Goal: Task Accomplishment & Management: Manage account settings

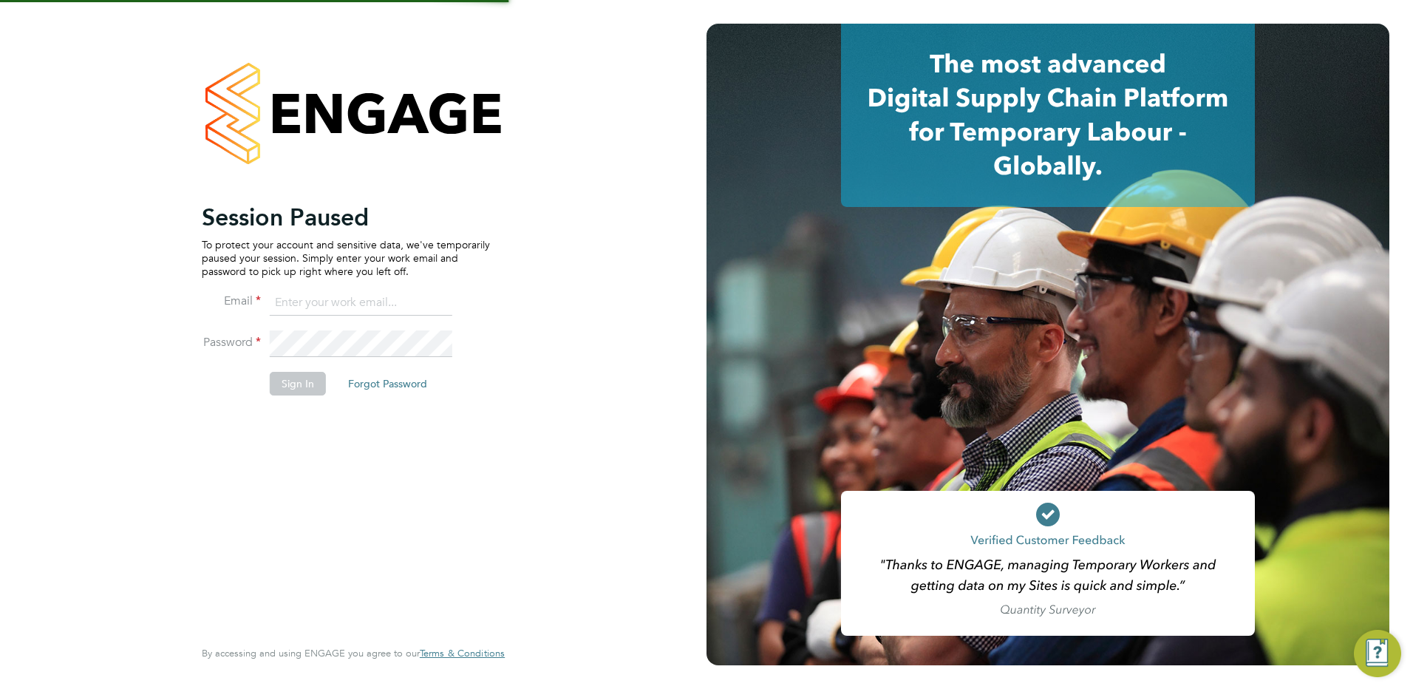
type input "payroll@txmrecruit.co.uk"
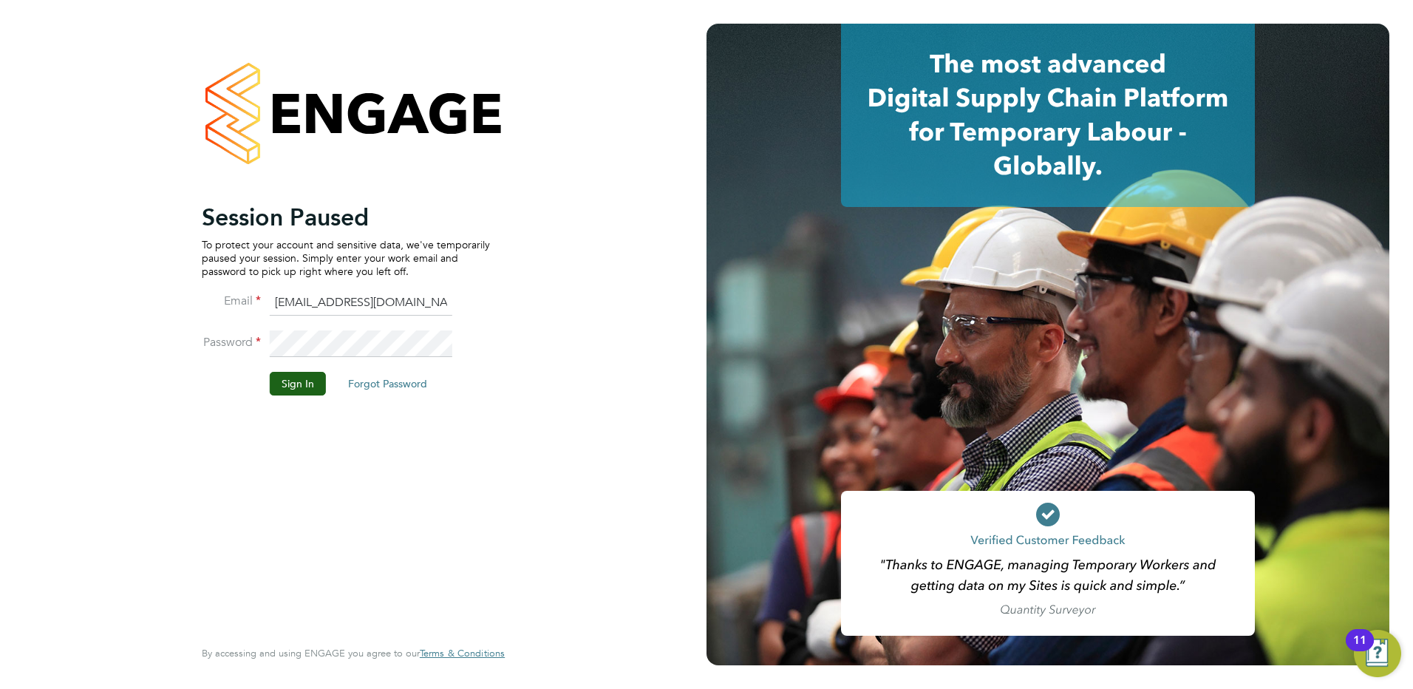
click at [304, 386] on button "Sign In" at bounding box center [298, 384] width 56 height 24
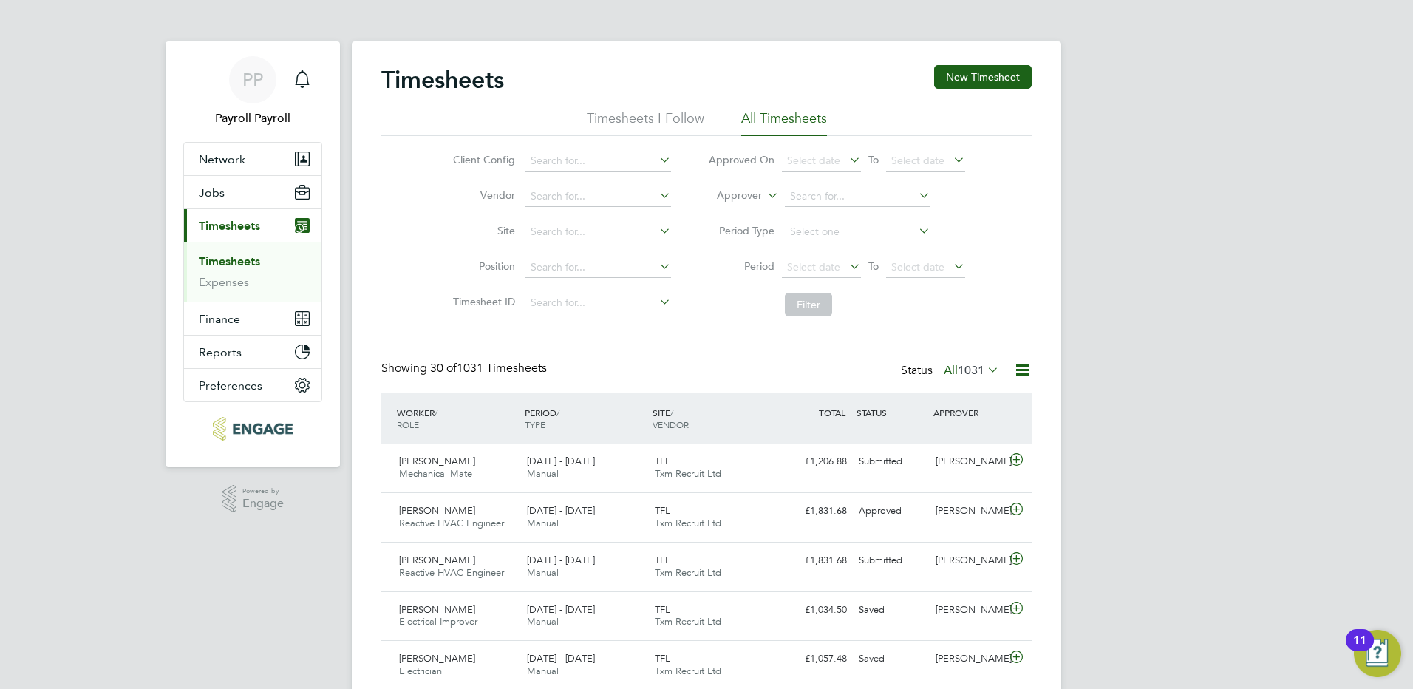
click at [223, 261] on link "Timesheets" at bounding box center [229, 261] width 61 height 14
click at [493, 520] on span "Reactive HVAC Engineer" at bounding box center [451, 522] width 105 height 13
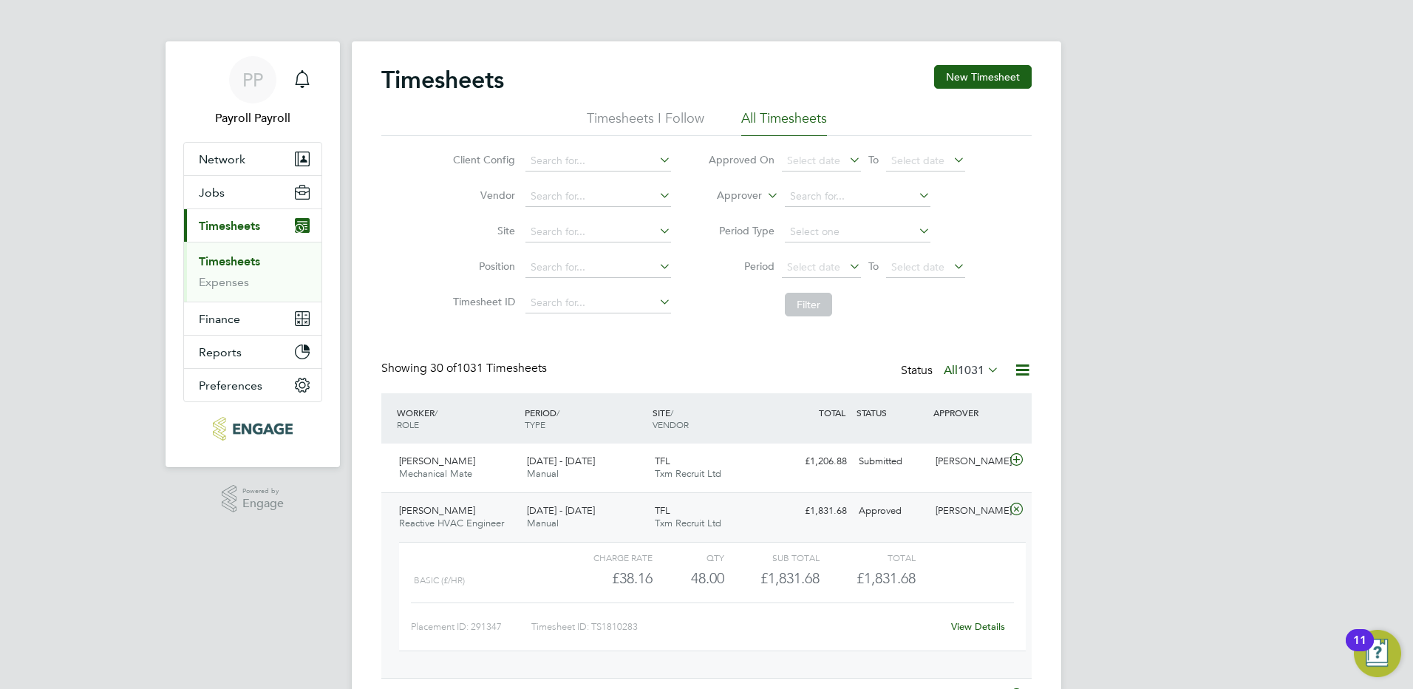
click at [441, 514] on span "[PERSON_NAME]" at bounding box center [437, 510] width 76 height 13
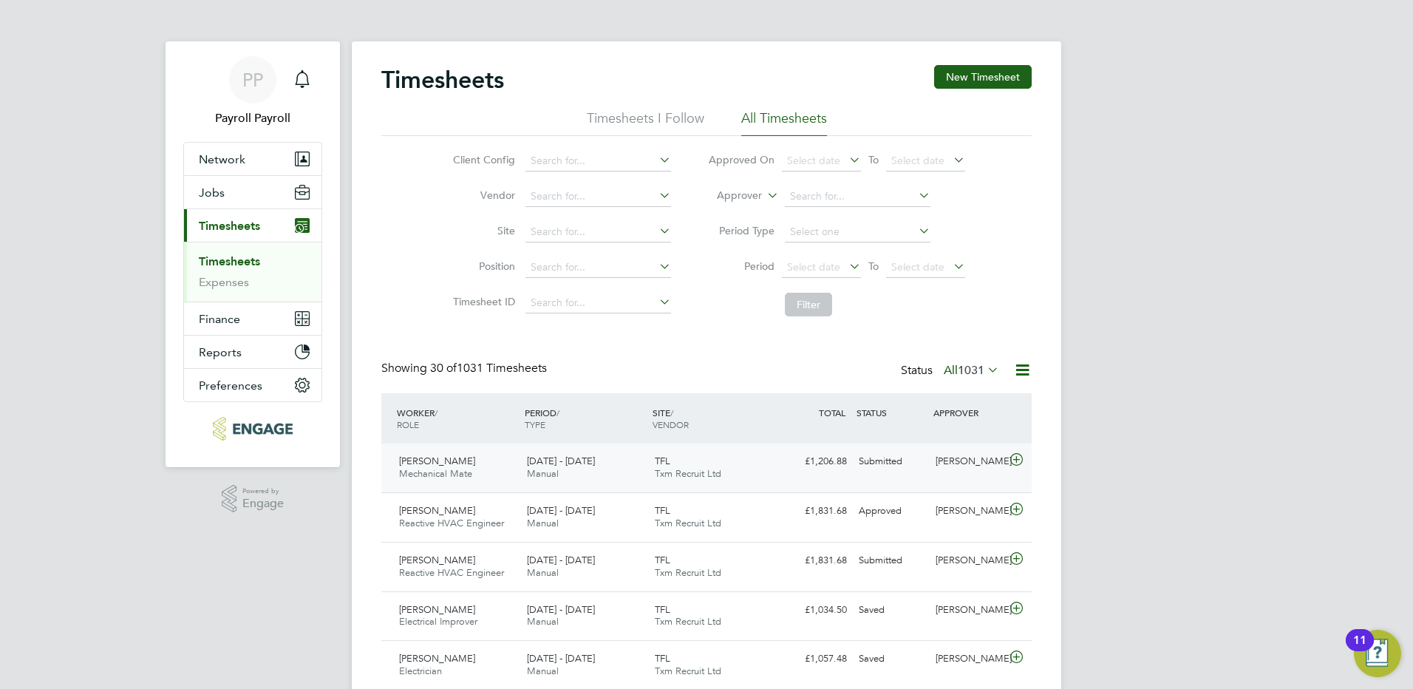
scroll to position [148, 0]
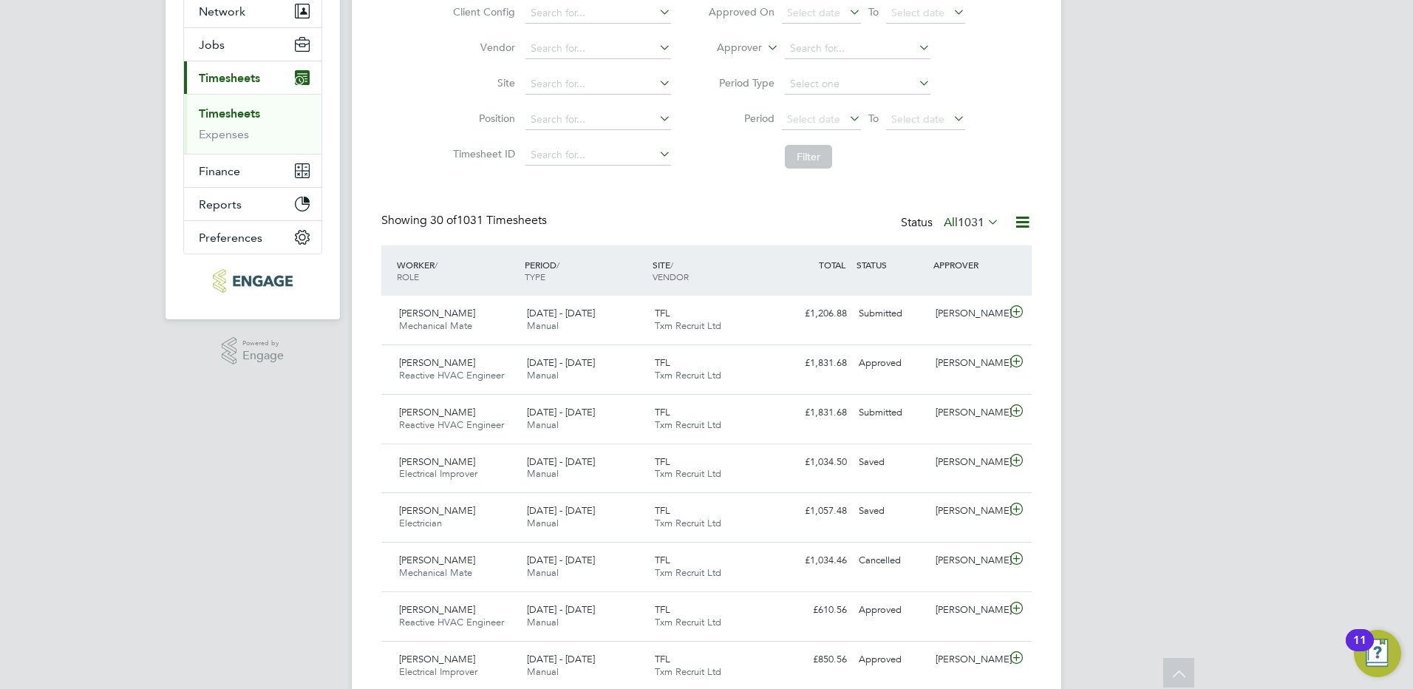
click at [966, 219] on span "1031" at bounding box center [971, 222] width 27 height 15
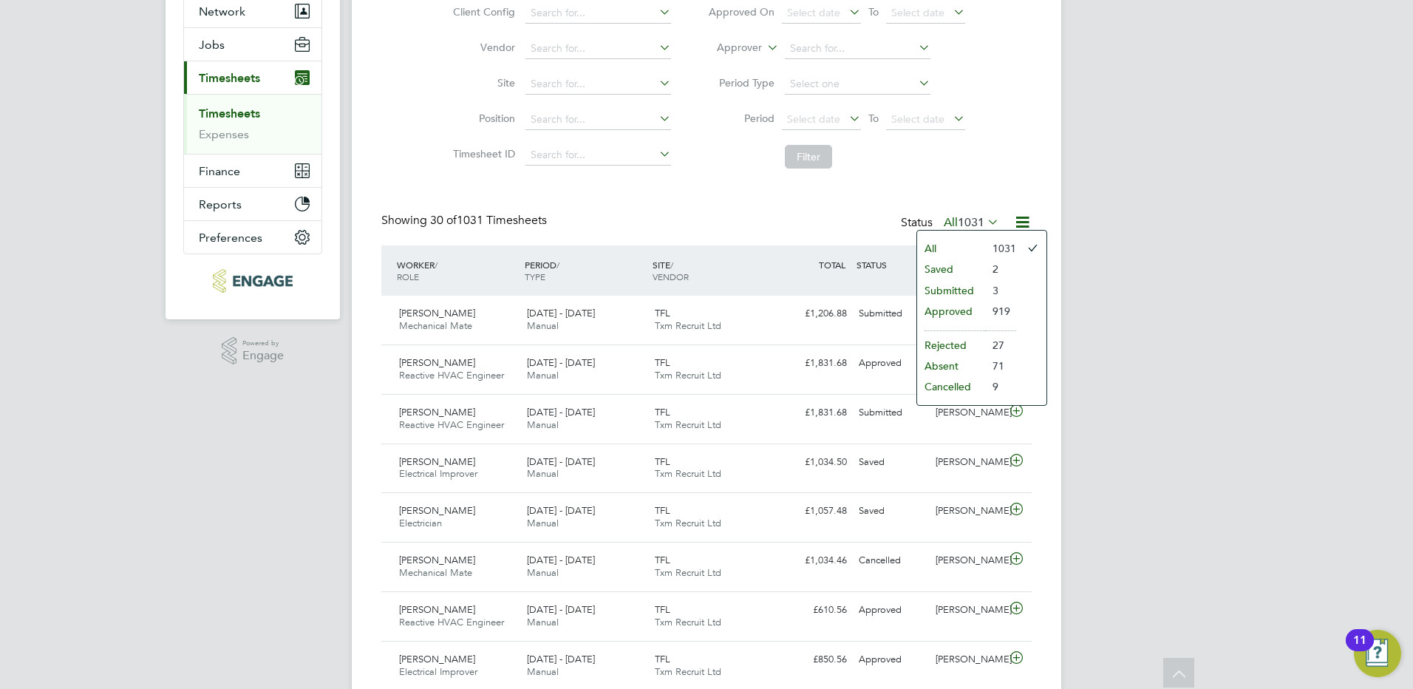
click at [975, 312] on li "Approved" at bounding box center [951, 311] width 68 height 21
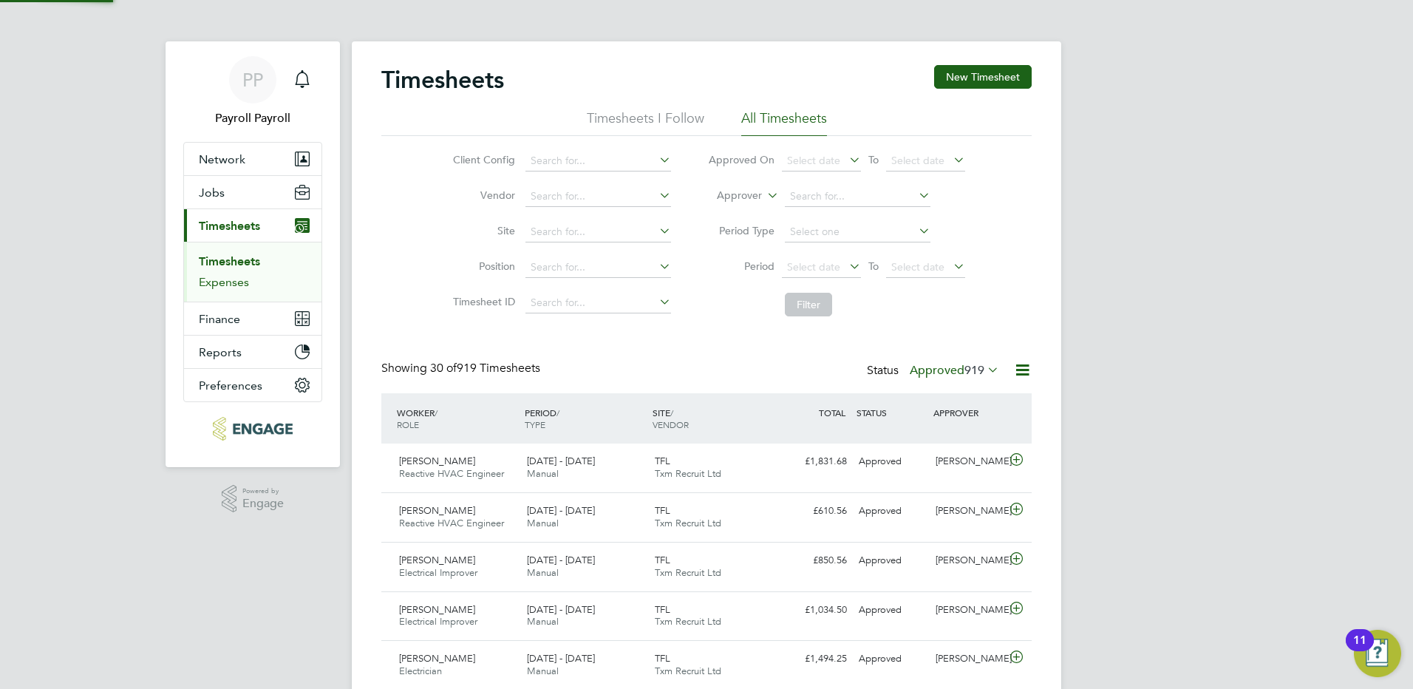
scroll to position [7, 7]
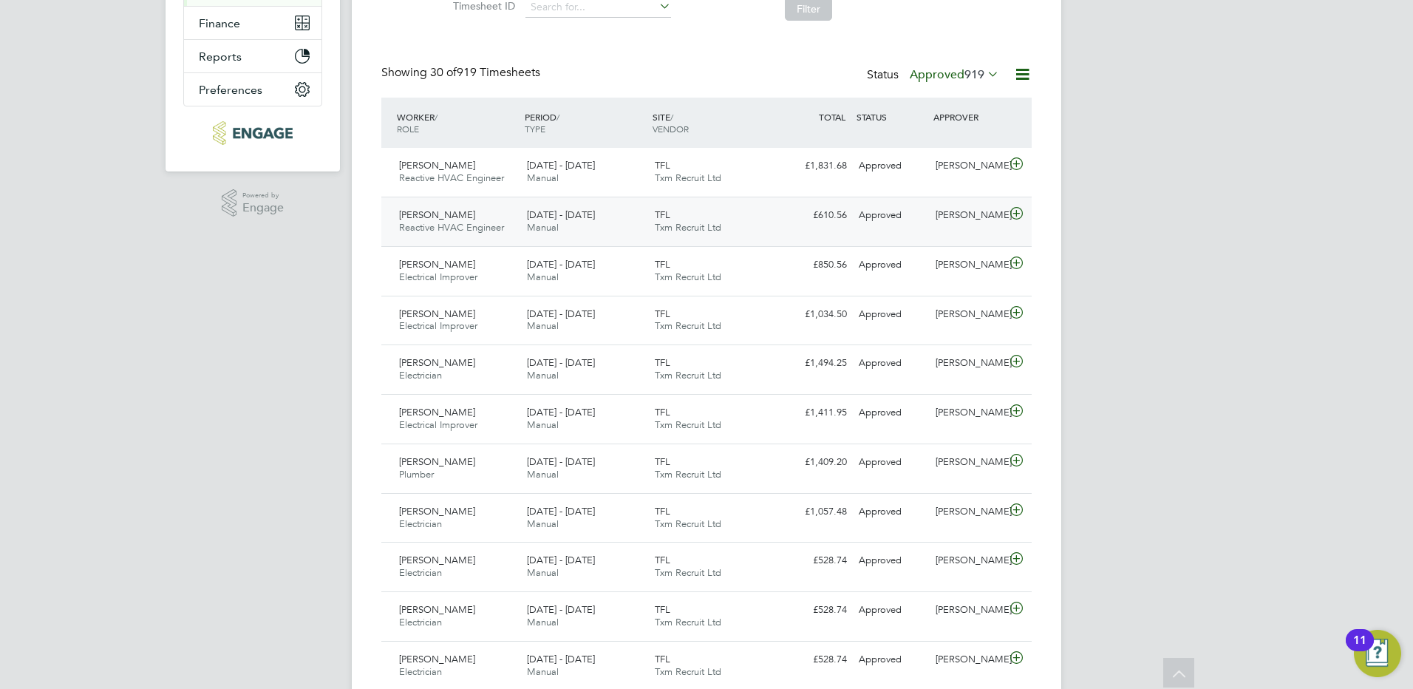
click at [471, 218] on div "[PERSON_NAME] Reactive HVAC Engineer [DATE] - [DATE]" at bounding box center [457, 221] width 128 height 37
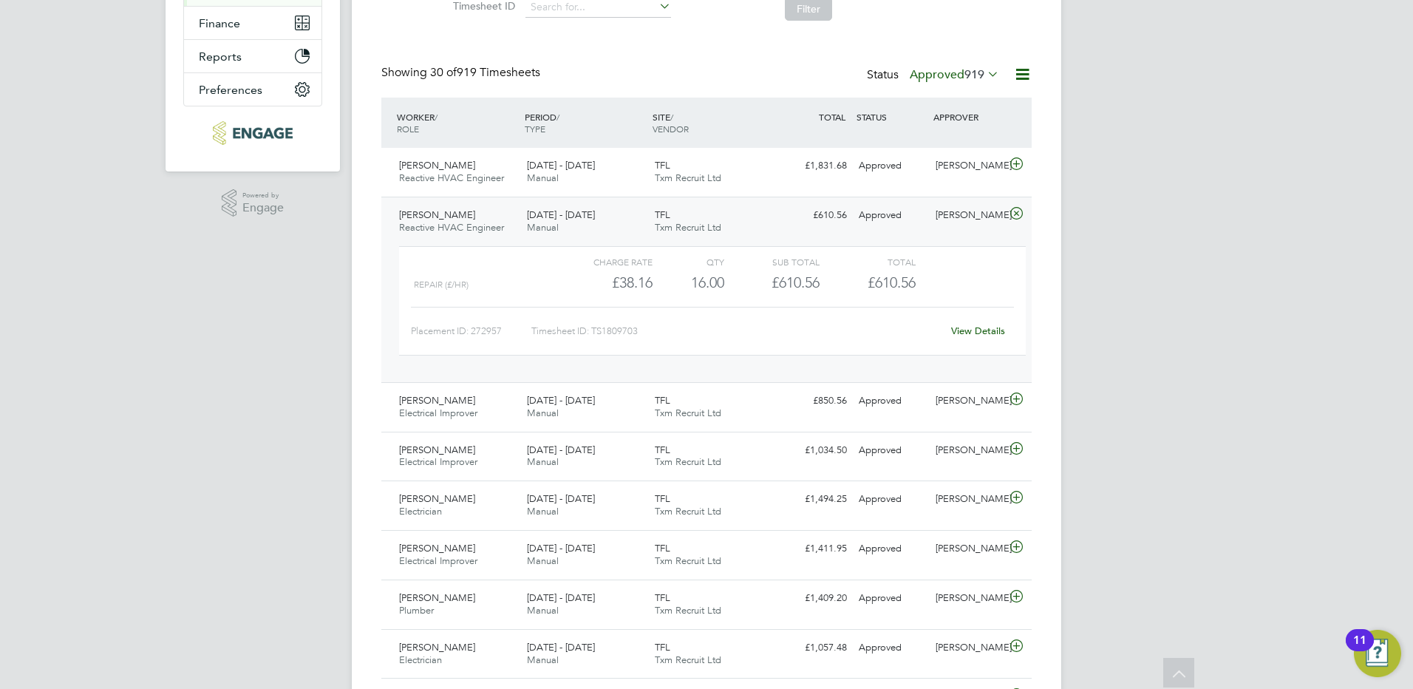
click at [462, 208] on div "[PERSON_NAME] Reactive HVAC Engineer [DATE] - [DATE]" at bounding box center [457, 221] width 128 height 37
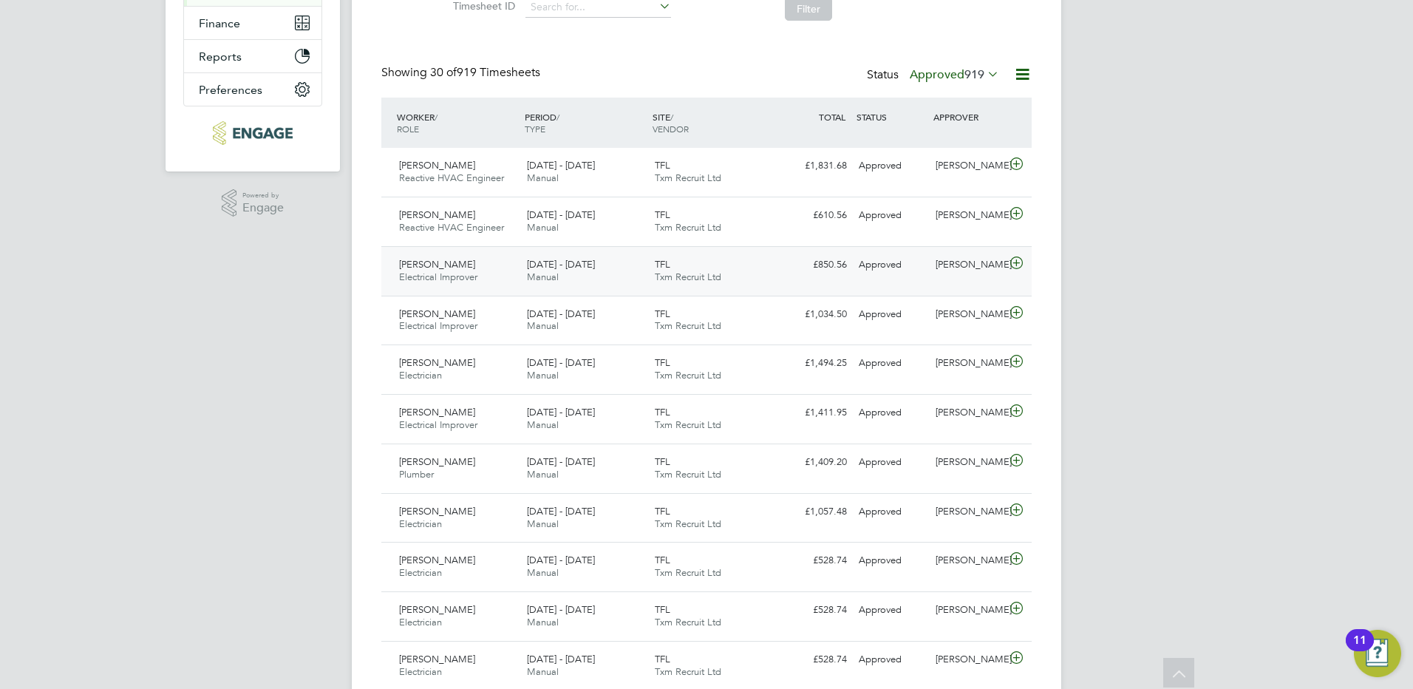
click at [466, 265] on span "[PERSON_NAME]" at bounding box center [437, 264] width 76 height 13
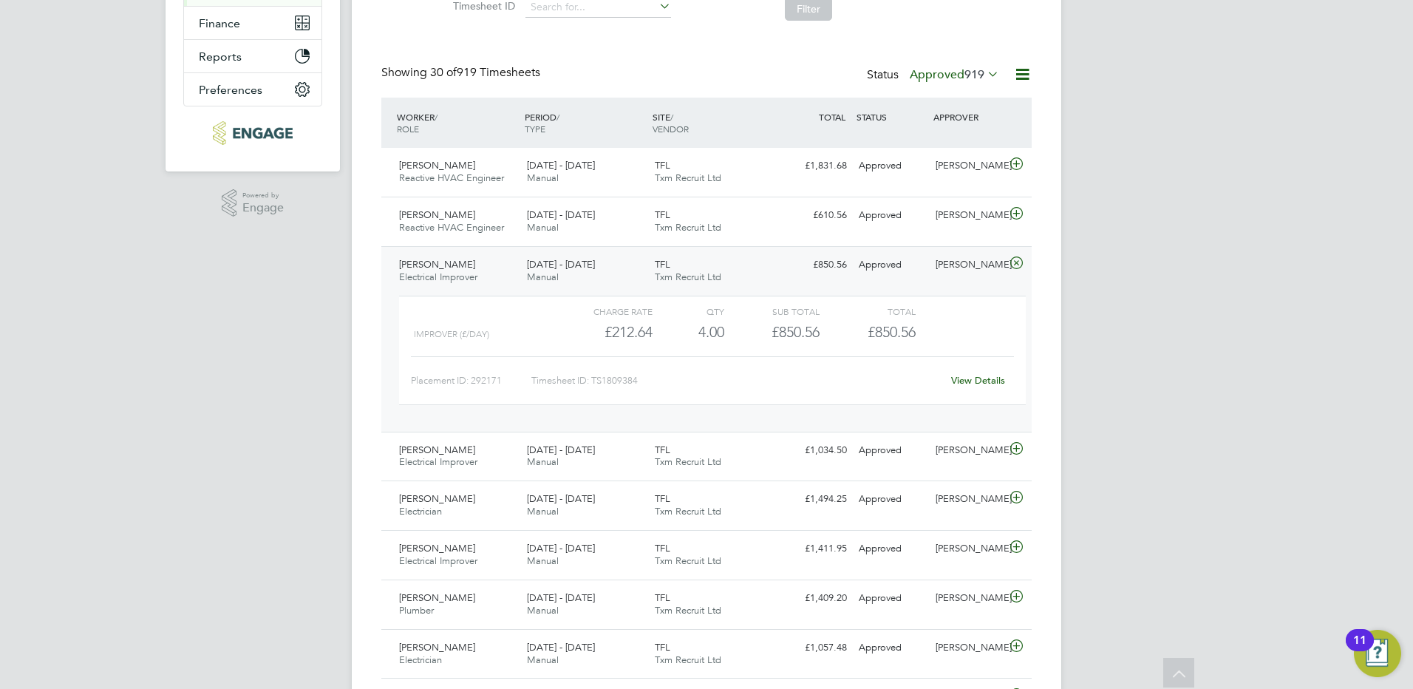
click at [449, 270] on span "Electrical Improver" at bounding box center [438, 276] width 78 height 13
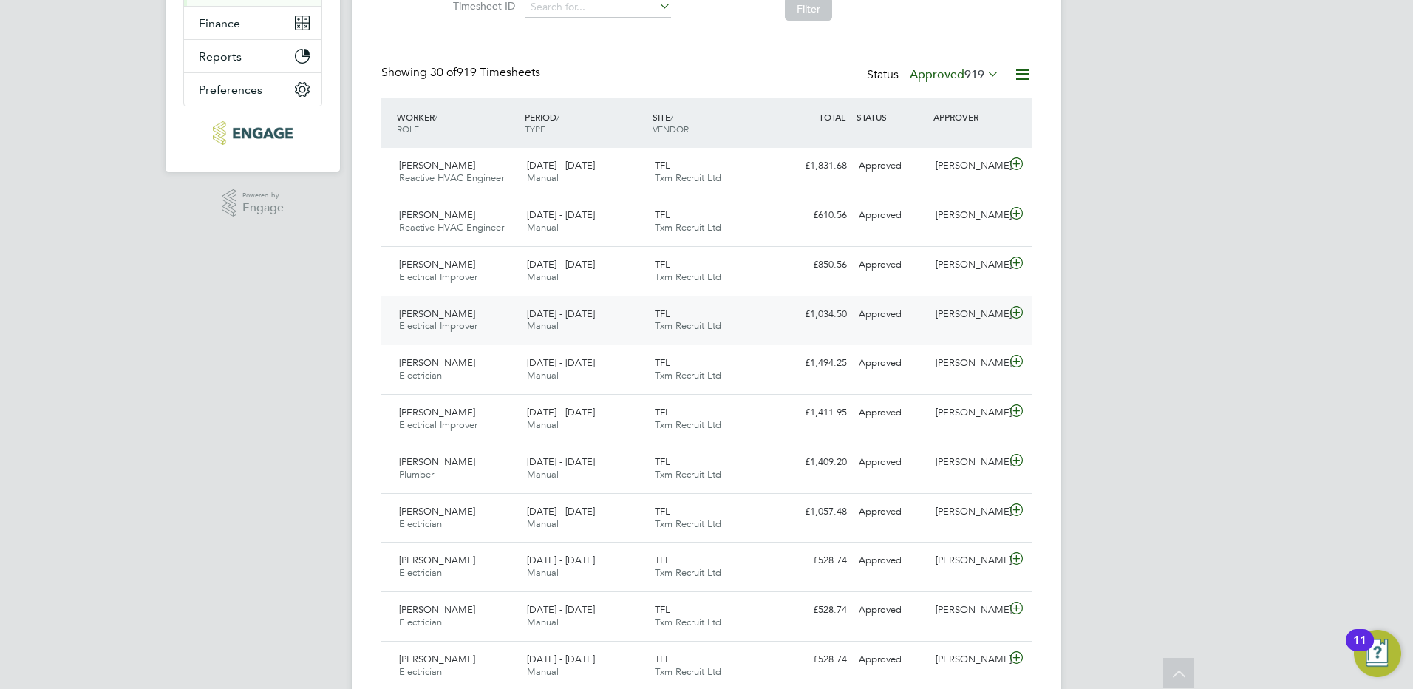
click at [466, 313] on span "[PERSON_NAME]" at bounding box center [437, 313] width 76 height 13
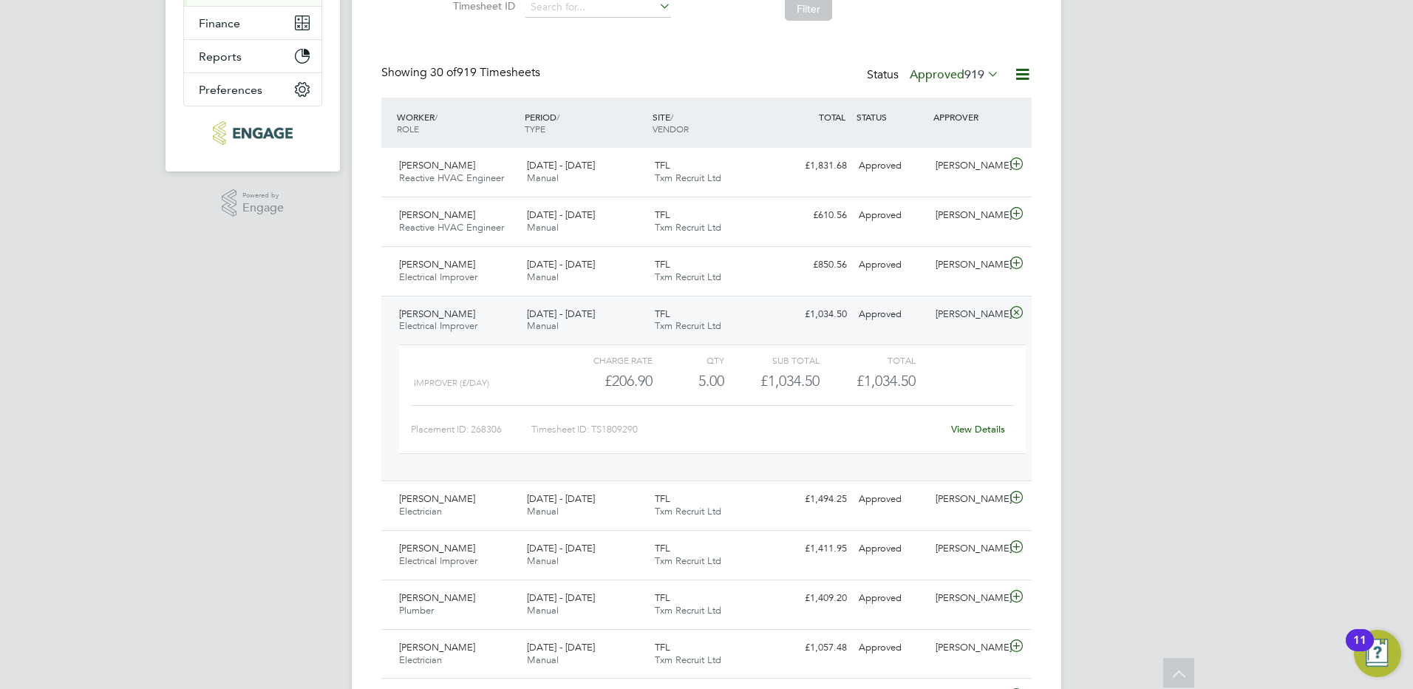
click at [467, 318] on span "[PERSON_NAME]" at bounding box center [437, 313] width 76 height 13
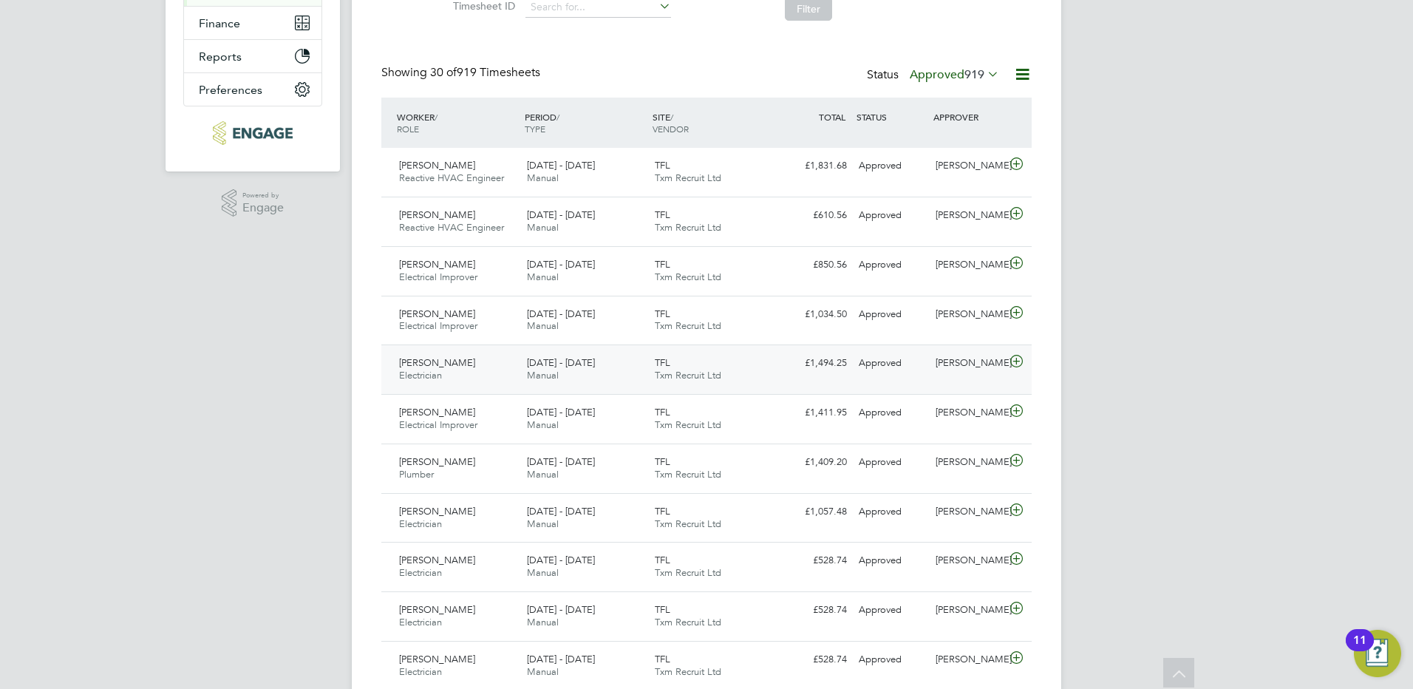
click at [434, 369] on div "[PERSON_NAME] Electrician [DATE] - [DATE]" at bounding box center [457, 369] width 128 height 37
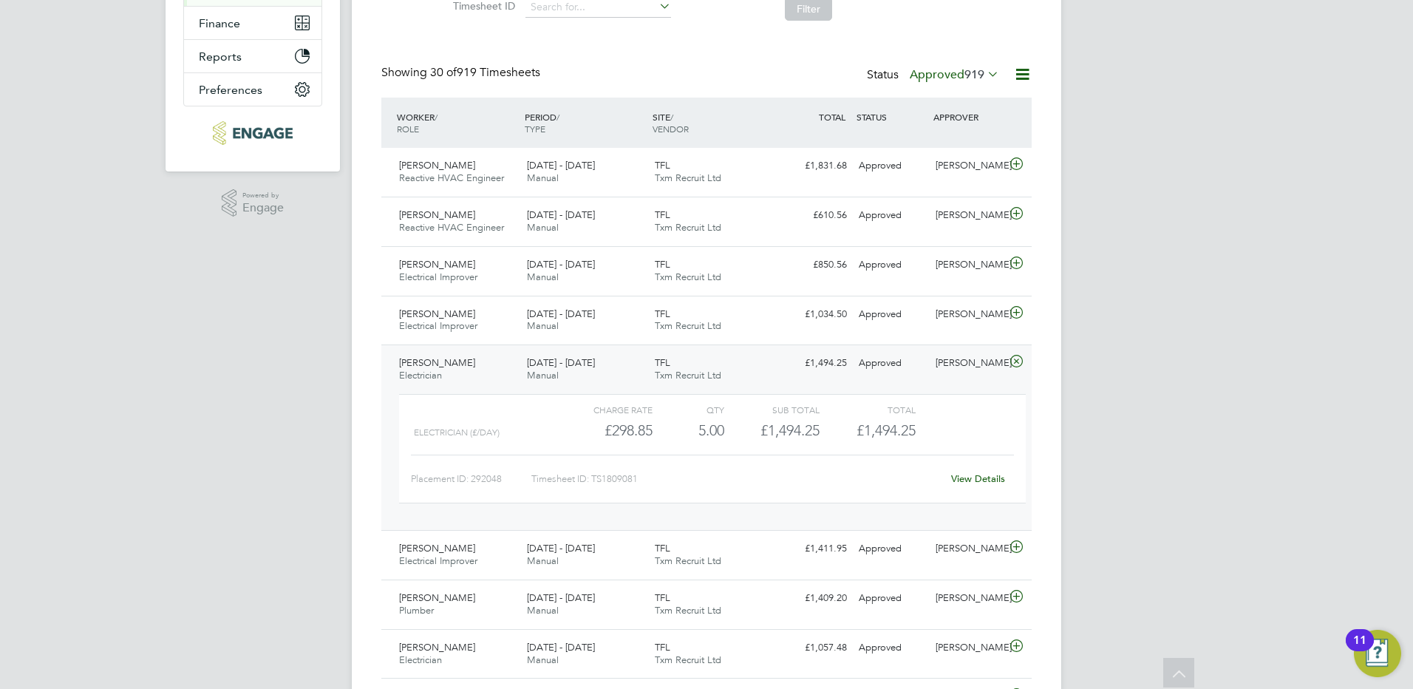
click at [441, 366] on span "[PERSON_NAME]" at bounding box center [437, 362] width 76 height 13
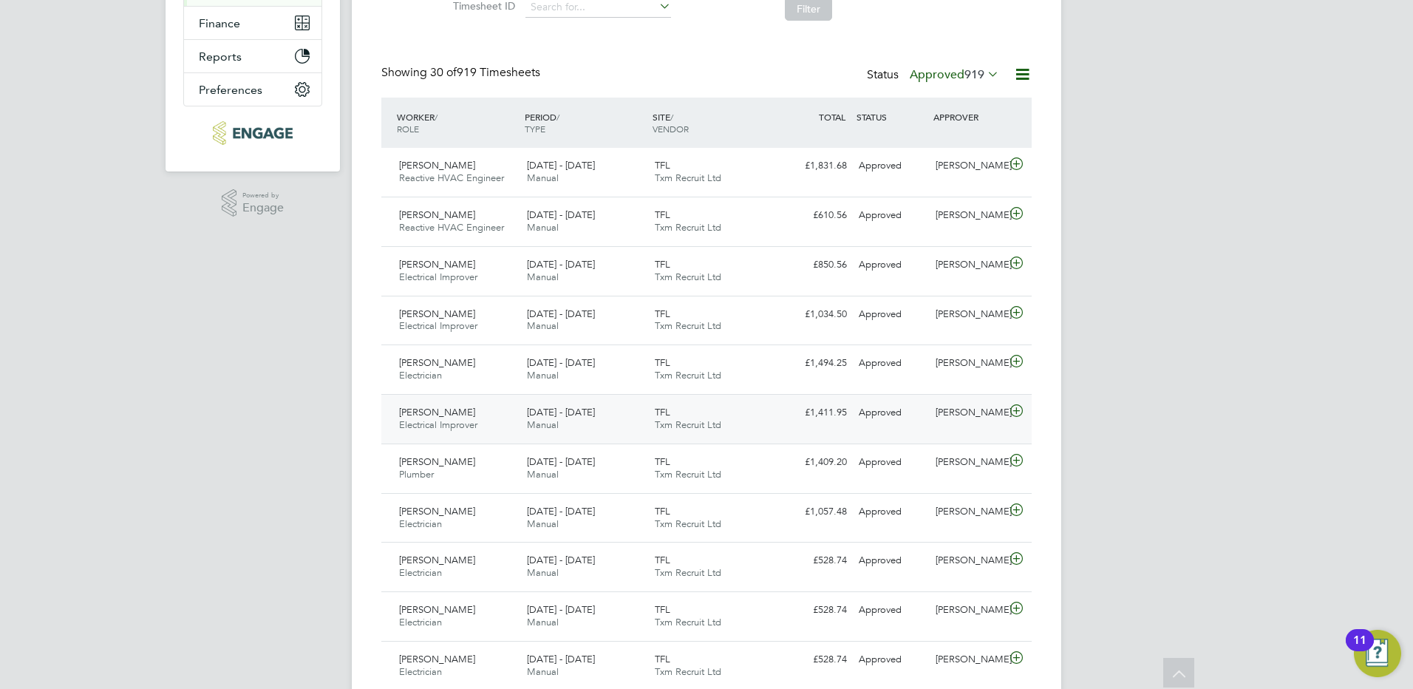
click at [449, 410] on div "[PERSON_NAME] Electrical Improver [DATE] - [DATE]" at bounding box center [457, 418] width 128 height 37
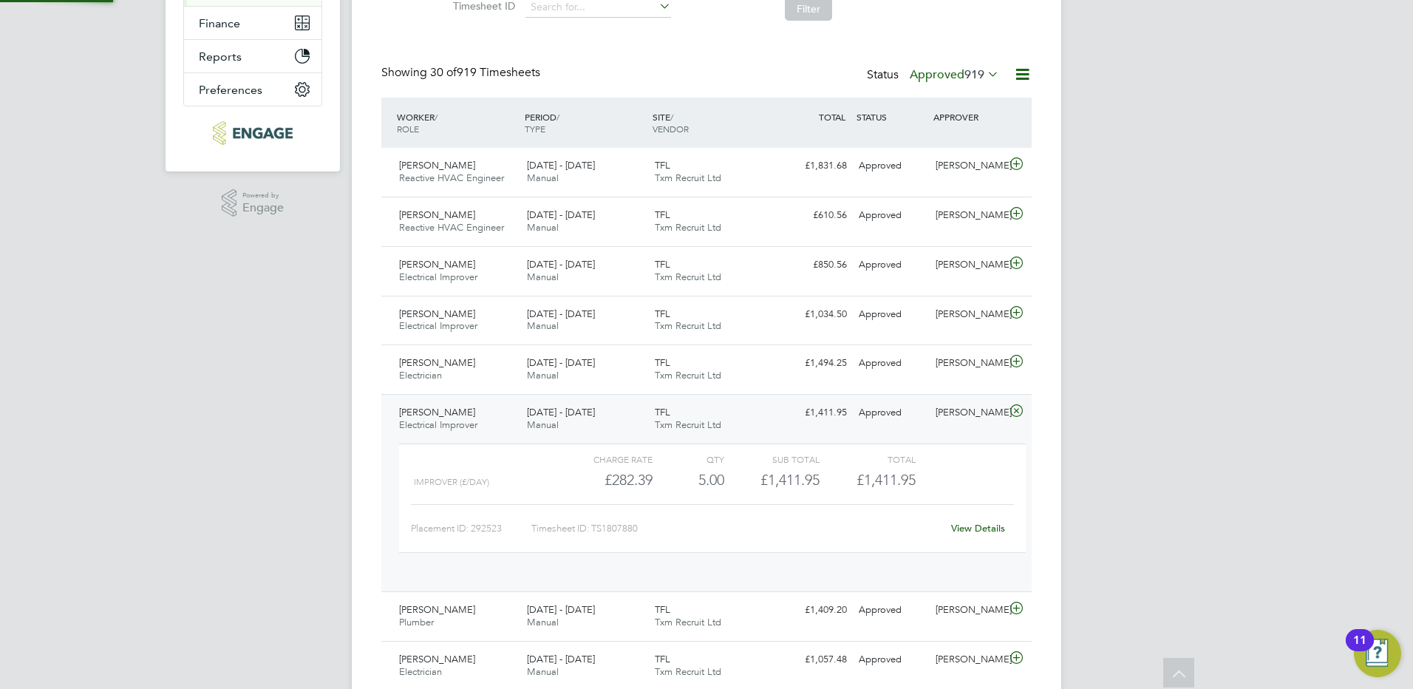
scroll to position [25, 144]
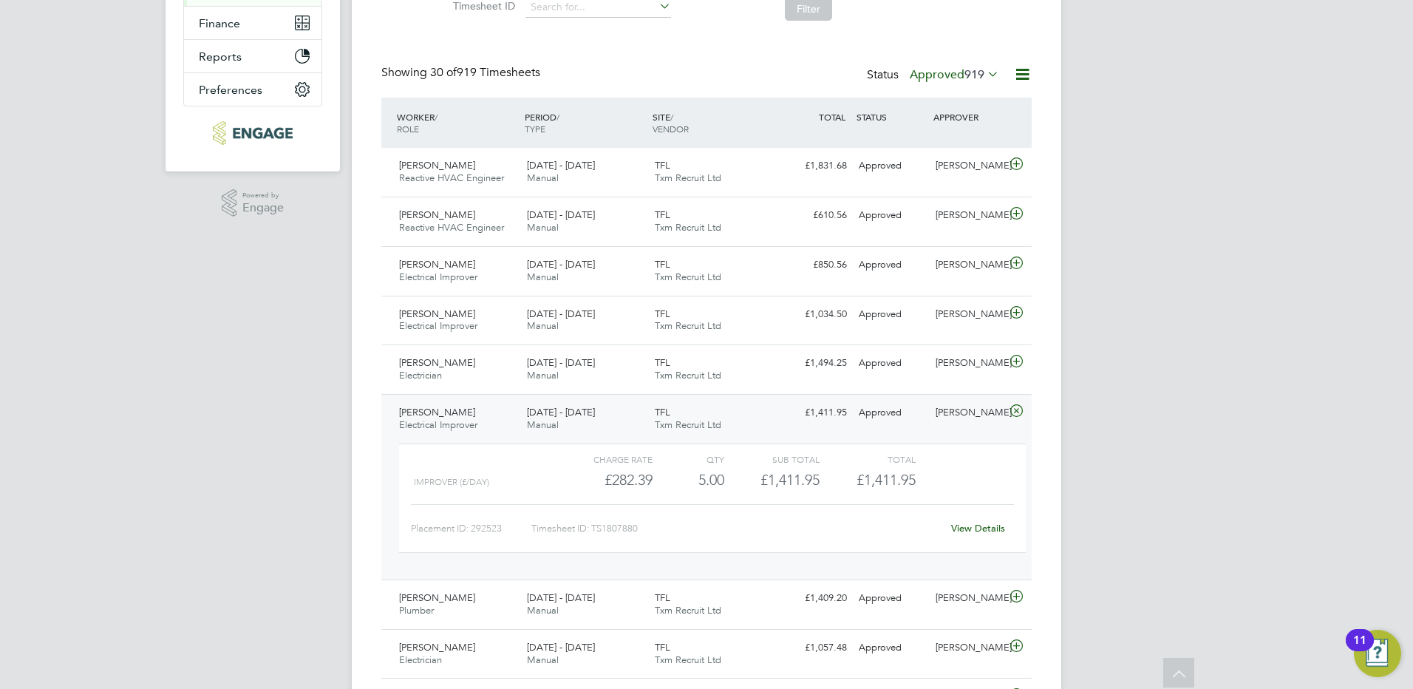
click at [443, 415] on span "[PERSON_NAME]" at bounding box center [437, 412] width 76 height 13
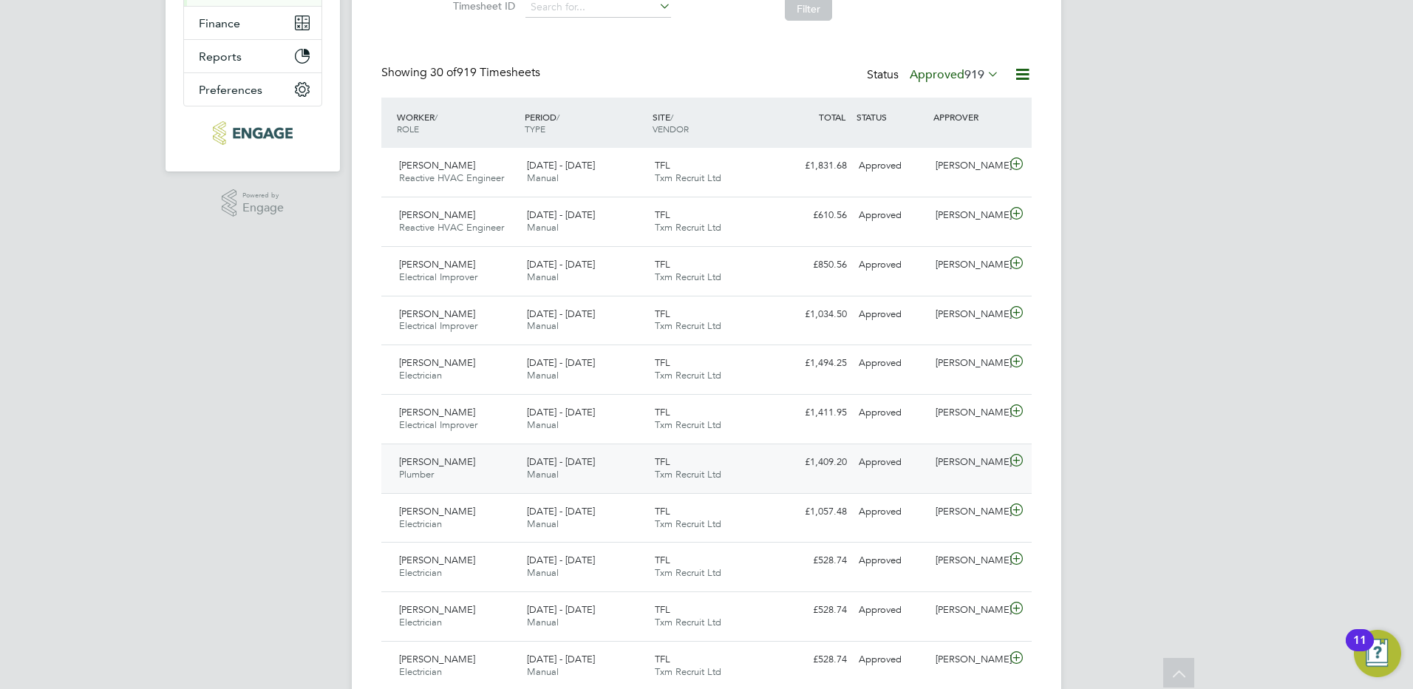
click at [439, 462] on span "[PERSON_NAME]" at bounding box center [437, 461] width 76 height 13
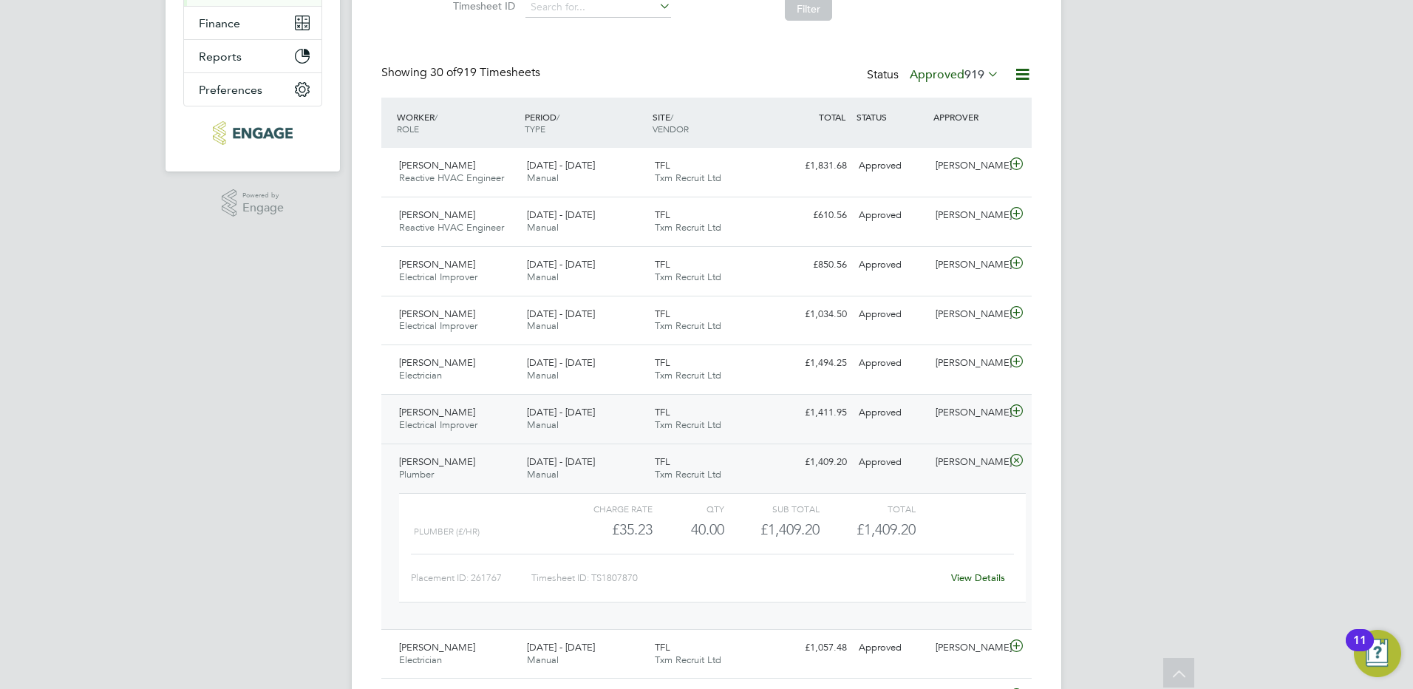
scroll to position [443, 0]
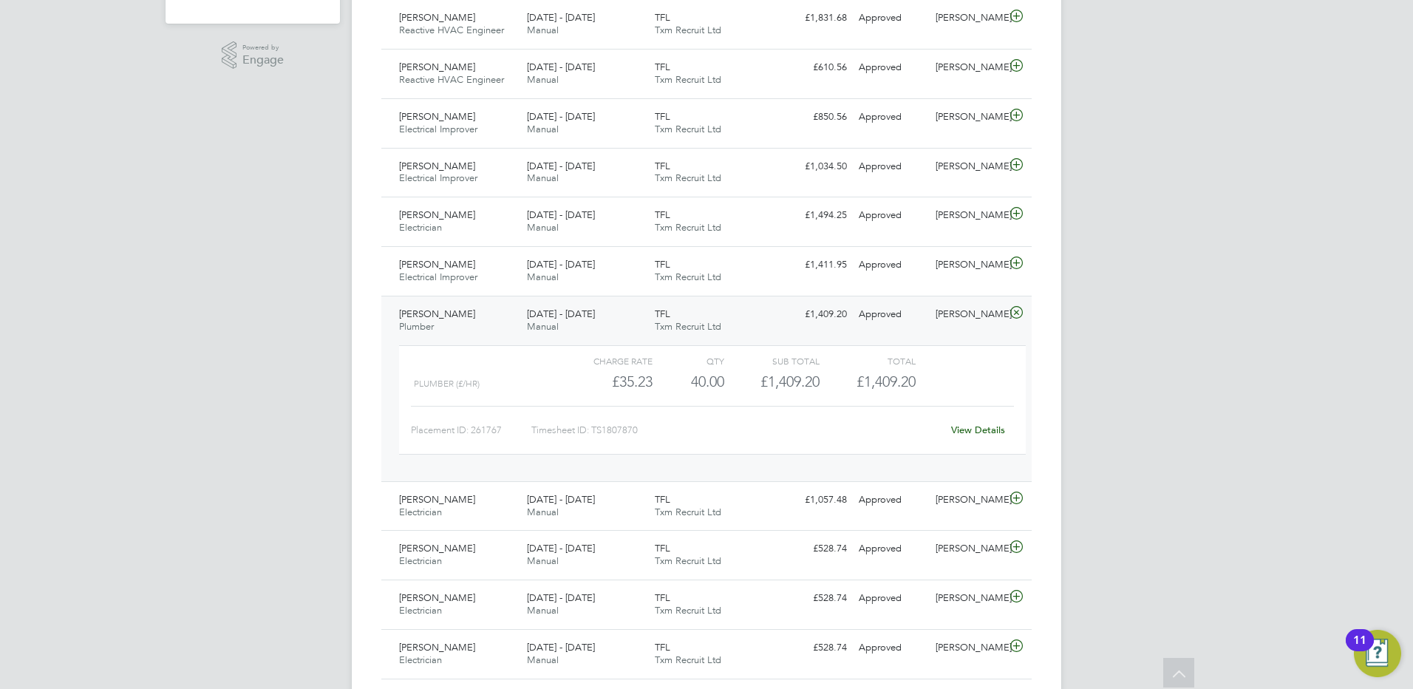
click at [453, 312] on span "[PERSON_NAME]" at bounding box center [437, 313] width 76 height 13
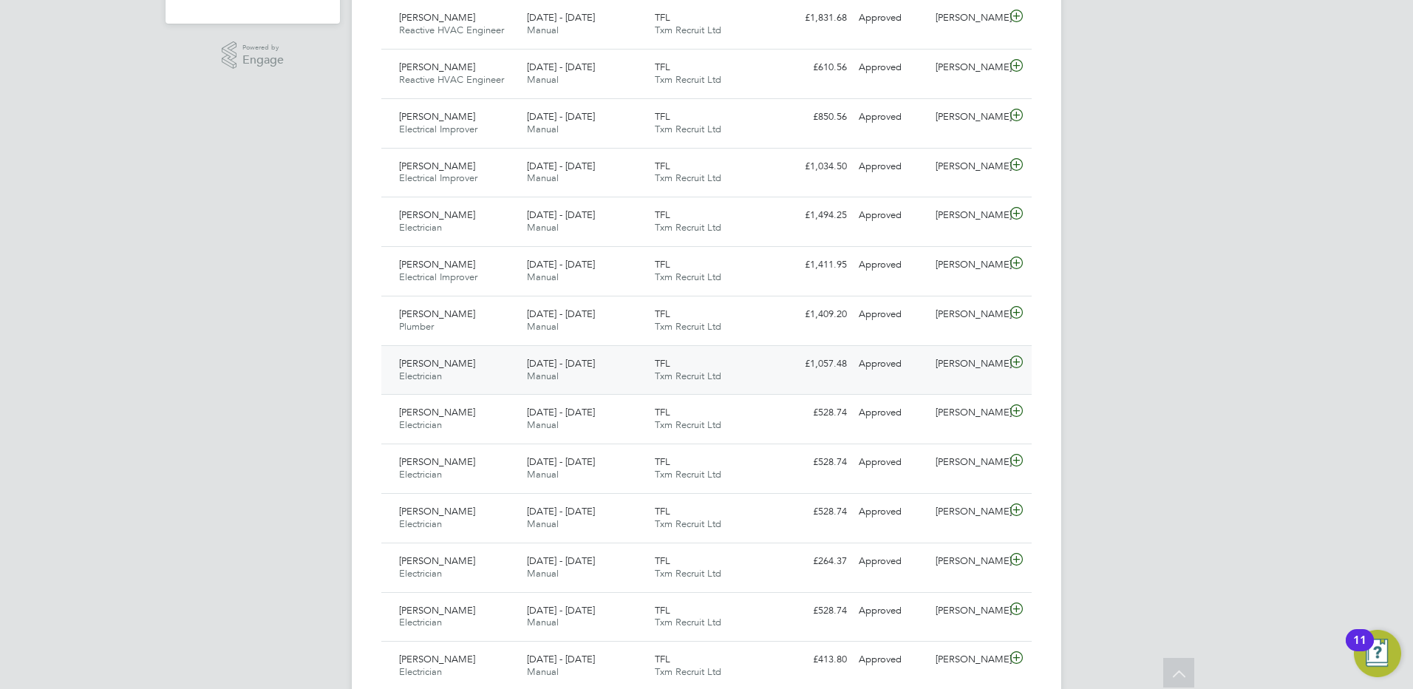
click at [436, 364] on span "[PERSON_NAME]" at bounding box center [437, 363] width 76 height 13
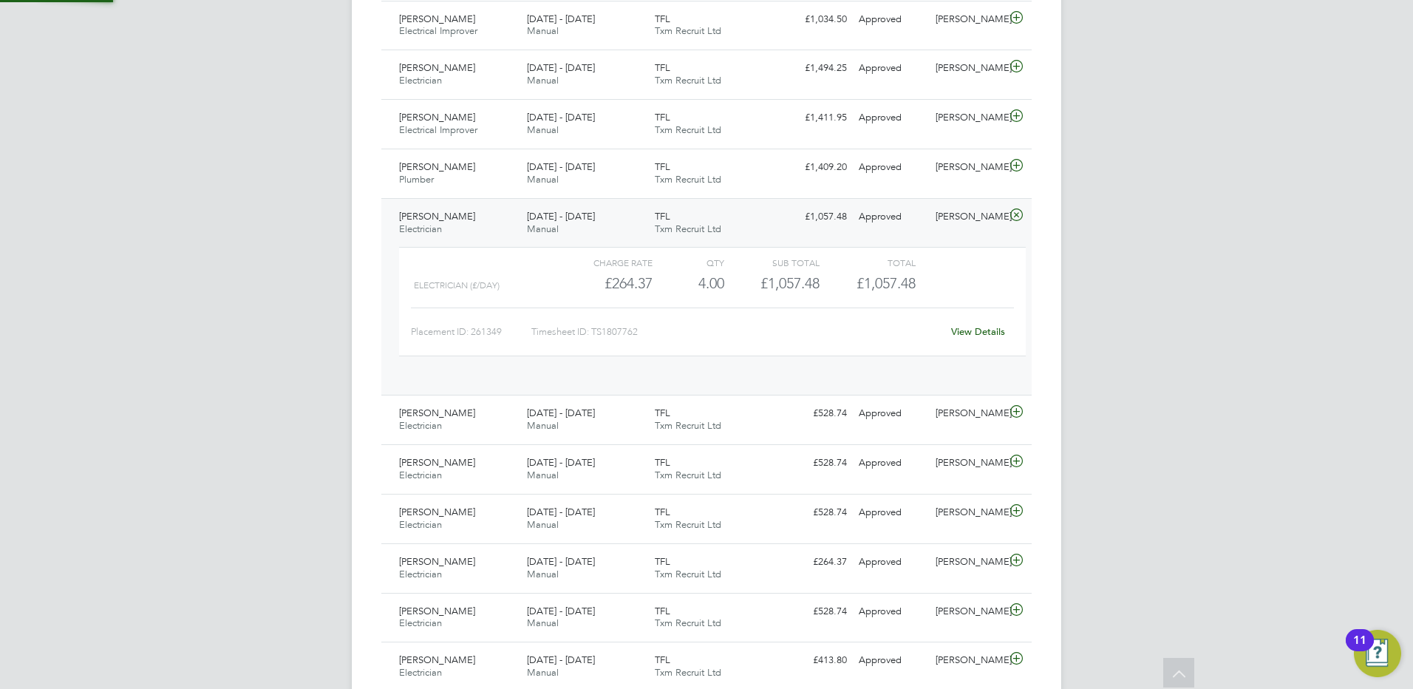
scroll to position [25, 144]
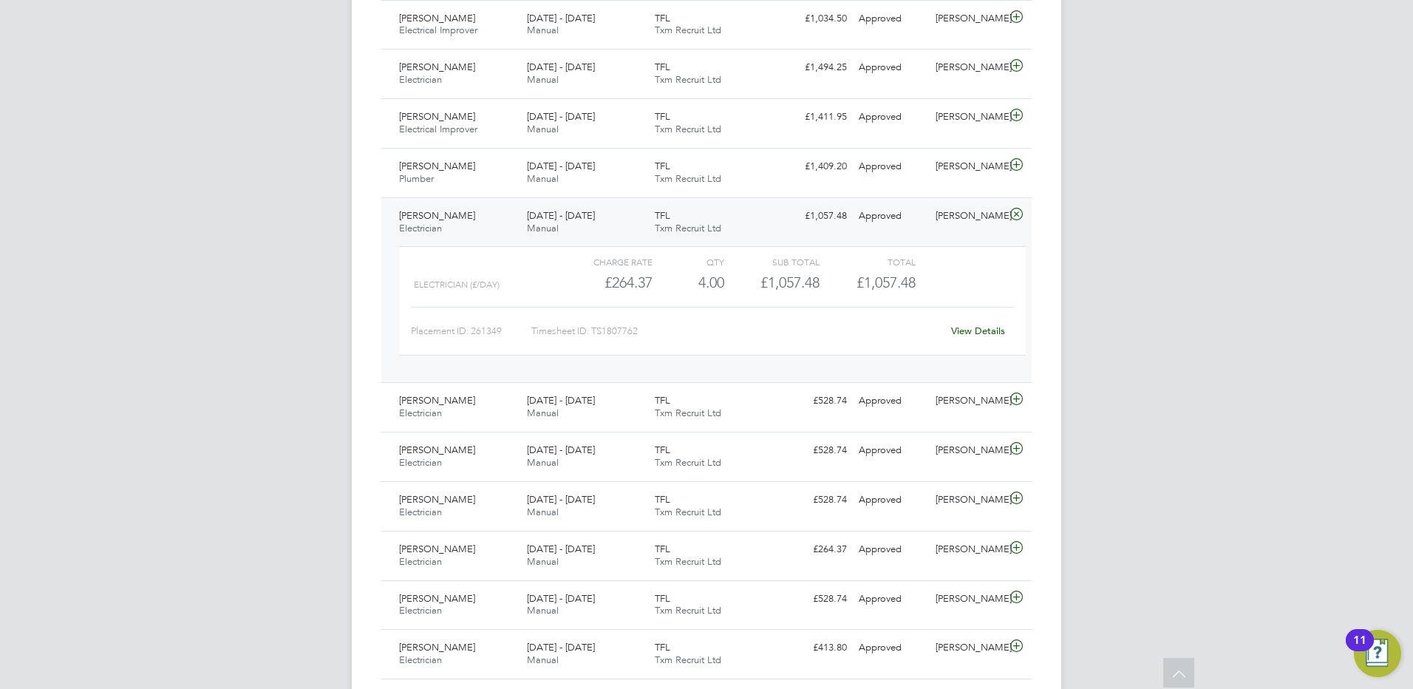
click at [463, 213] on span "[PERSON_NAME]" at bounding box center [437, 215] width 76 height 13
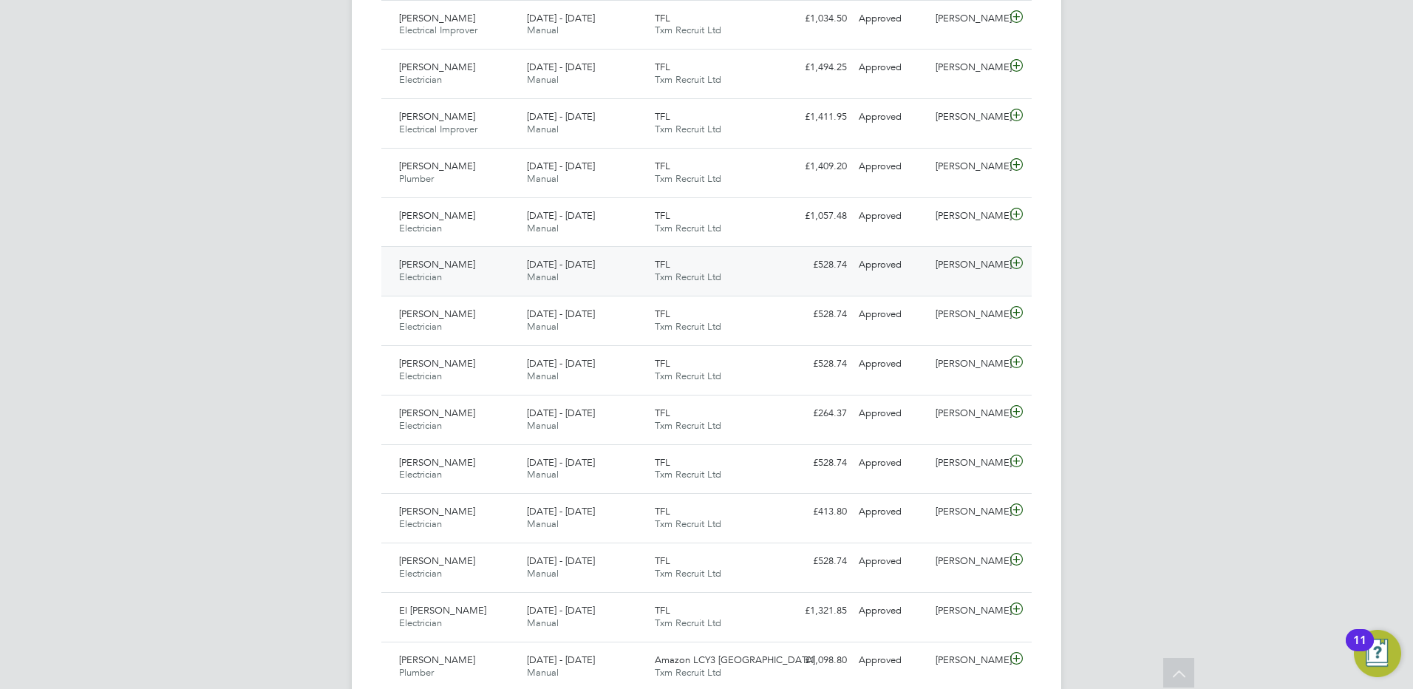
click at [446, 264] on span "[PERSON_NAME]" at bounding box center [437, 264] width 76 height 13
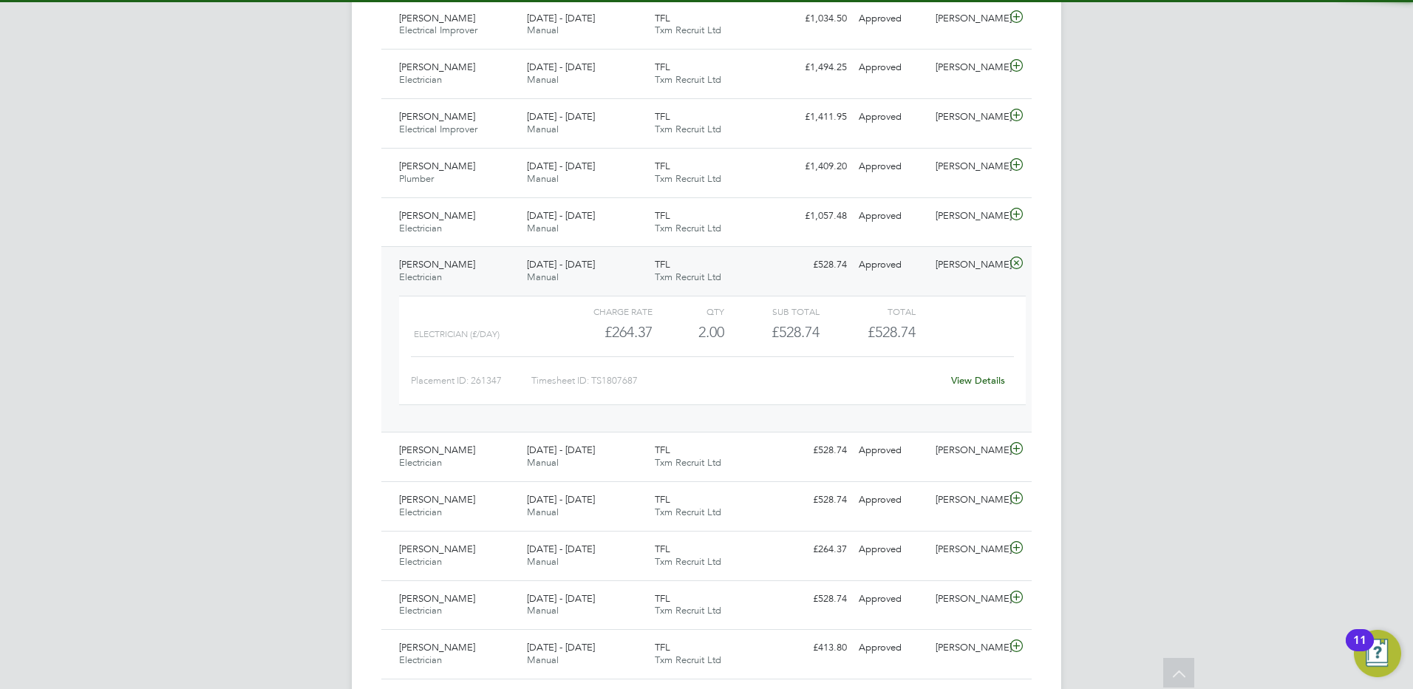
scroll to position [665, 0]
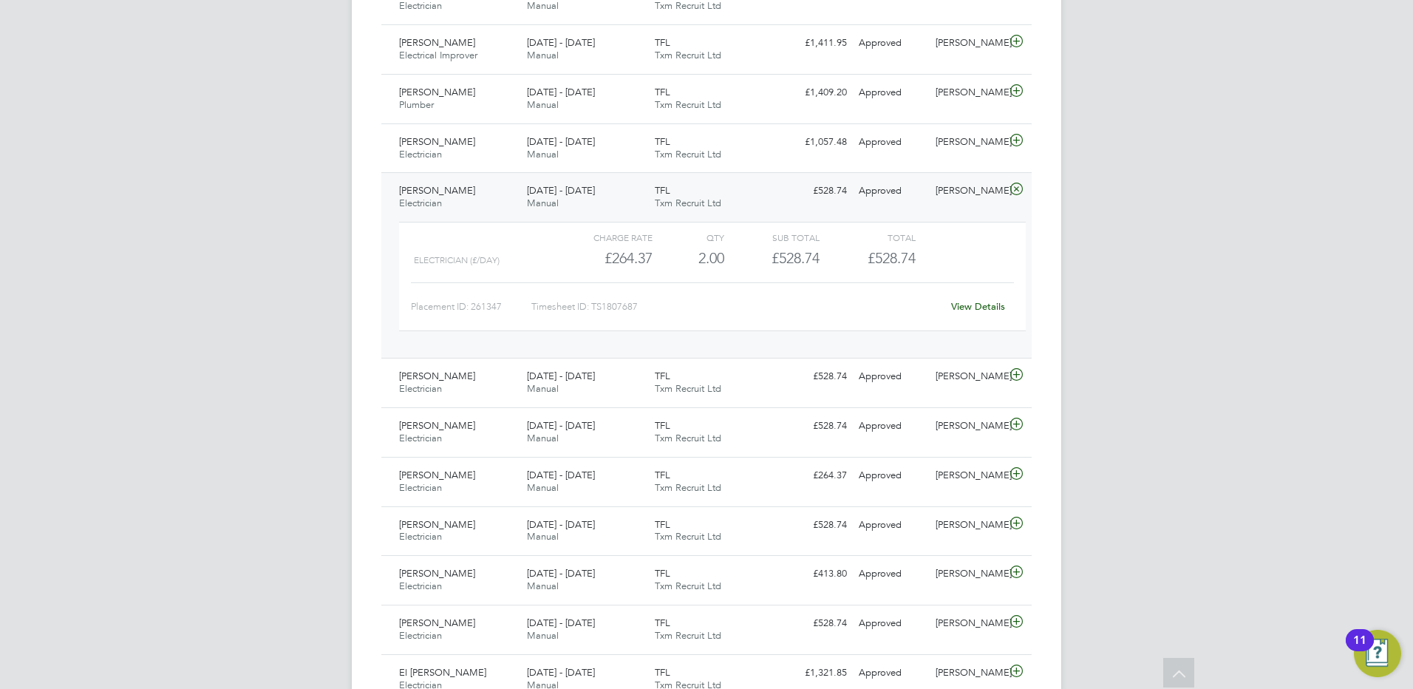
click at [446, 192] on span "[PERSON_NAME]" at bounding box center [437, 190] width 76 height 13
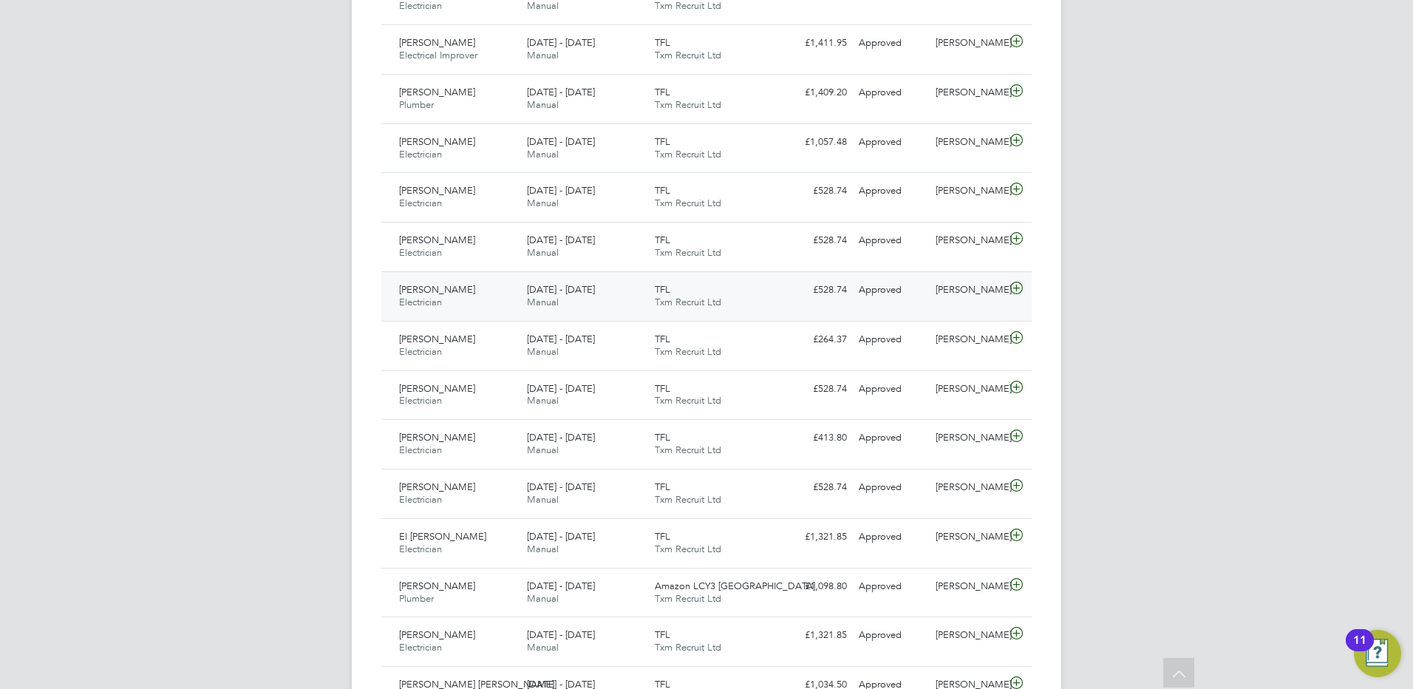
click at [440, 291] on span "[PERSON_NAME]" at bounding box center [437, 289] width 76 height 13
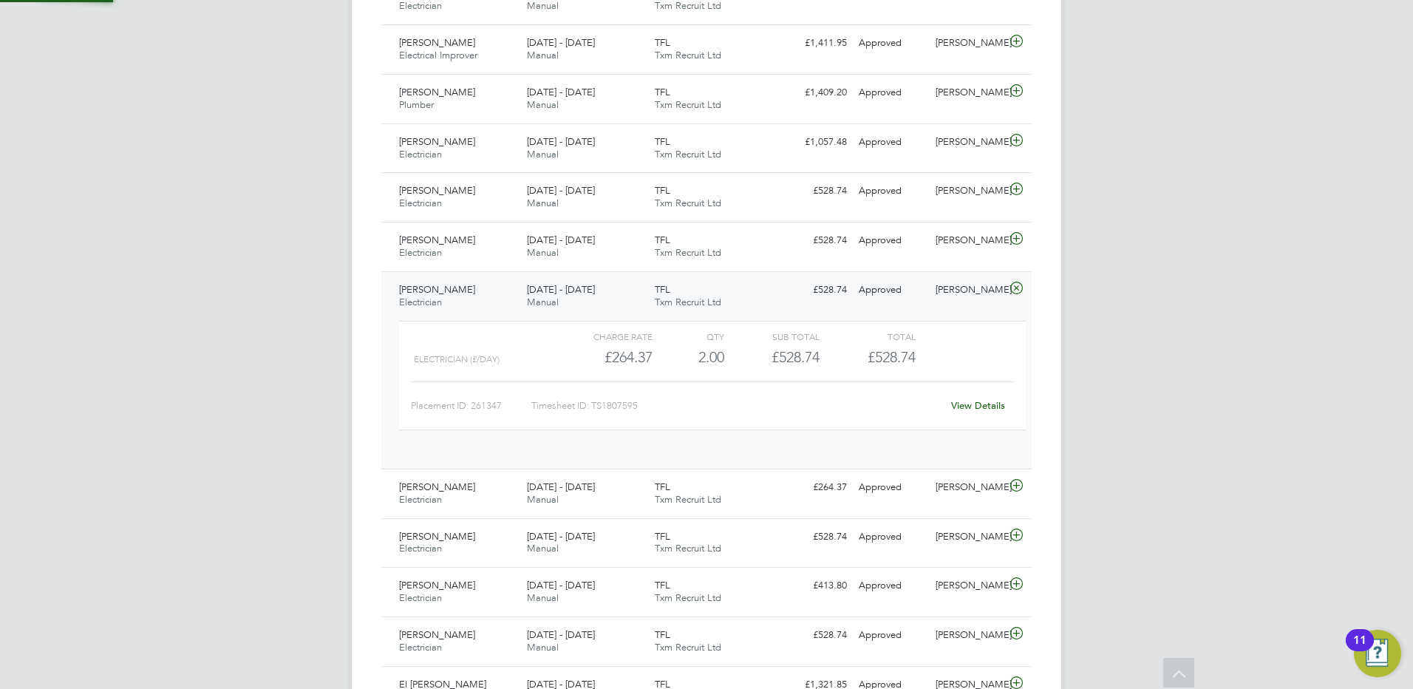
scroll to position [25, 144]
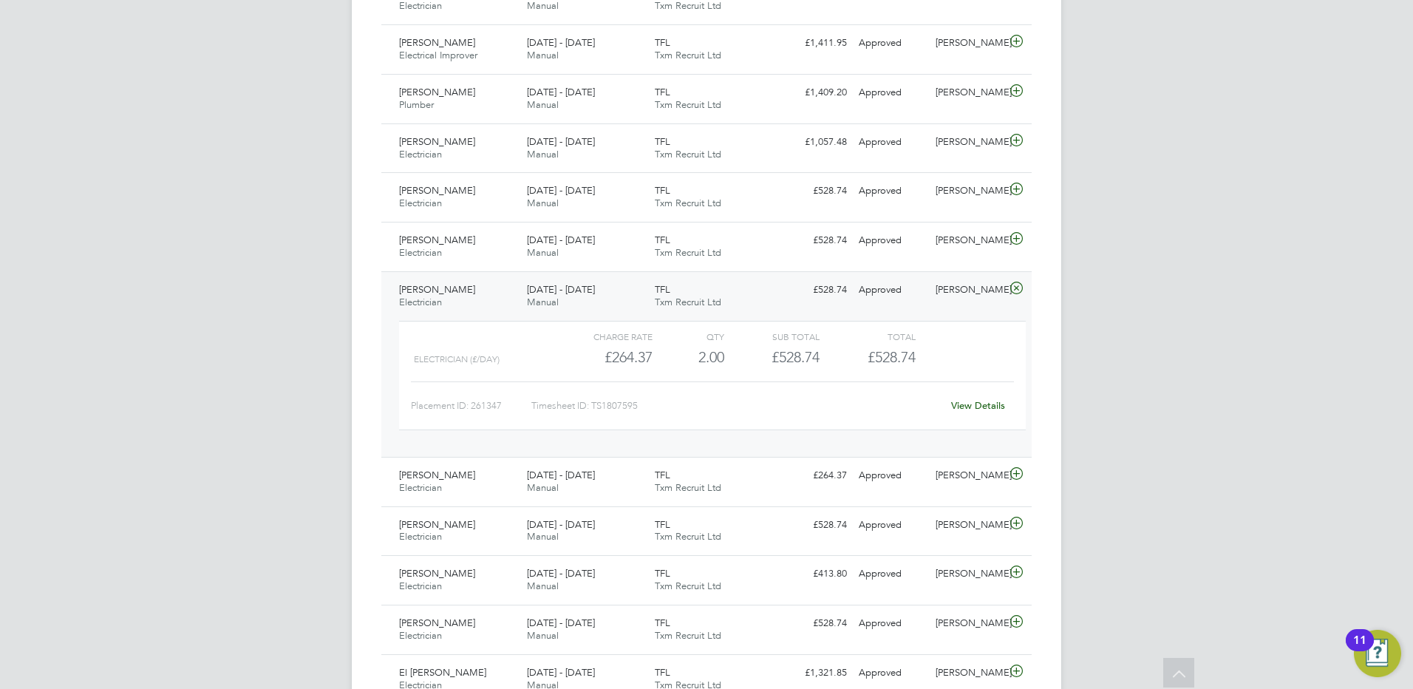
click at [440, 291] on span "[PERSON_NAME]" at bounding box center [437, 289] width 76 height 13
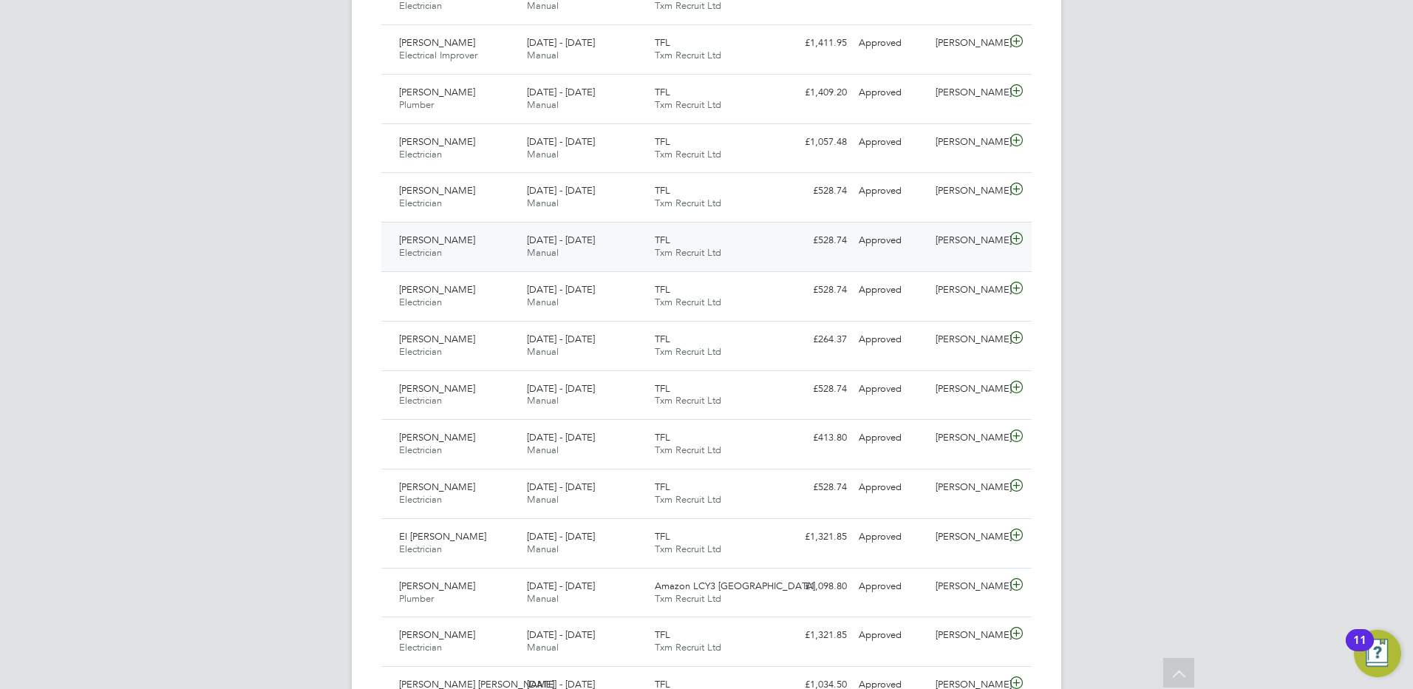
click at [436, 239] on span "[PERSON_NAME]" at bounding box center [437, 239] width 76 height 13
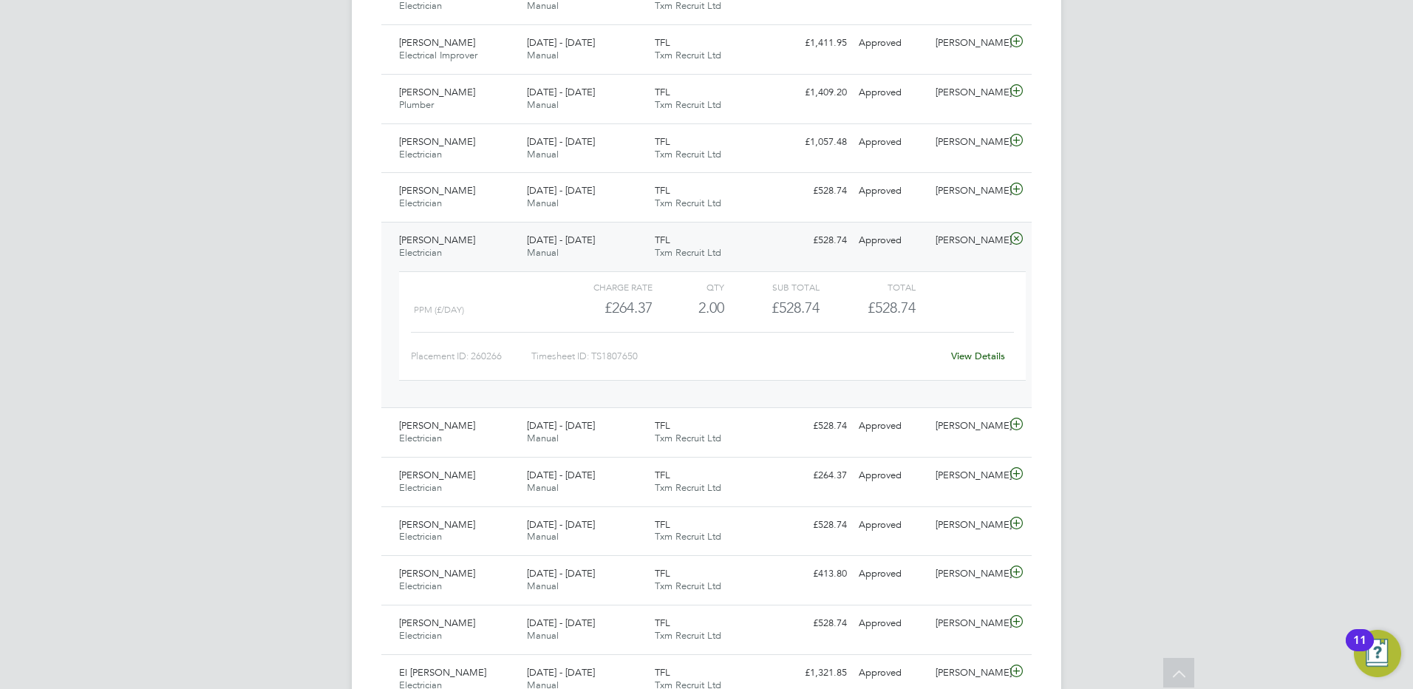
click at [449, 242] on span "[PERSON_NAME]" at bounding box center [437, 239] width 76 height 13
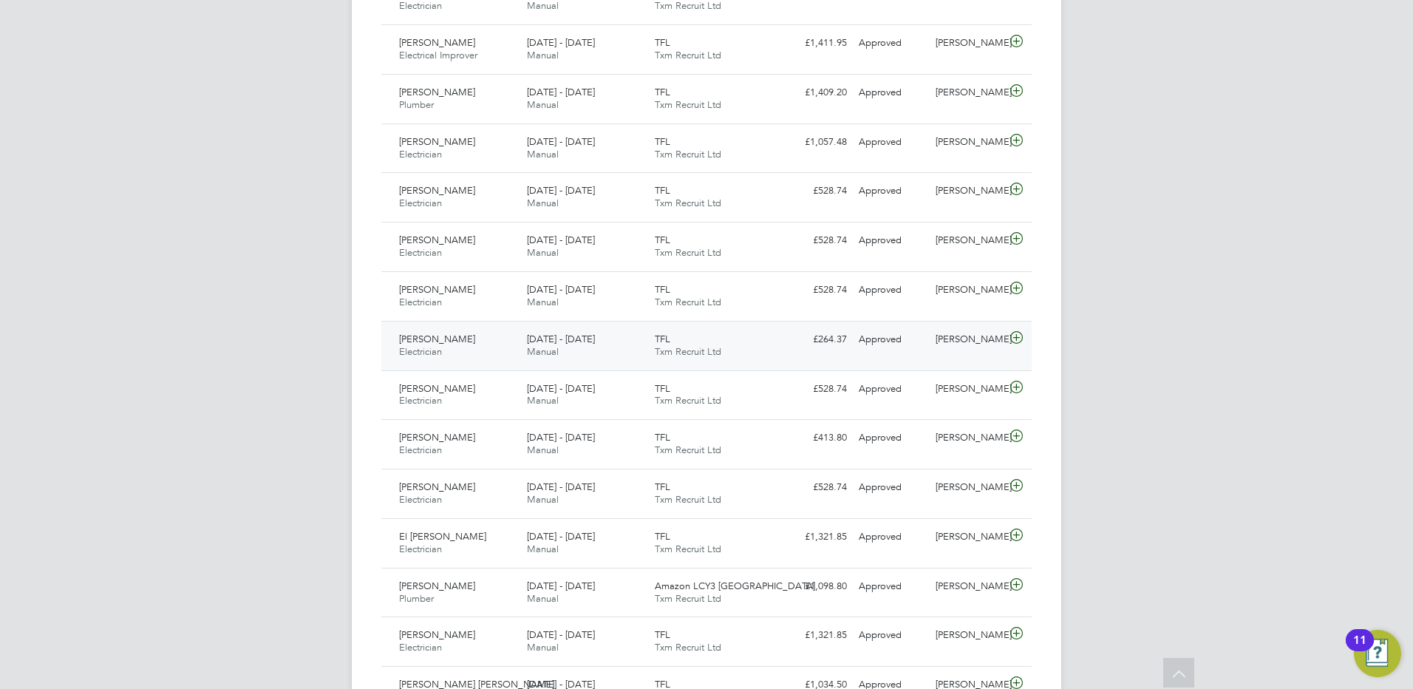
click at [445, 339] on span "[PERSON_NAME]" at bounding box center [437, 339] width 76 height 13
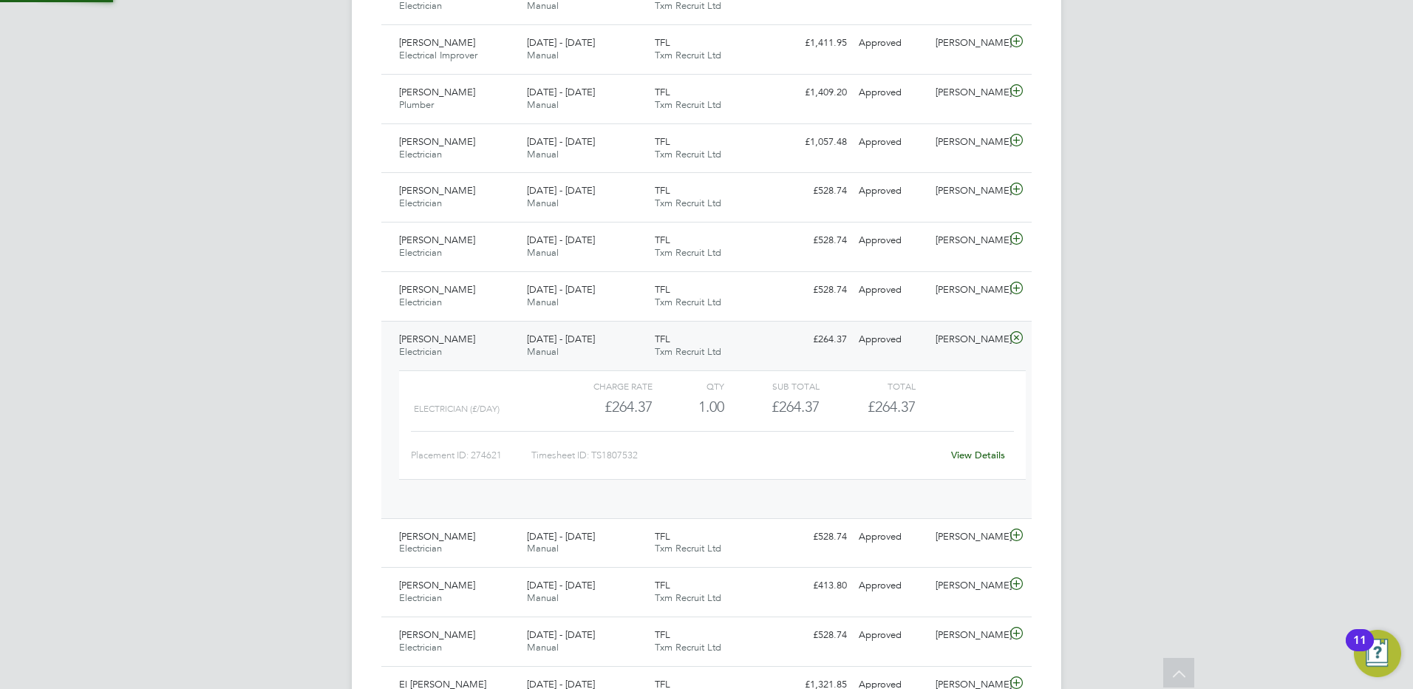
scroll to position [813, 0]
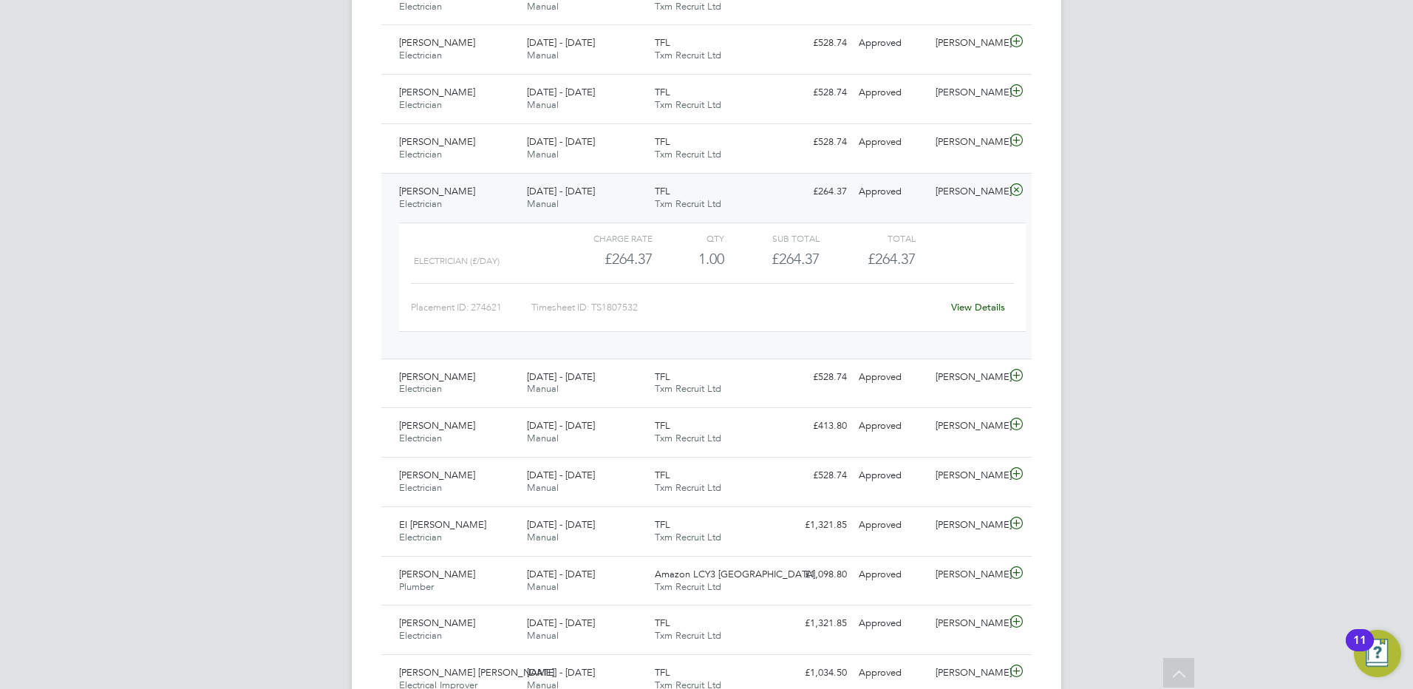
click at [431, 193] on span "[PERSON_NAME]" at bounding box center [437, 191] width 76 height 13
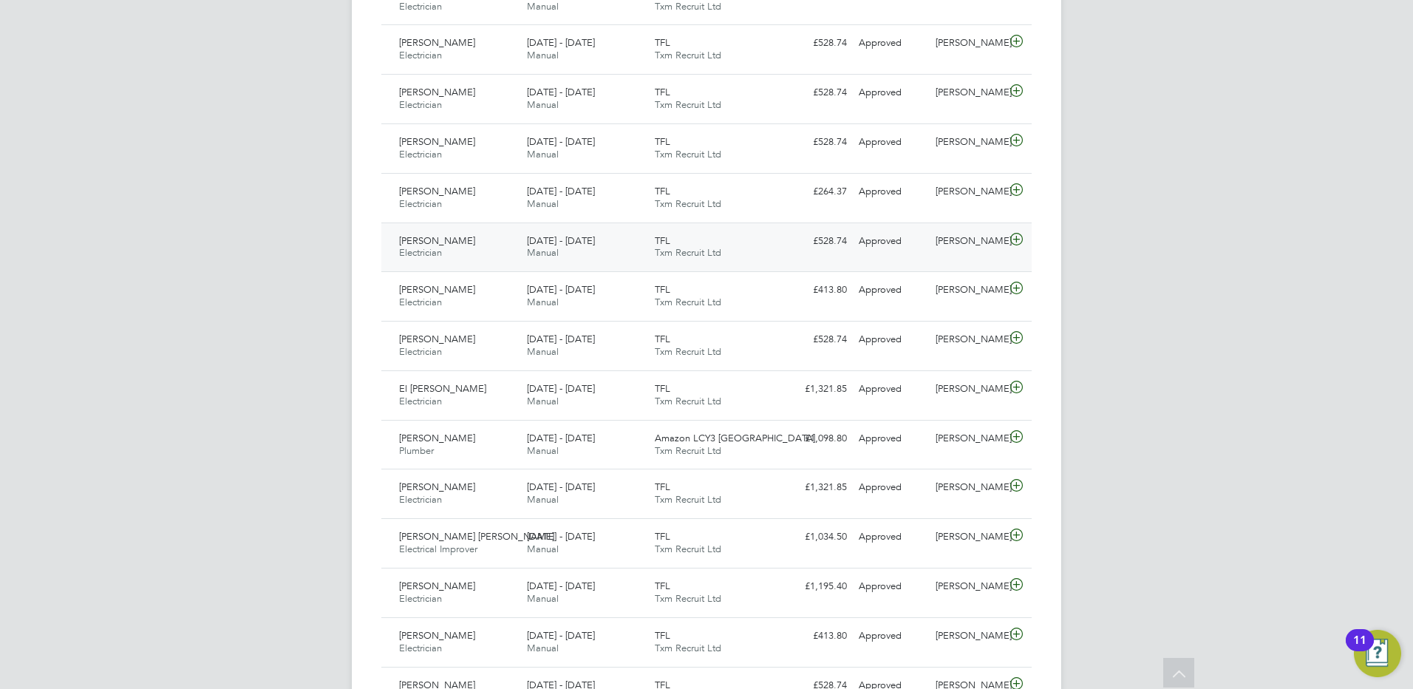
click at [443, 242] on span "[PERSON_NAME]" at bounding box center [437, 240] width 76 height 13
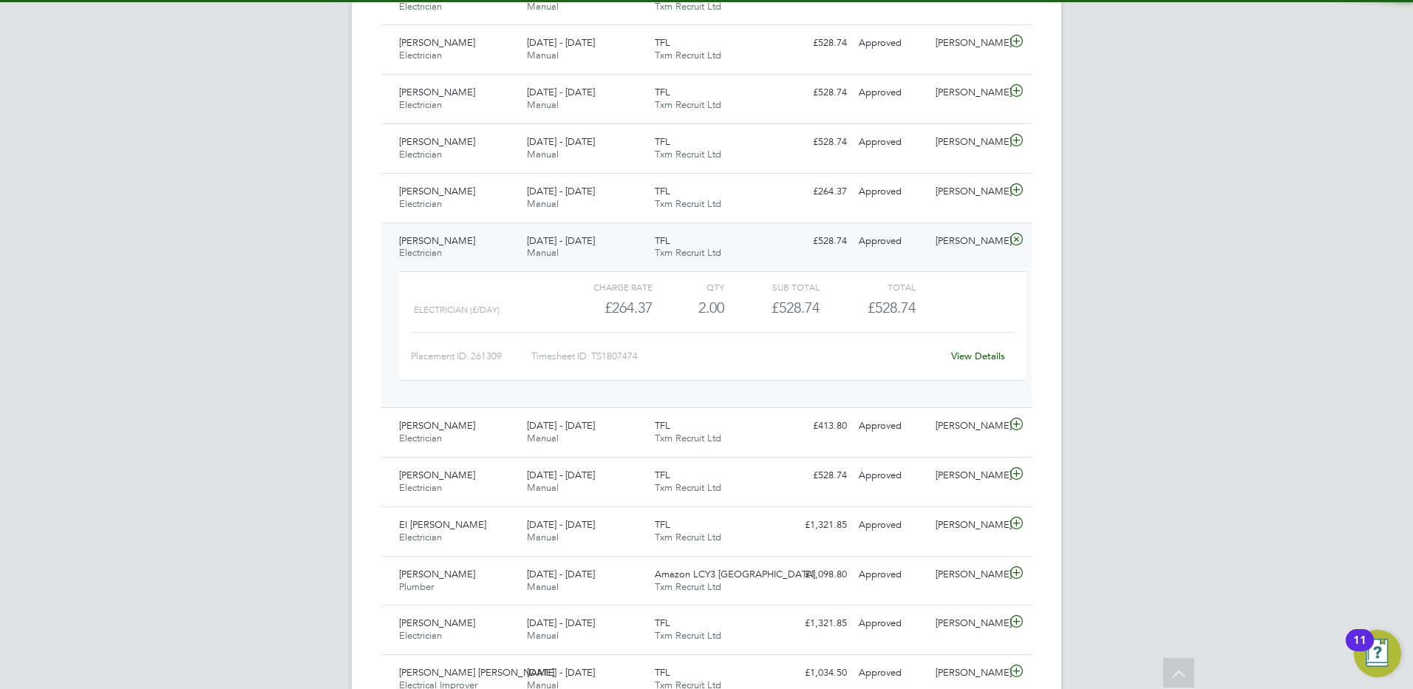
scroll to position [887, 0]
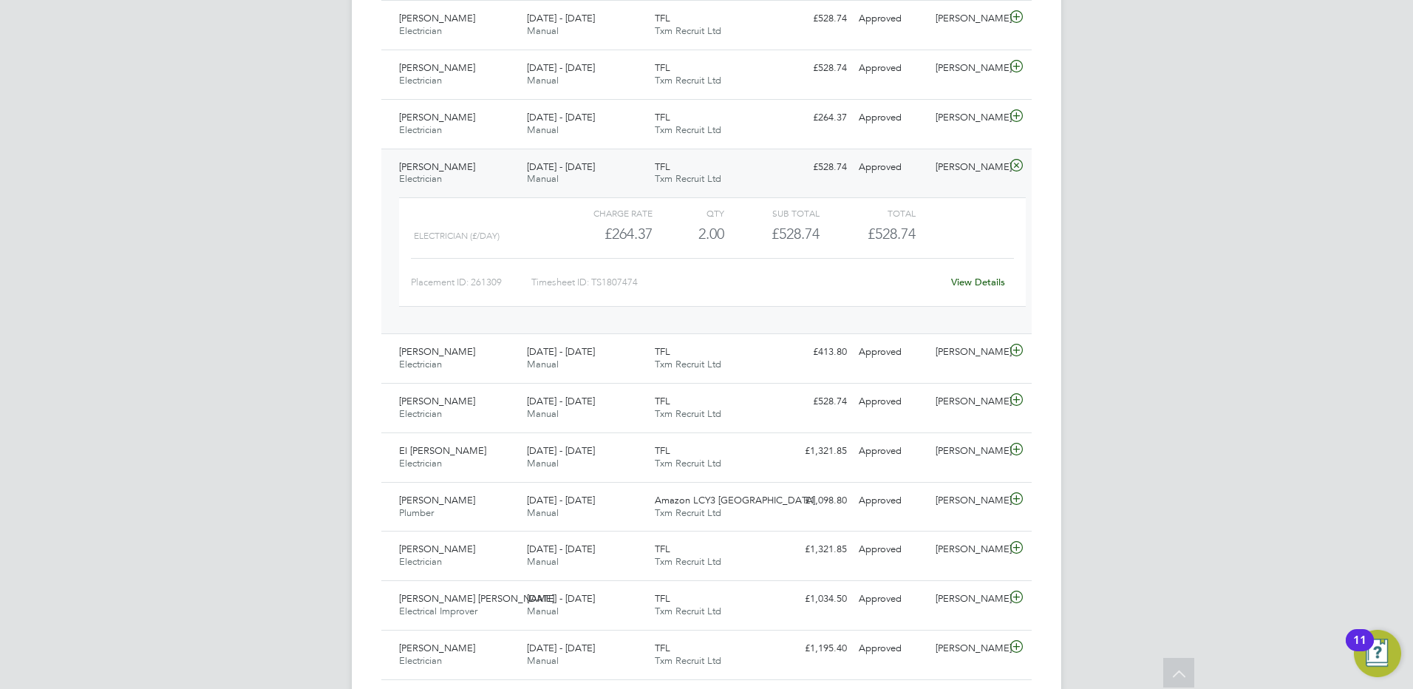
click at [437, 171] on span "[PERSON_NAME]" at bounding box center [437, 166] width 76 height 13
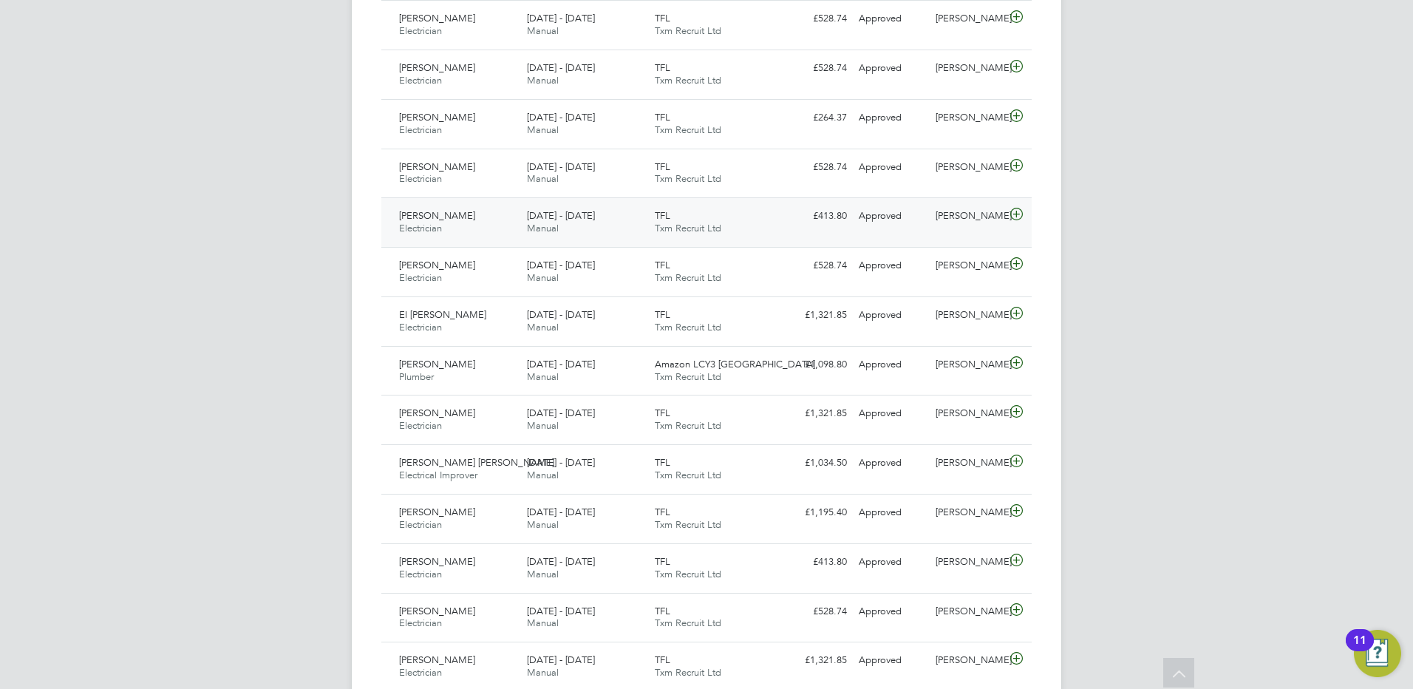
click at [454, 219] on span "[PERSON_NAME]" at bounding box center [437, 215] width 76 height 13
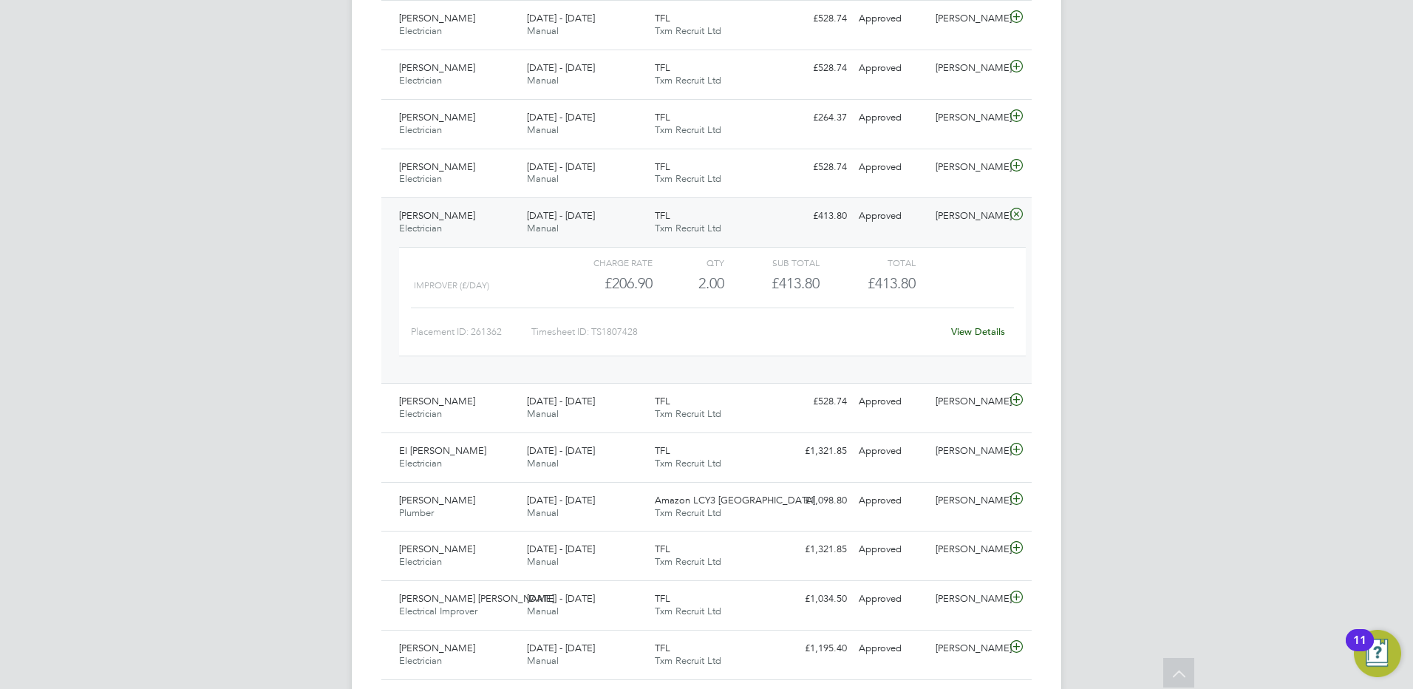
scroll to position [961, 0]
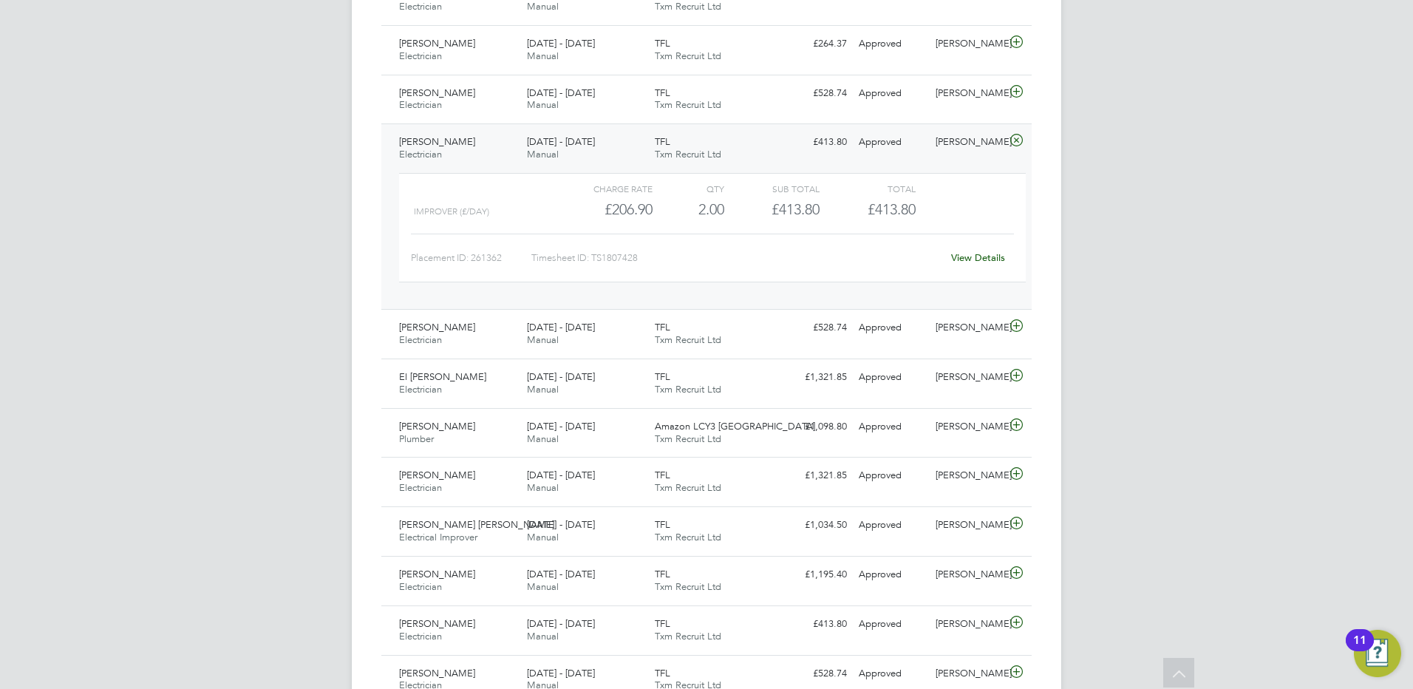
click at [466, 140] on span "[PERSON_NAME]" at bounding box center [437, 141] width 76 height 13
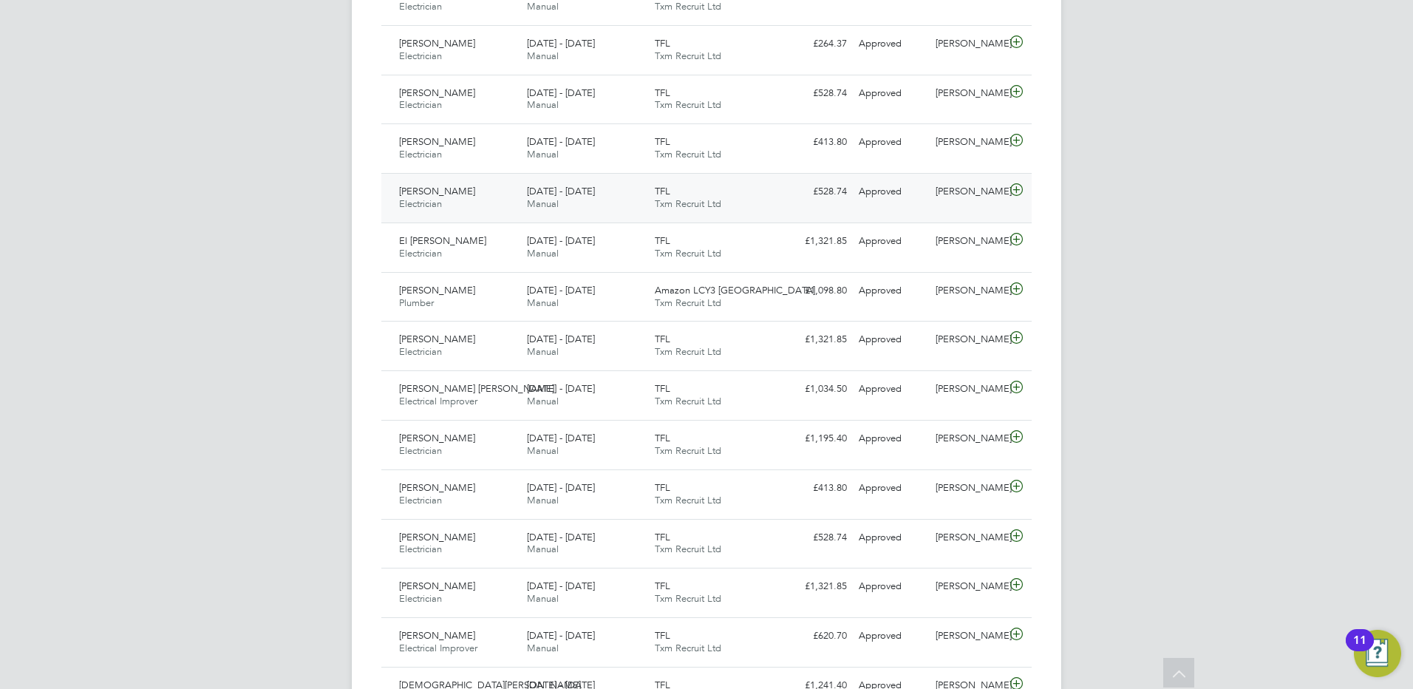
click at [455, 188] on div "[PERSON_NAME] Electrician [DATE] - [DATE]" at bounding box center [457, 198] width 128 height 37
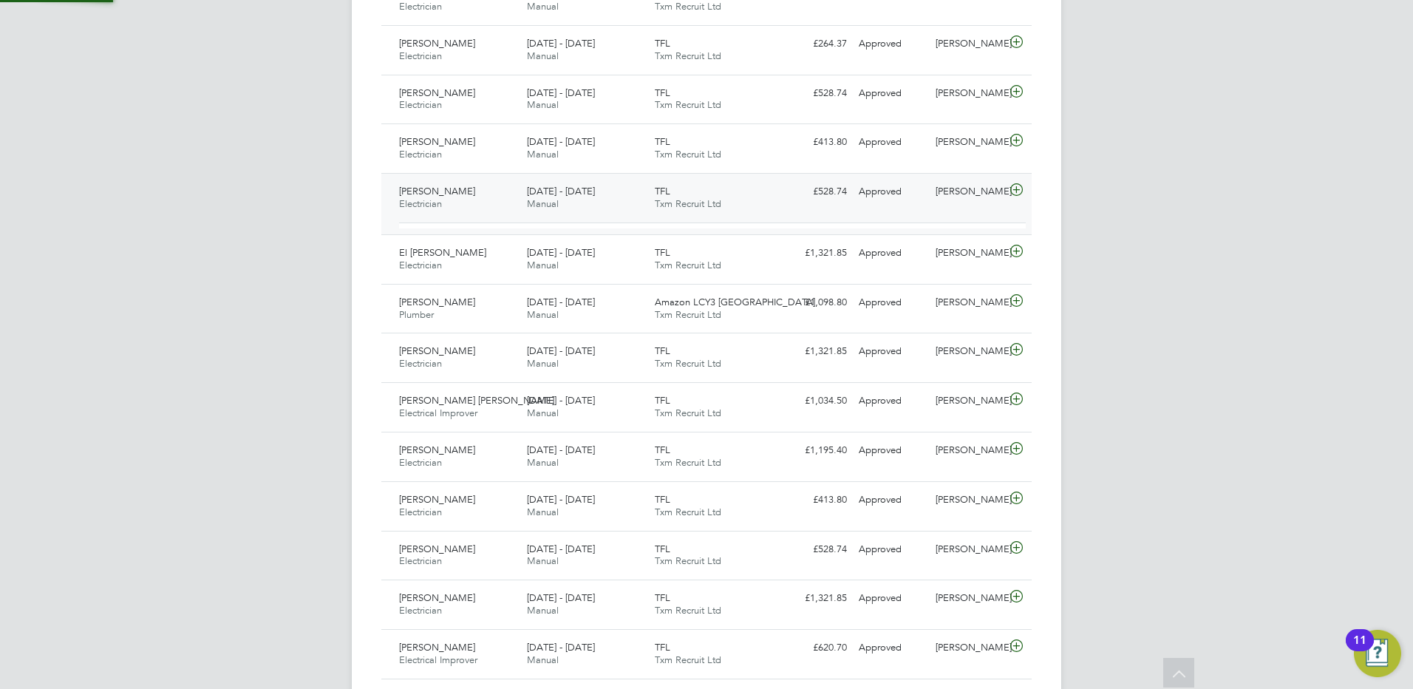
scroll to position [25, 144]
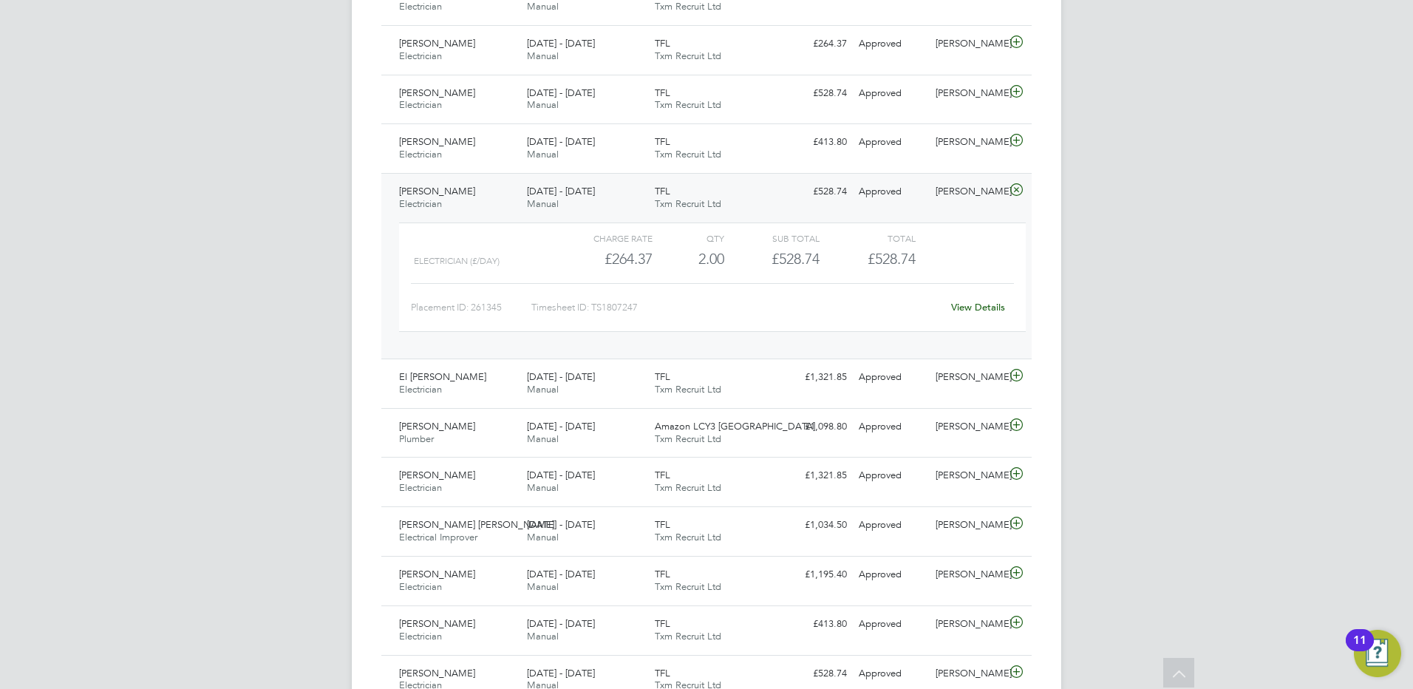
click at [444, 191] on span "[PERSON_NAME]" at bounding box center [437, 191] width 76 height 13
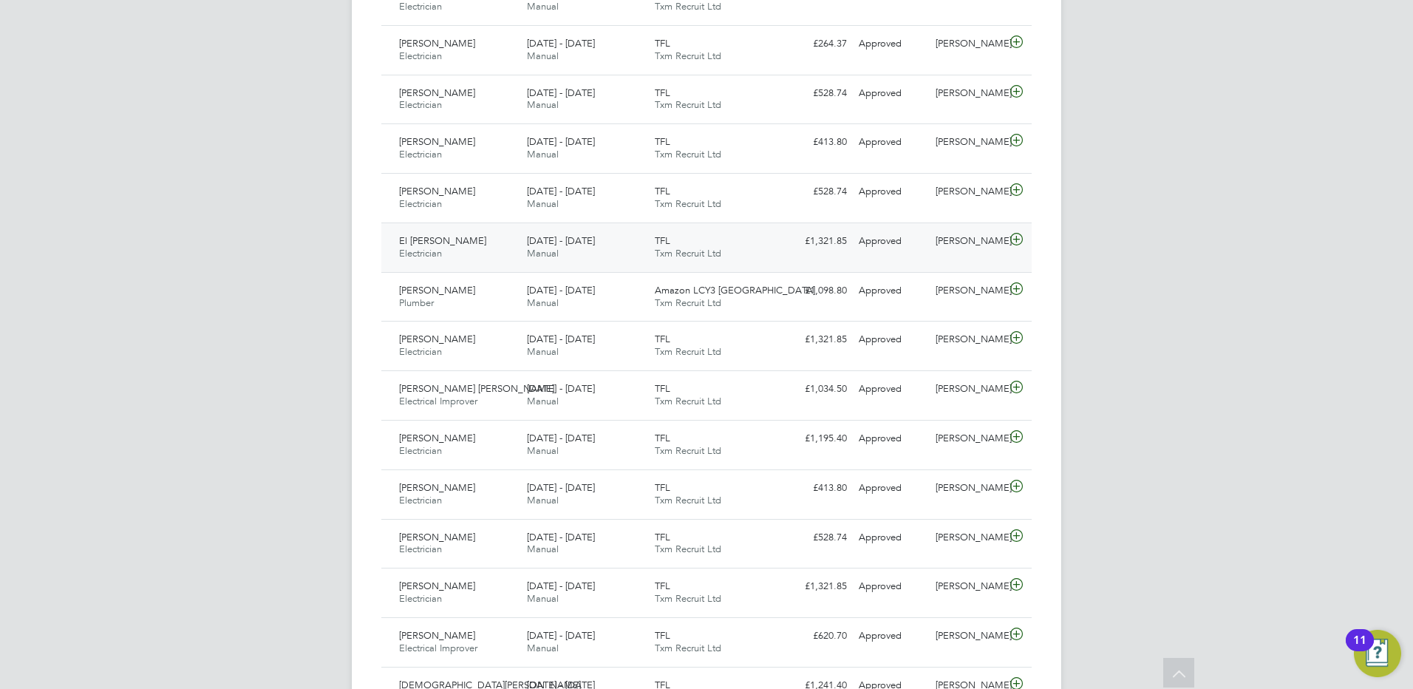
click at [441, 244] on span "El [PERSON_NAME]" at bounding box center [442, 240] width 87 height 13
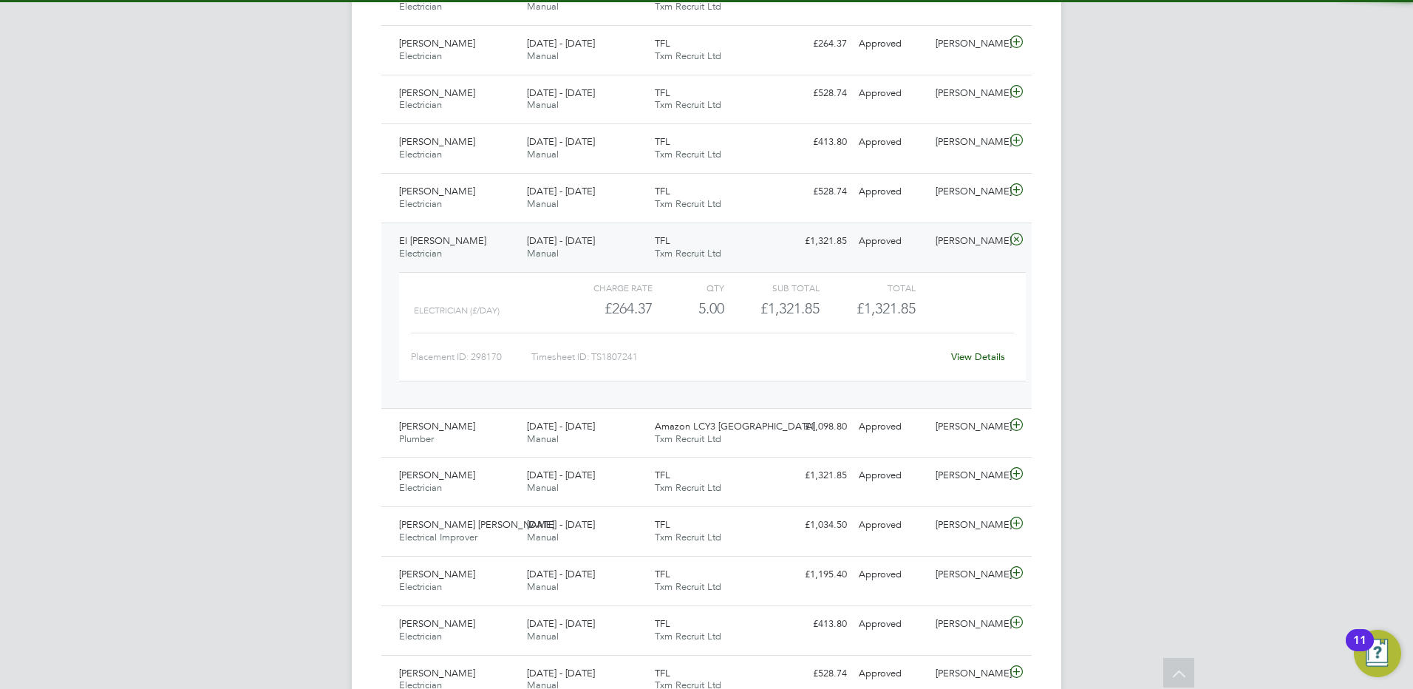
scroll to position [1034, 0]
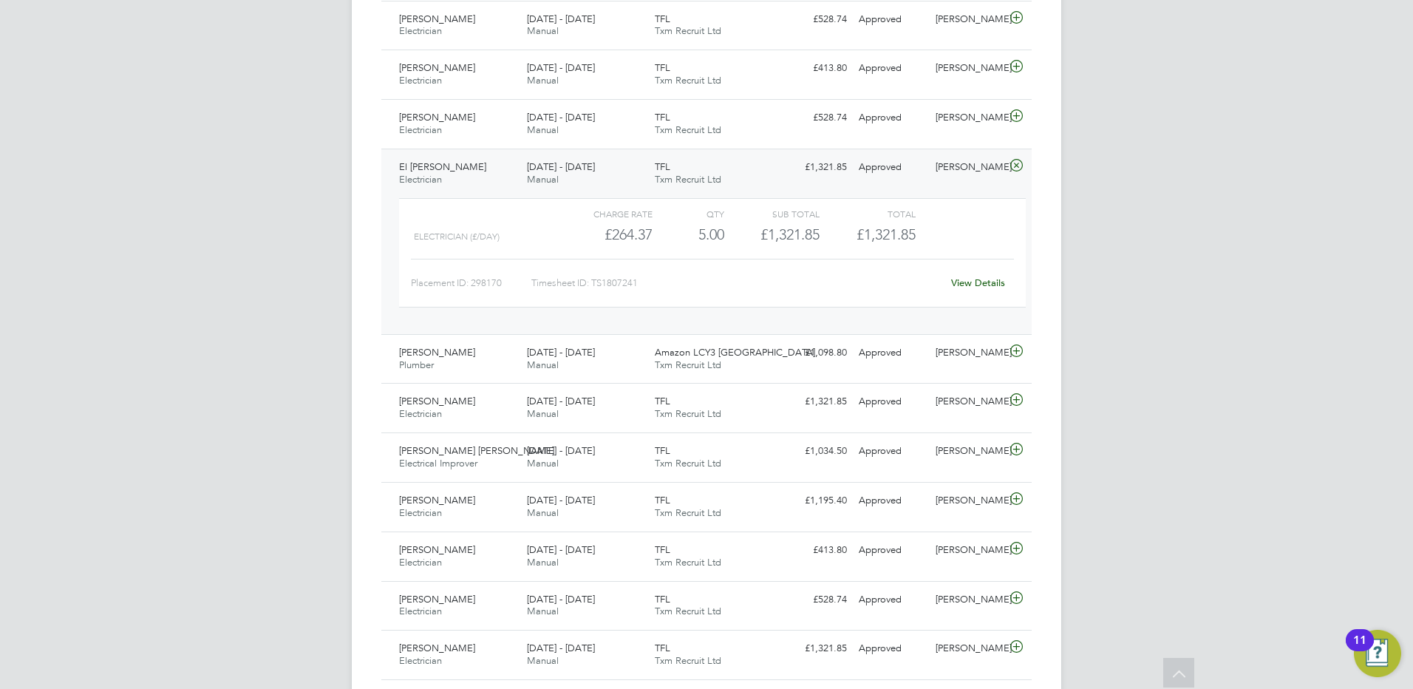
click at [419, 171] on span "El [PERSON_NAME]" at bounding box center [442, 166] width 87 height 13
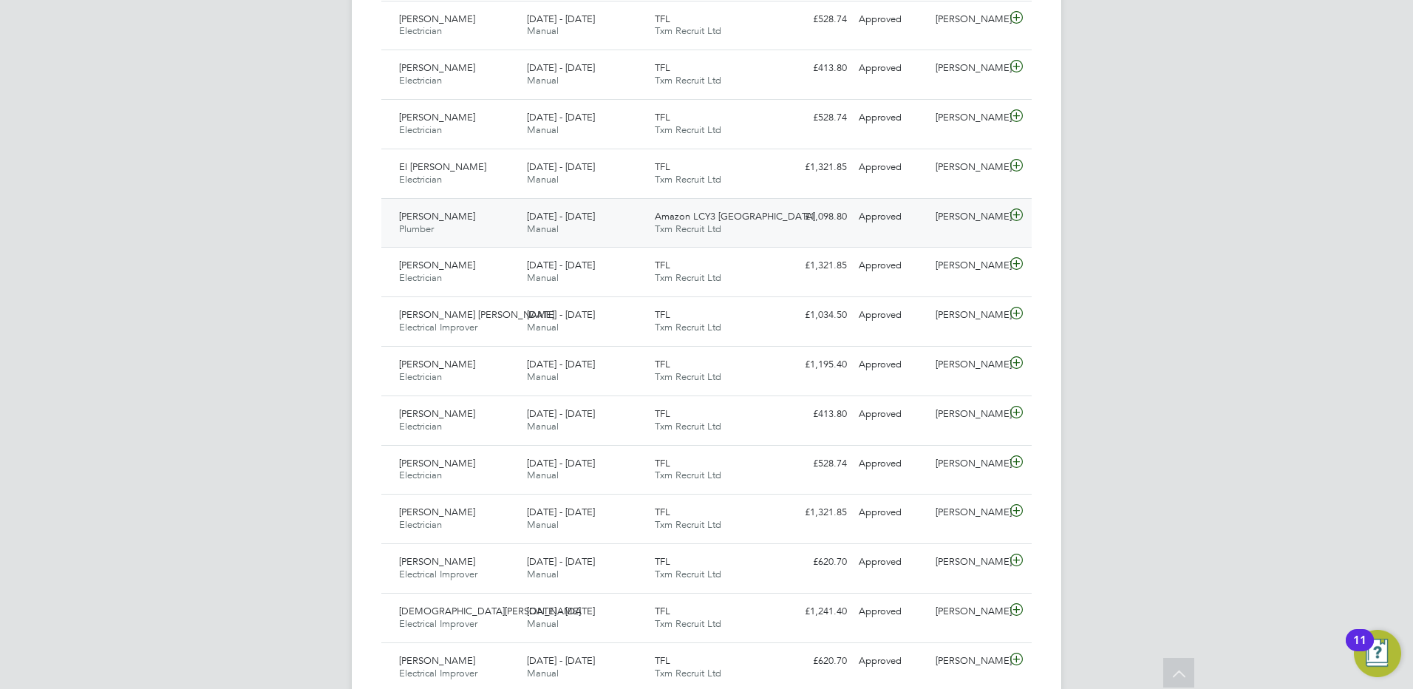
click at [438, 216] on span "[PERSON_NAME]" at bounding box center [437, 216] width 76 height 13
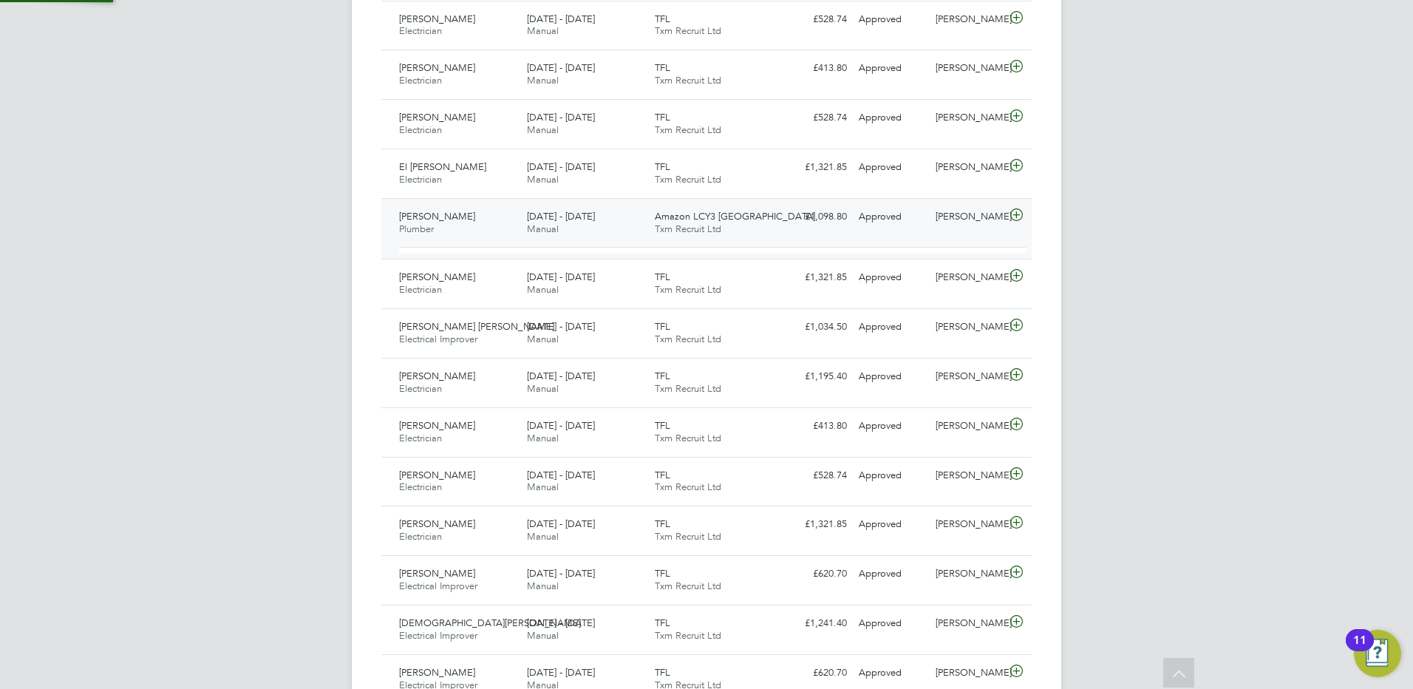
scroll to position [25, 144]
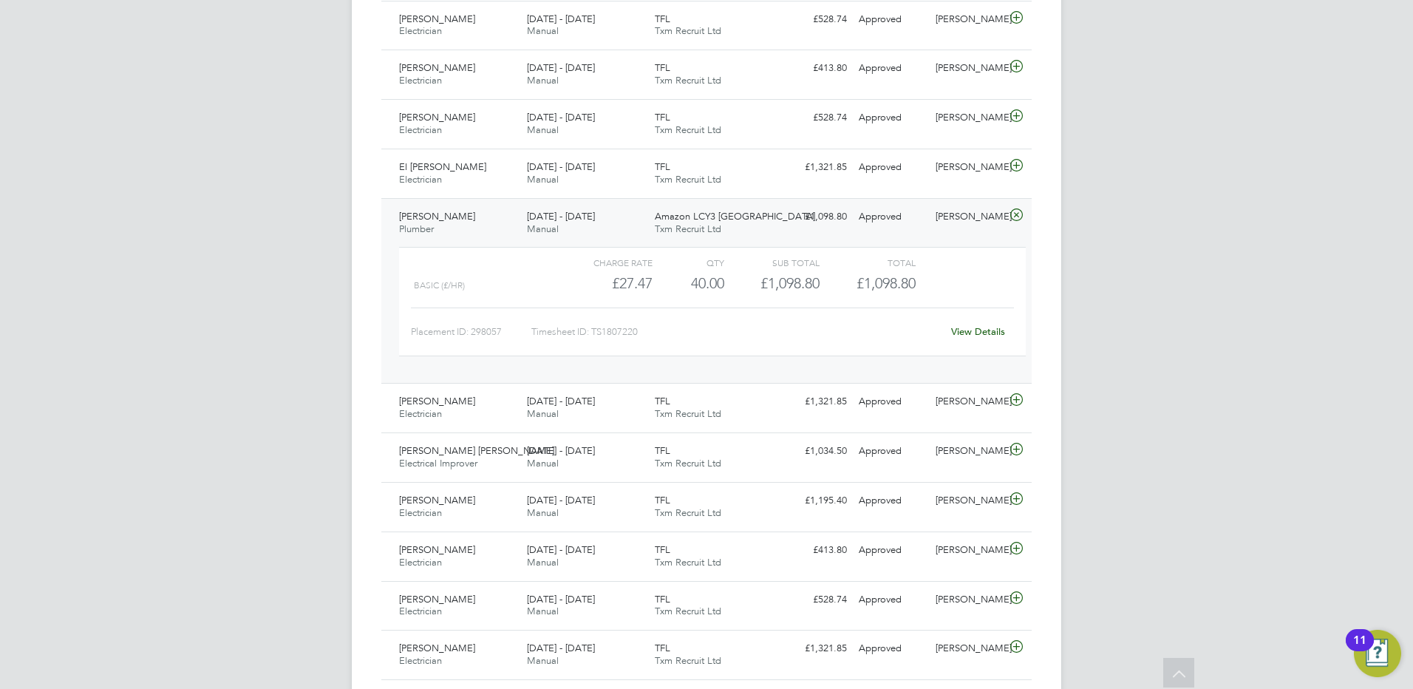
click at [446, 221] on span "[PERSON_NAME]" at bounding box center [437, 216] width 76 height 13
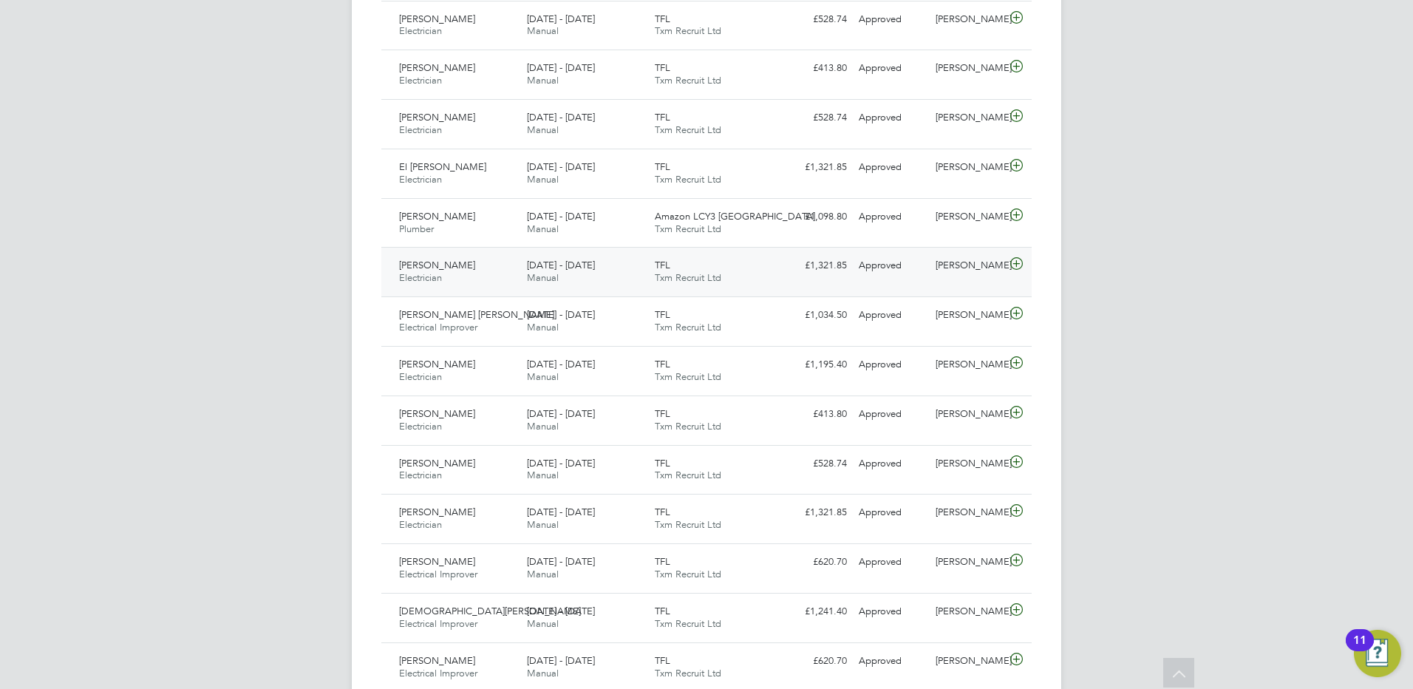
click at [430, 266] on span "[PERSON_NAME]" at bounding box center [437, 265] width 76 height 13
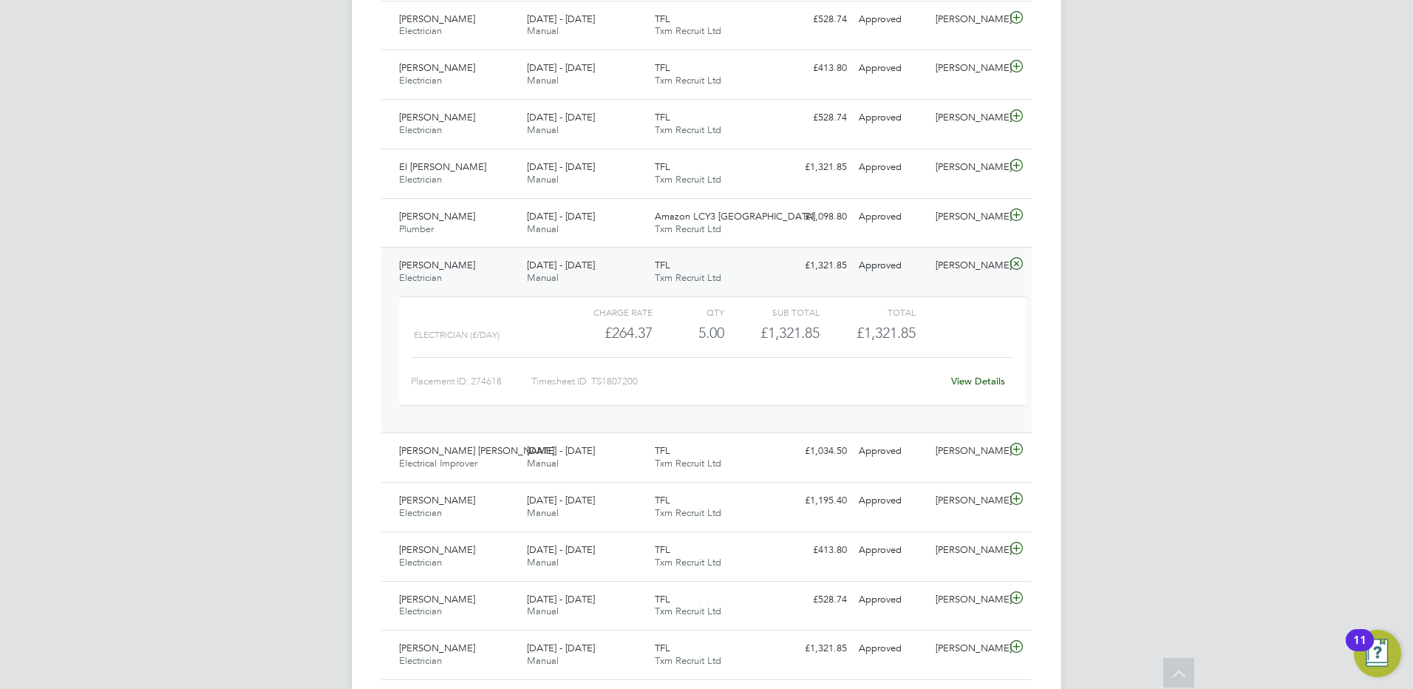
scroll to position [1182, 0]
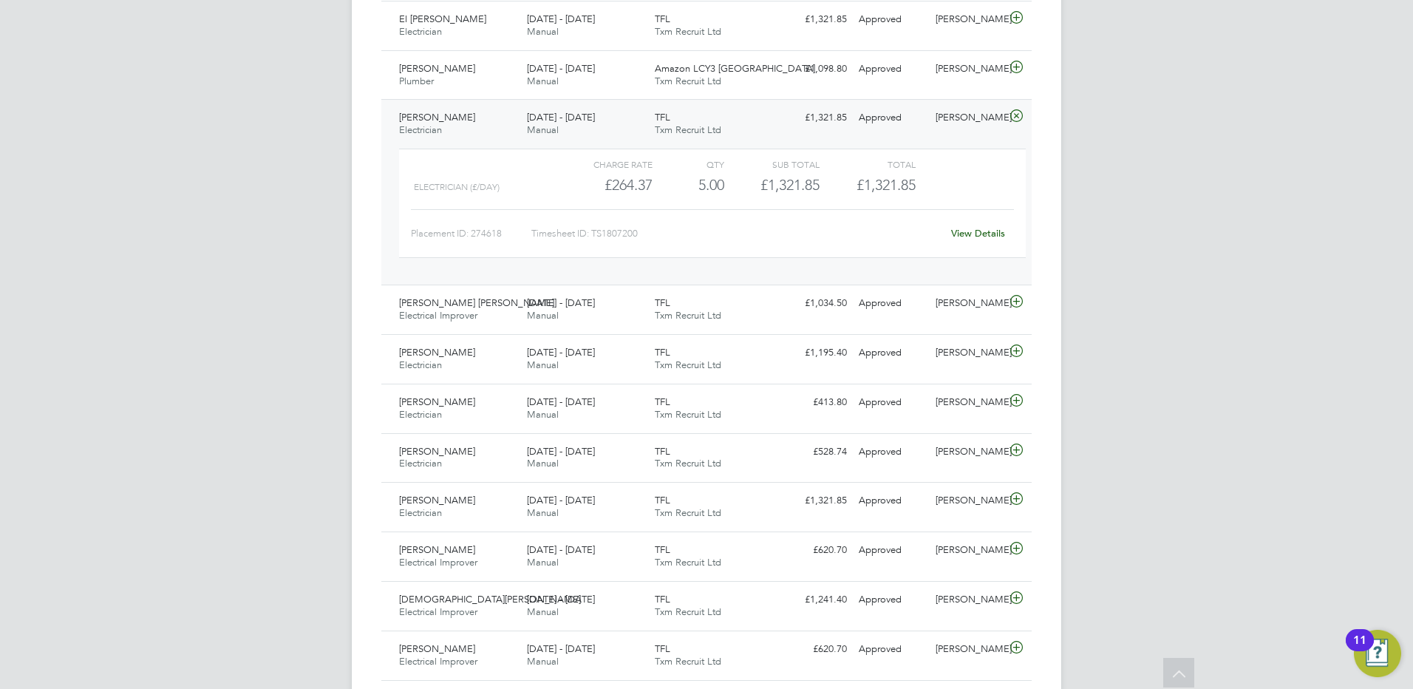
click at [440, 118] on span "[PERSON_NAME]" at bounding box center [437, 117] width 76 height 13
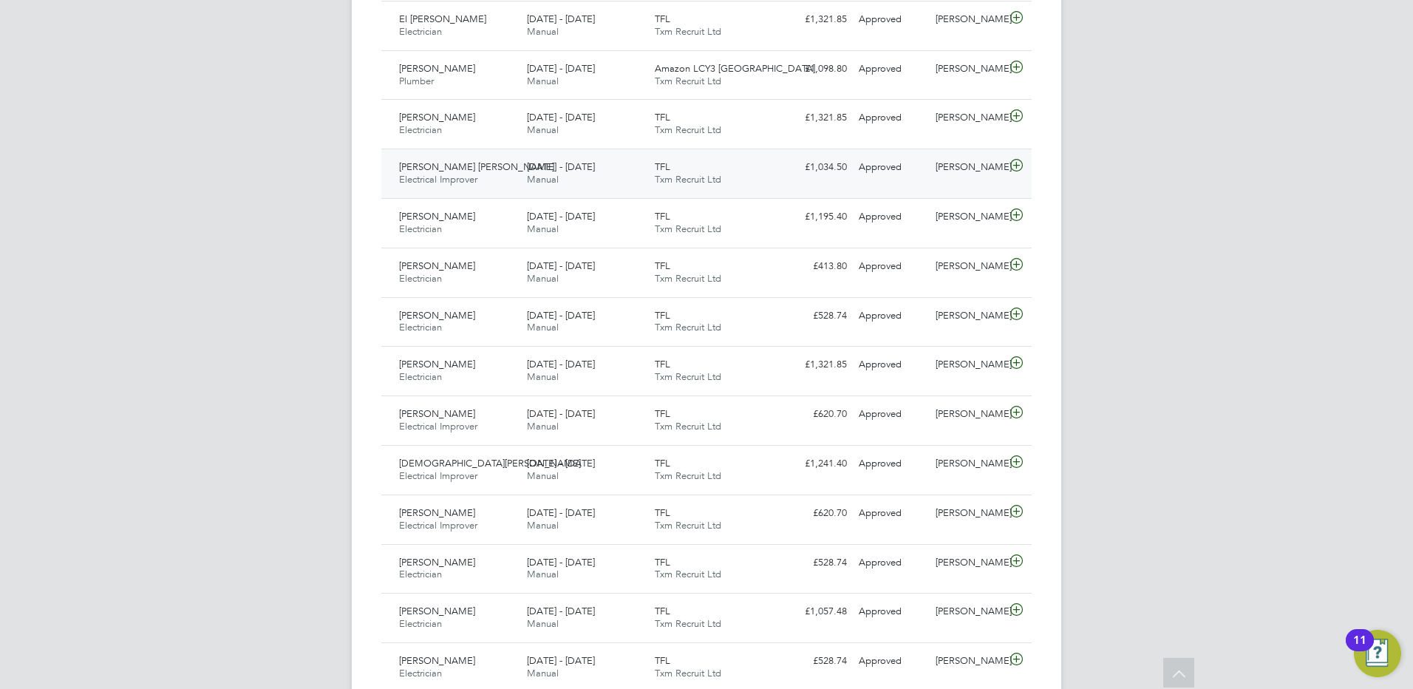
click at [440, 159] on div "[PERSON_NAME] [PERSON_NAME] Electrical Improver [DATE] - [DATE]" at bounding box center [457, 173] width 128 height 37
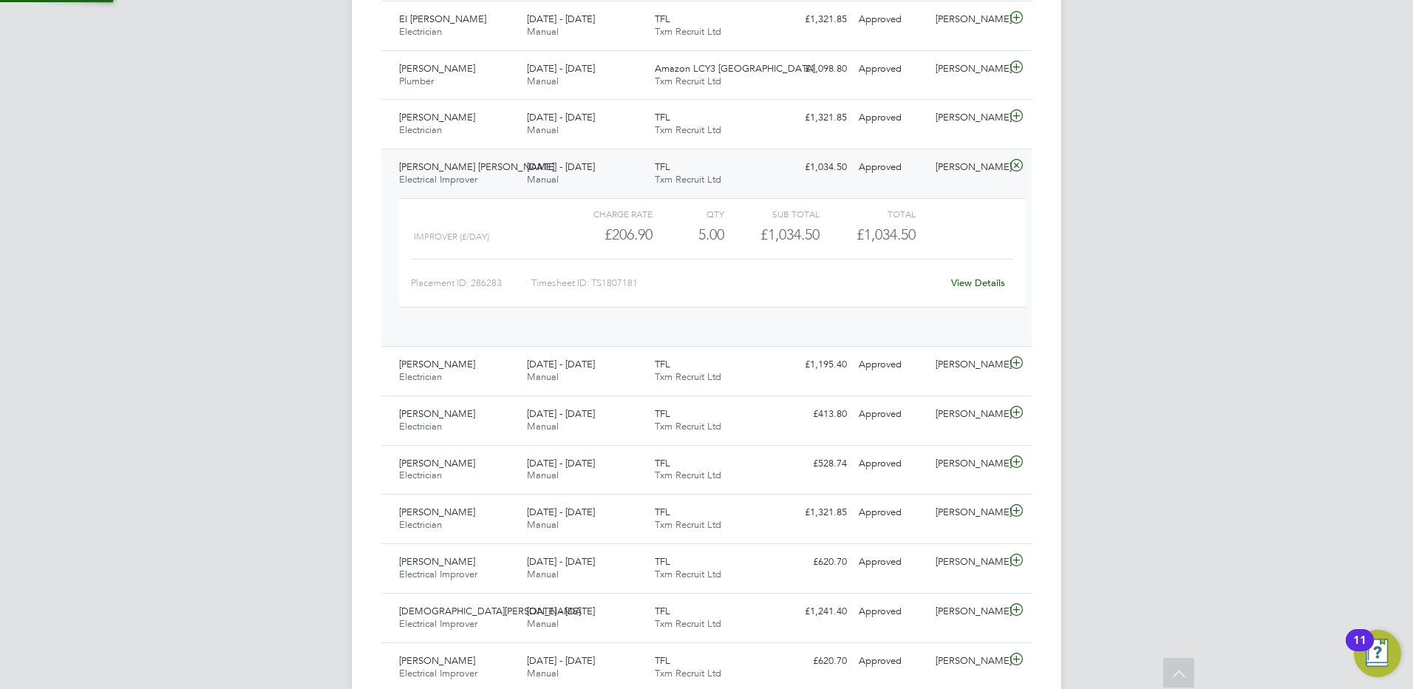
scroll to position [25, 144]
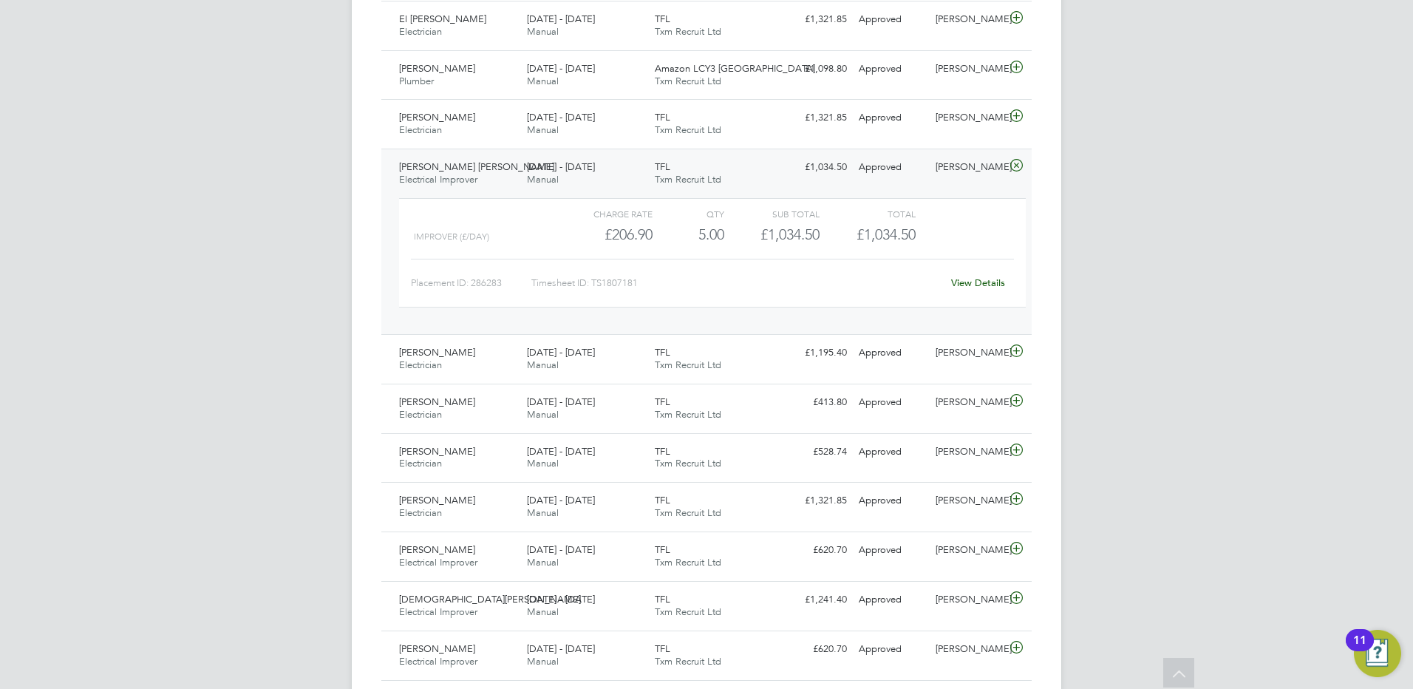
click at [450, 168] on span "[PERSON_NAME] [PERSON_NAME]" at bounding box center [476, 166] width 155 height 13
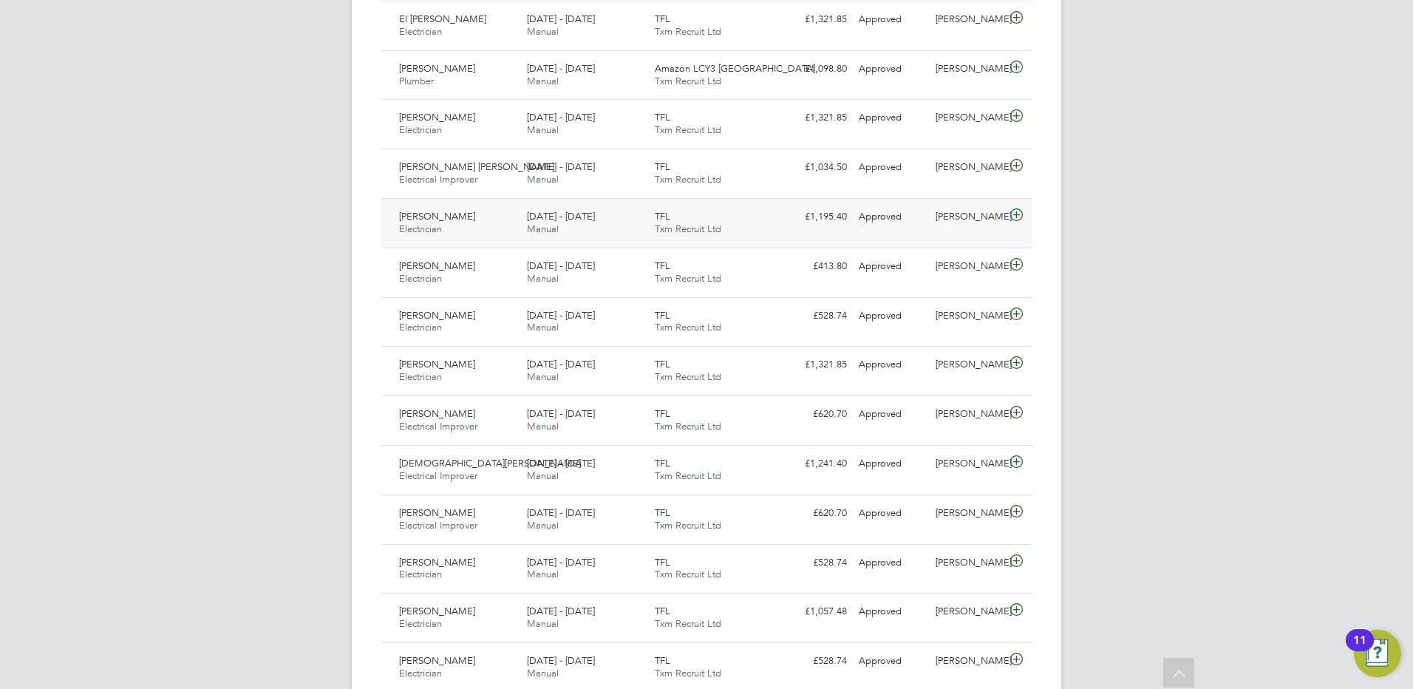
click at [451, 219] on span "[PERSON_NAME]" at bounding box center [437, 216] width 76 height 13
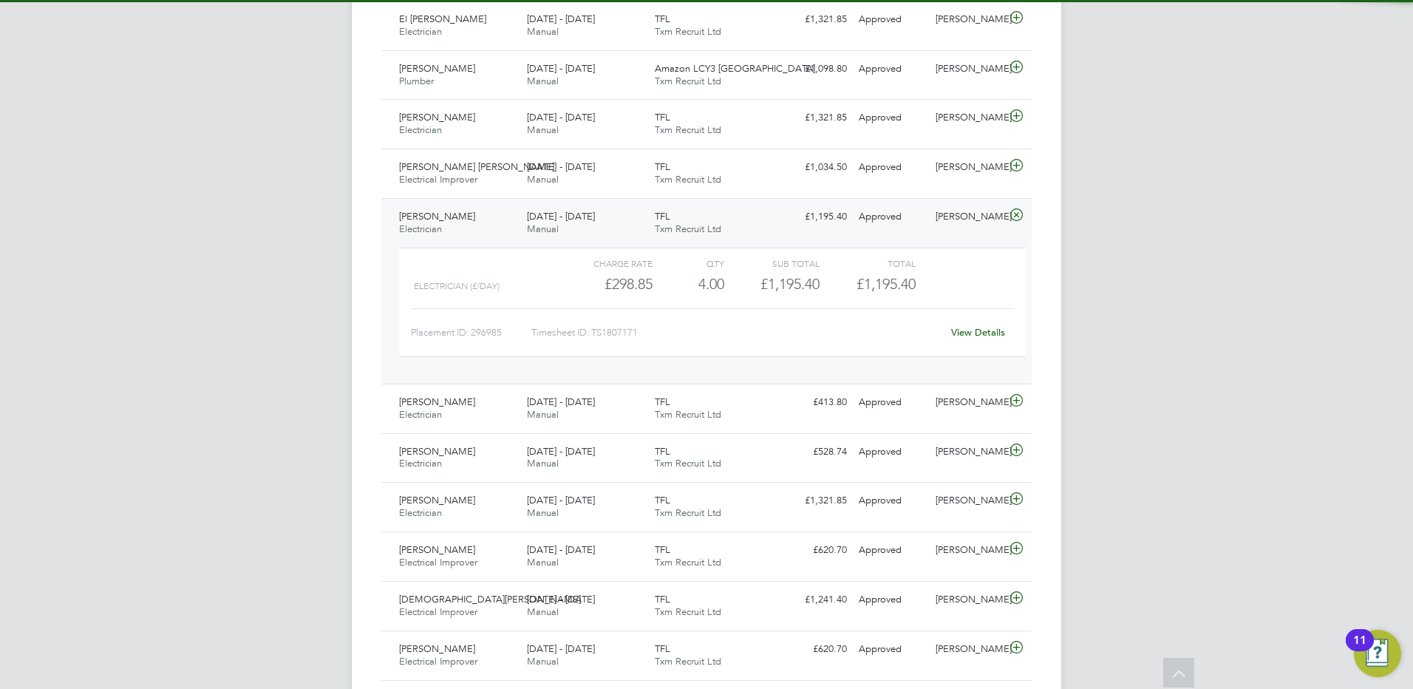
scroll to position [1256, 0]
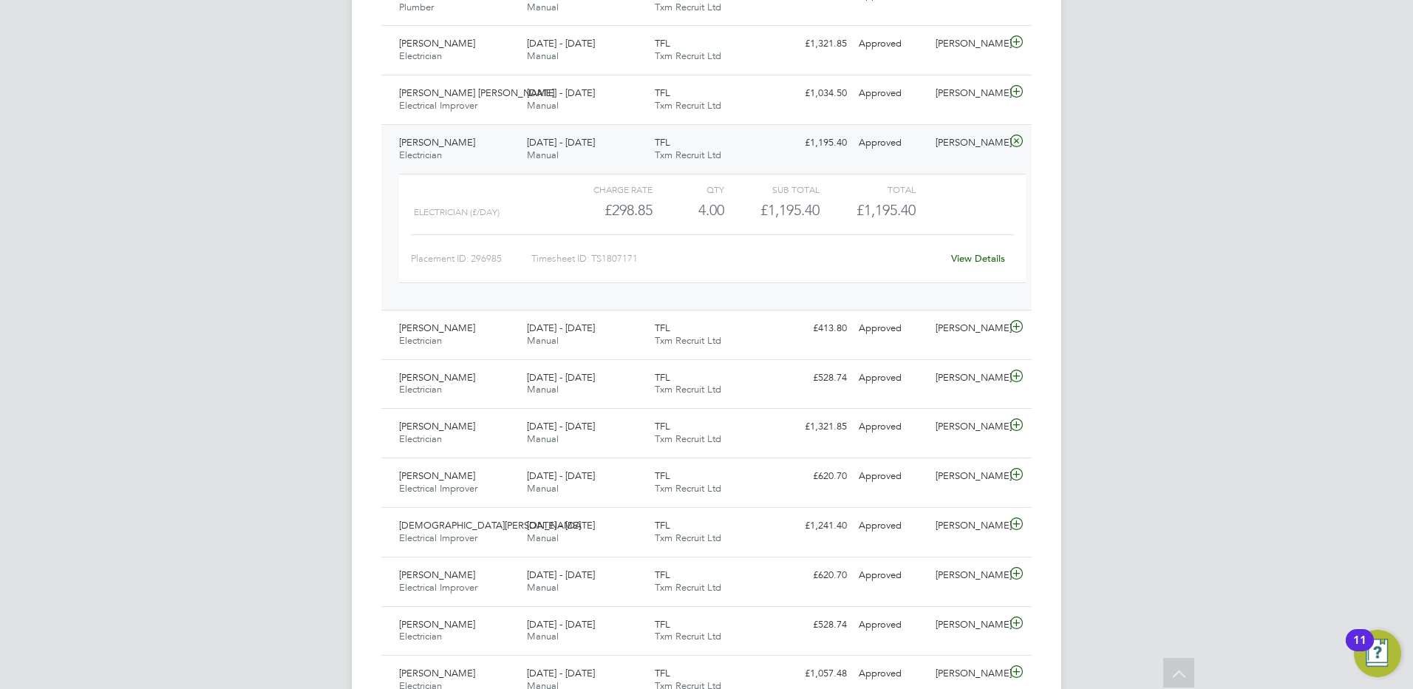
click at [433, 142] on span "[PERSON_NAME]" at bounding box center [437, 142] width 76 height 13
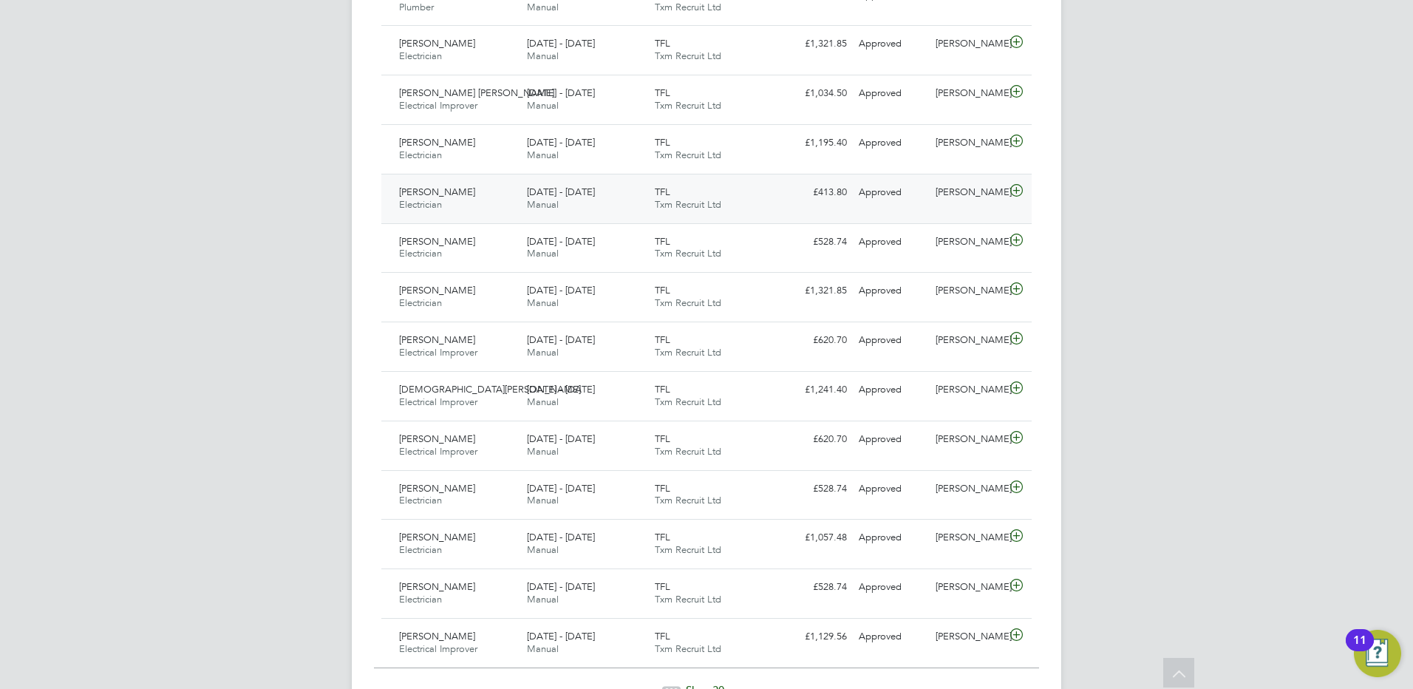
click at [440, 192] on span "[PERSON_NAME]" at bounding box center [437, 191] width 76 height 13
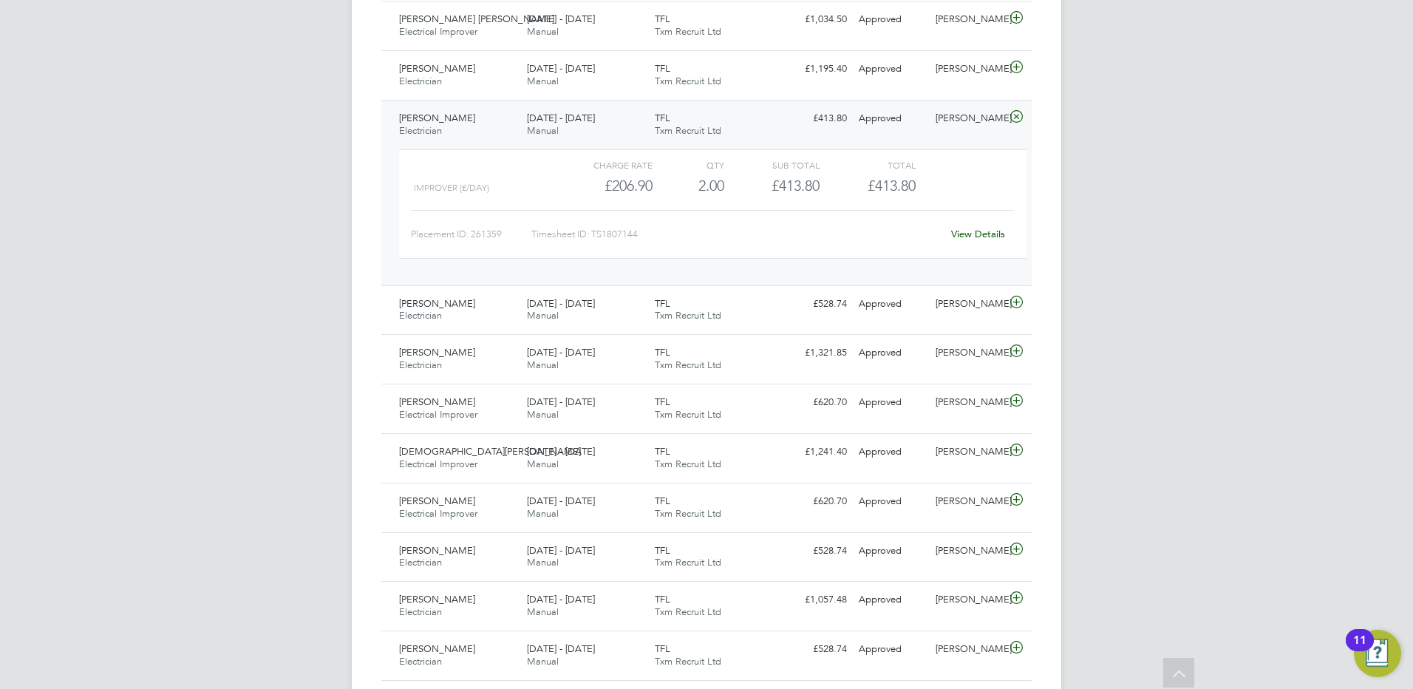
scroll to position [1404, 0]
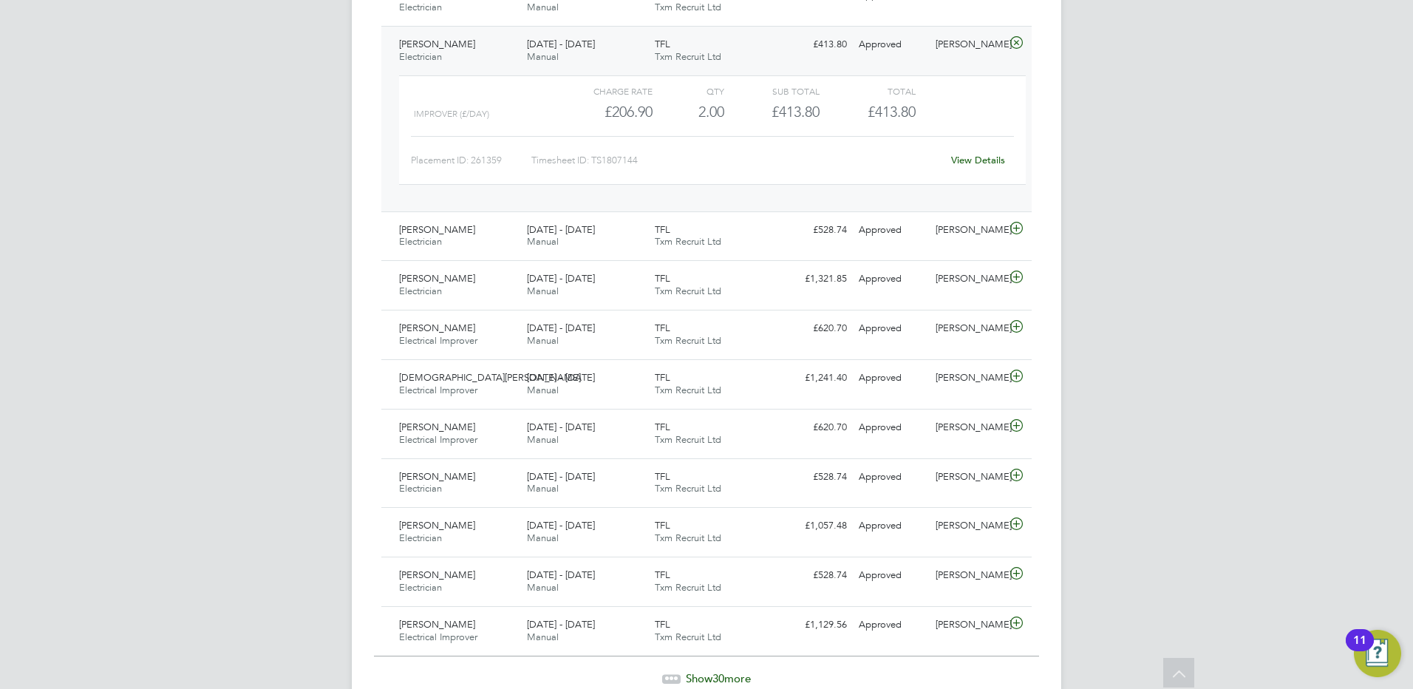
click at [429, 47] on span "[PERSON_NAME]" at bounding box center [437, 44] width 76 height 13
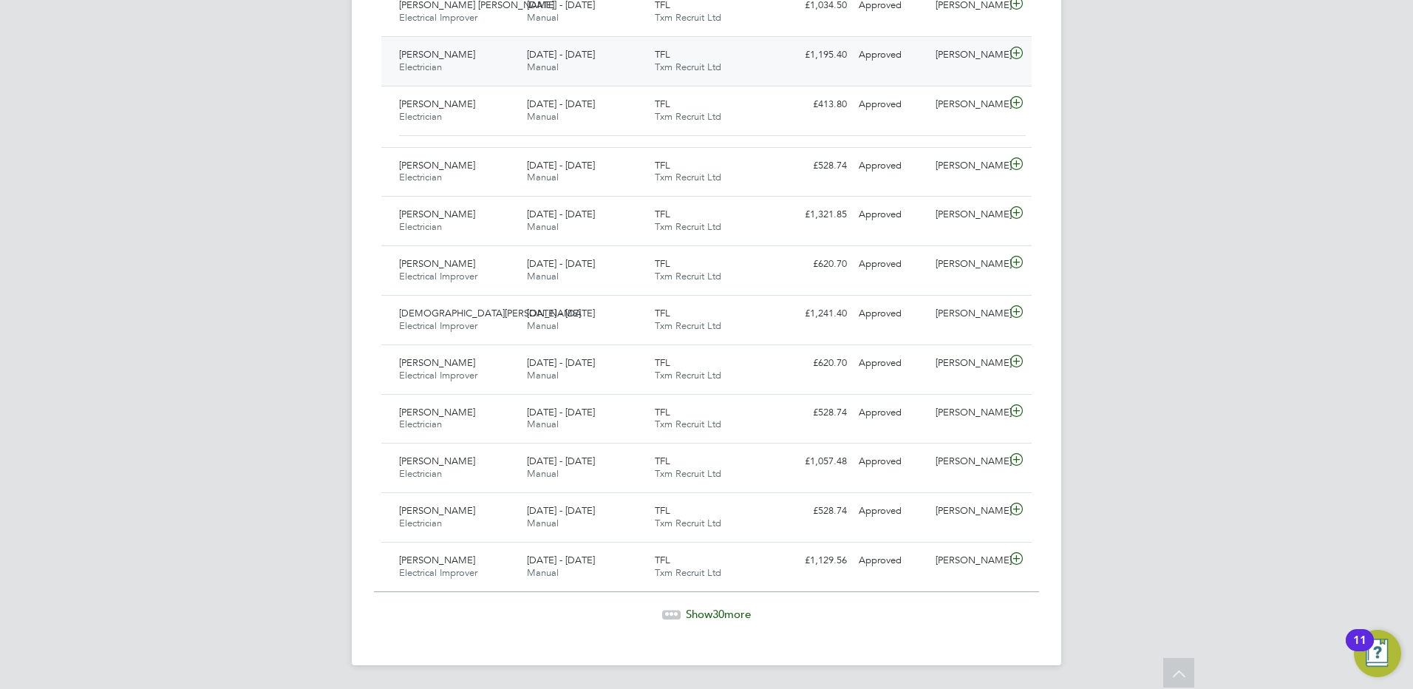
scroll to position [1332, 0]
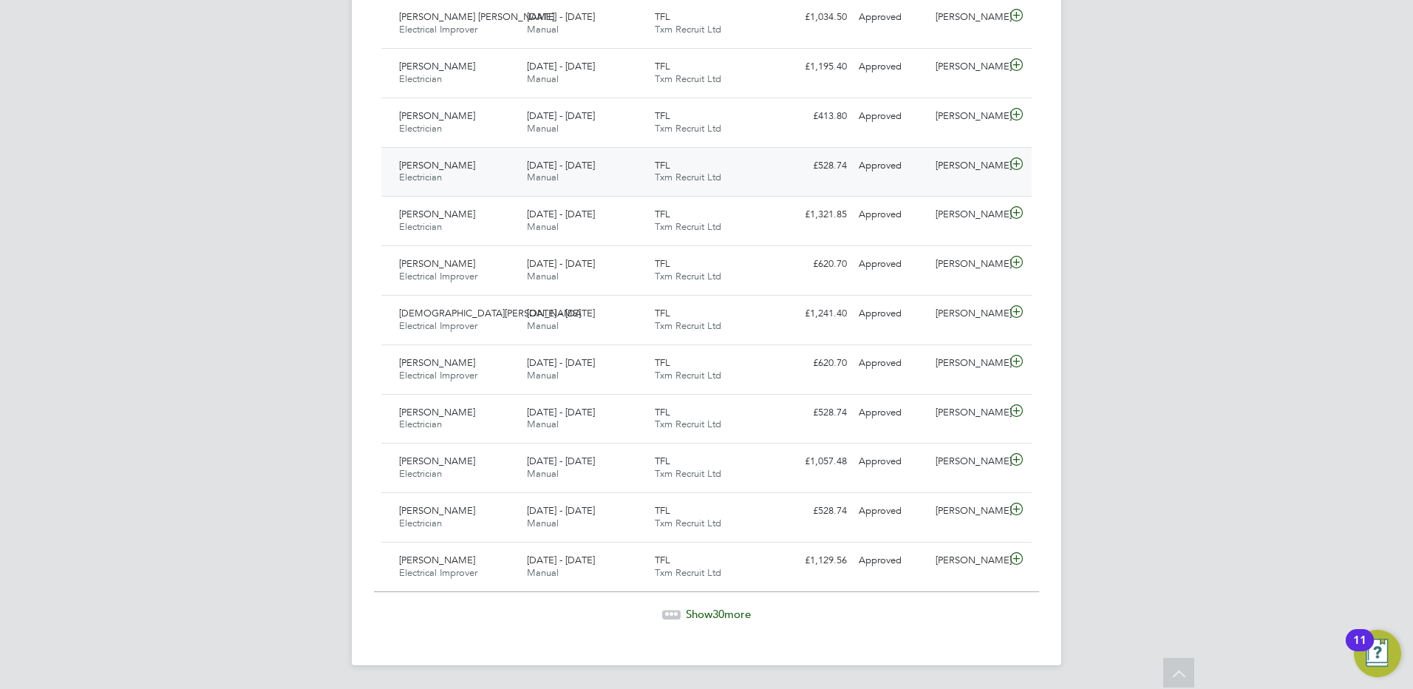
click at [447, 164] on span "[PERSON_NAME]" at bounding box center [437, 165] width 76 height 13
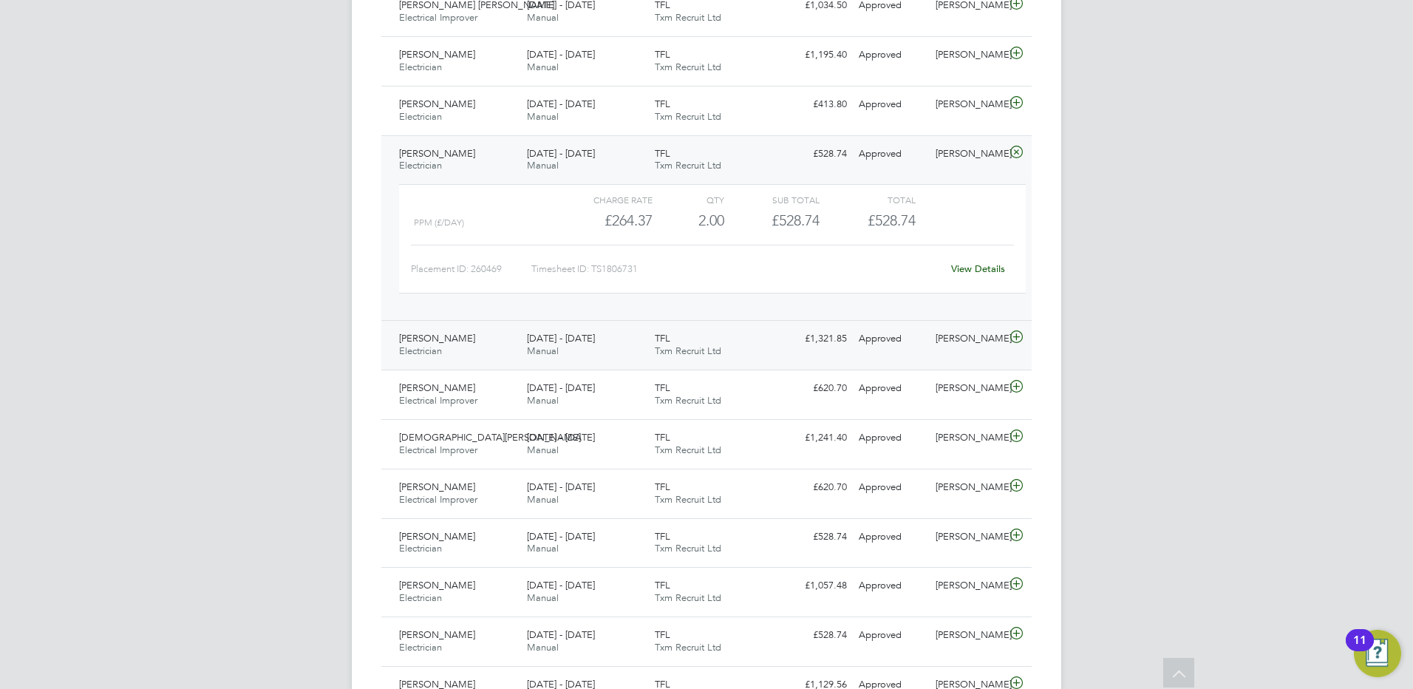
scroll to position [1468, 0]
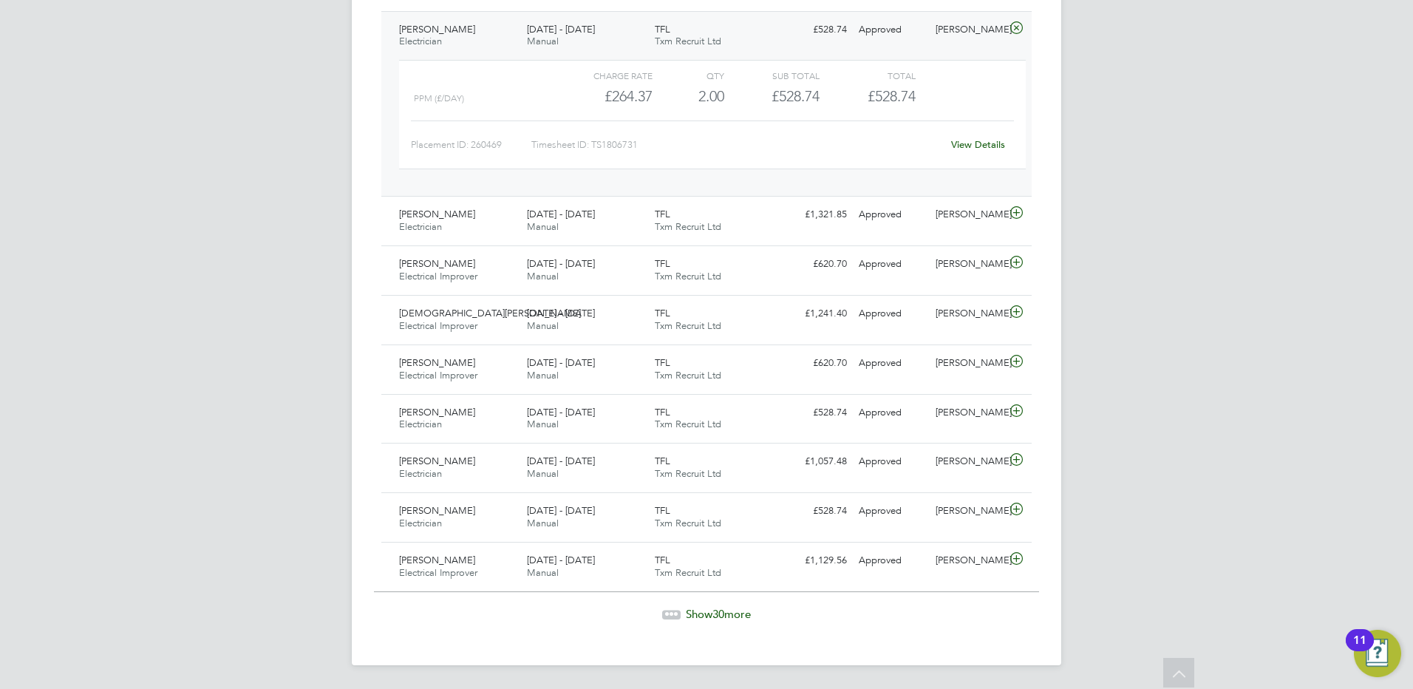
click at [453, 31] on span "[PERSON_NAME]" at bounding box center [437, 29] width 76 height 13
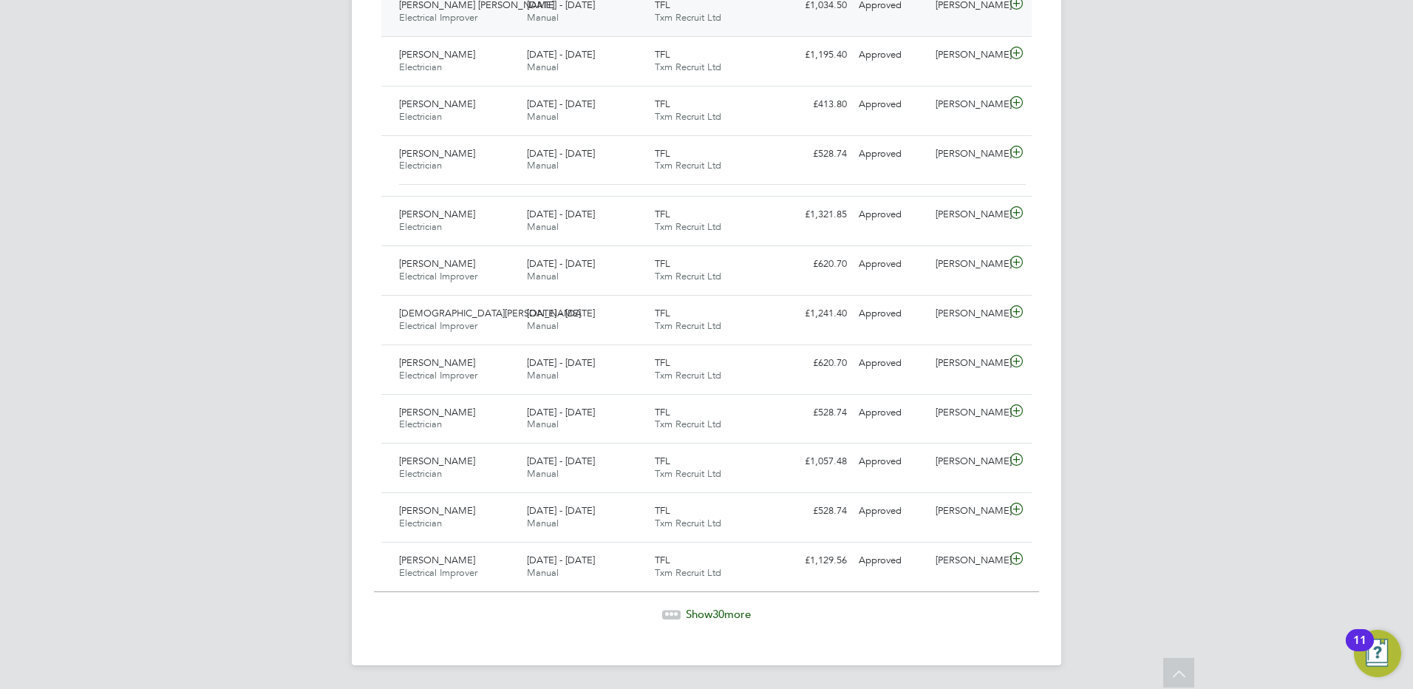
scroll to position [1332, 0]
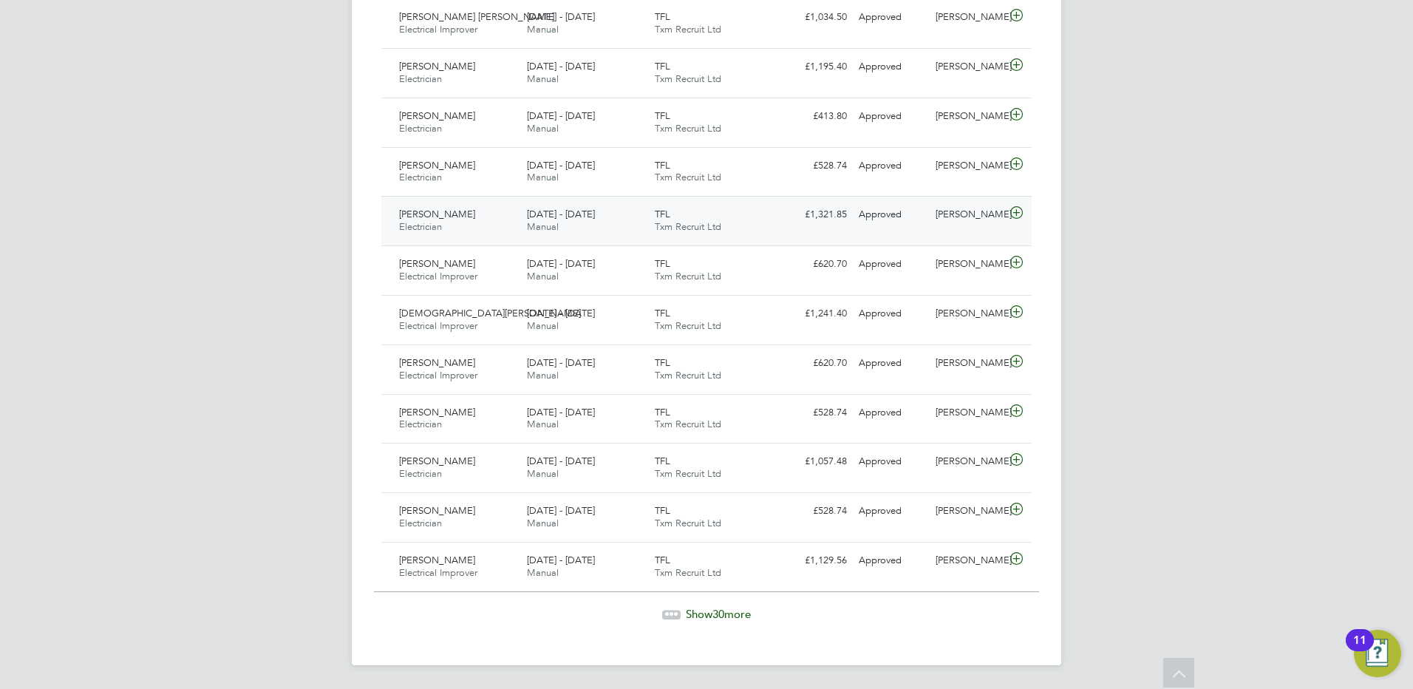
click at [453, 215] on span "[PERSON_NAME]" at bounding box center [437, 214] width 76 height 13
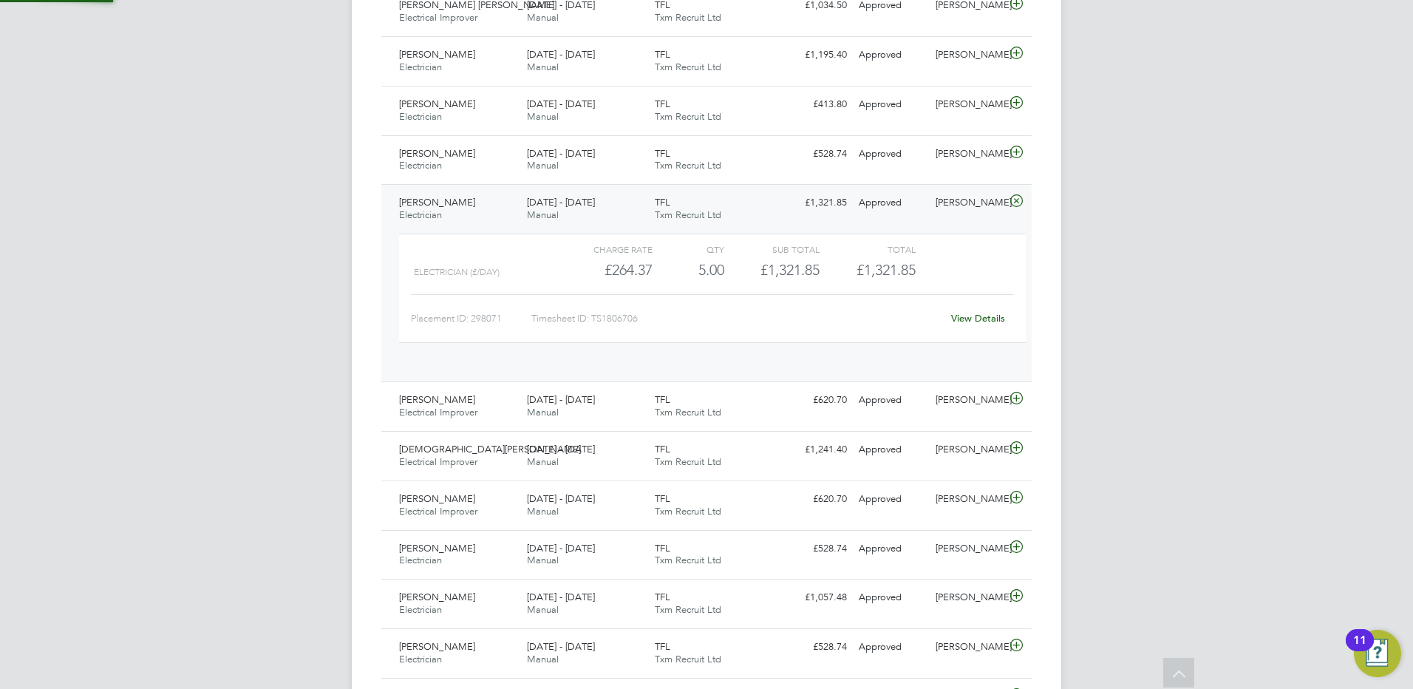
scroll to position [25, 144]
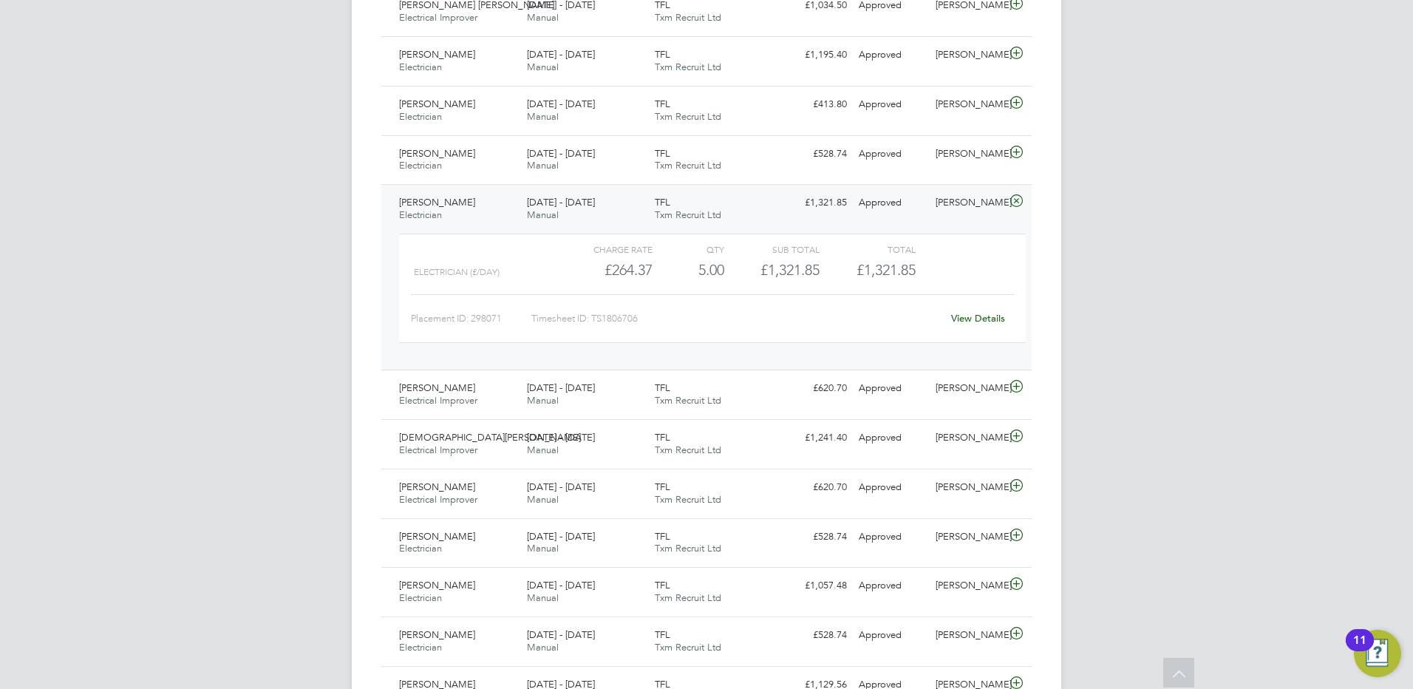
click at [451, 200] on span "[PERSON_NAME]" at bounding box center [437, 202] width 76 height 13
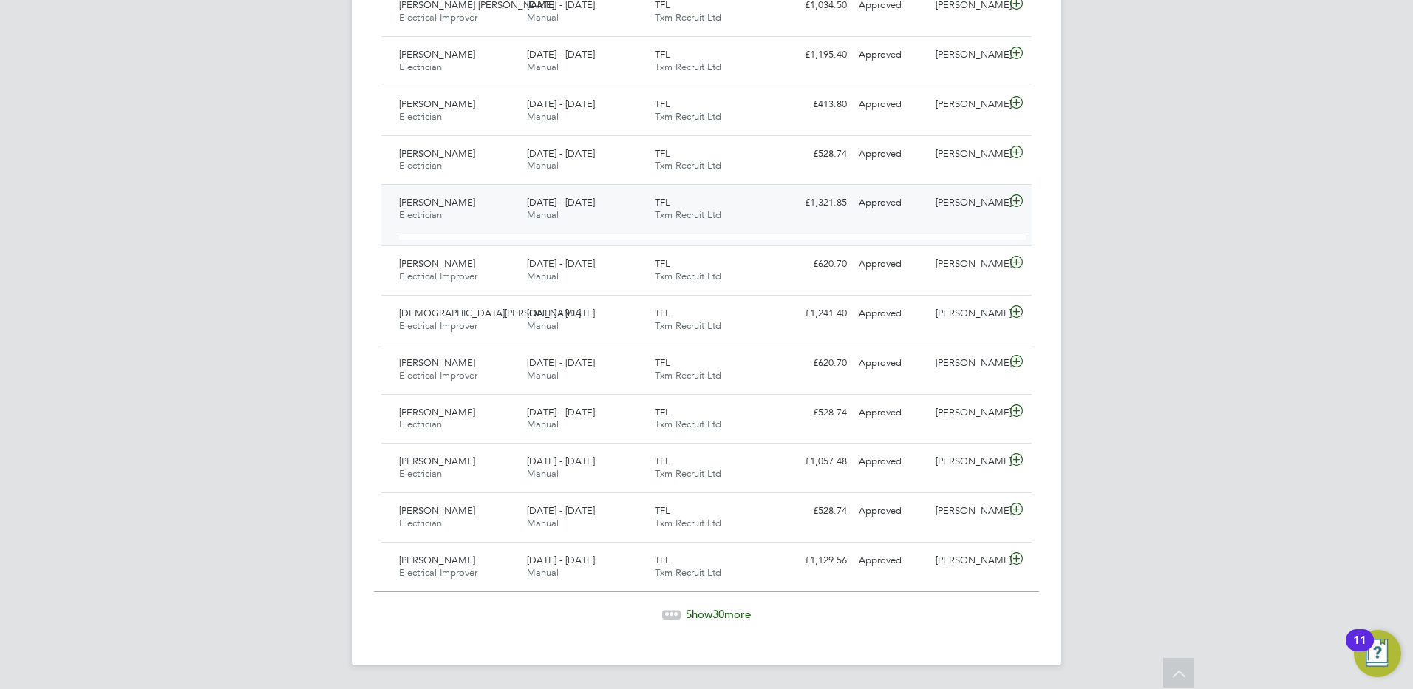
scroll to position [1332, 0]
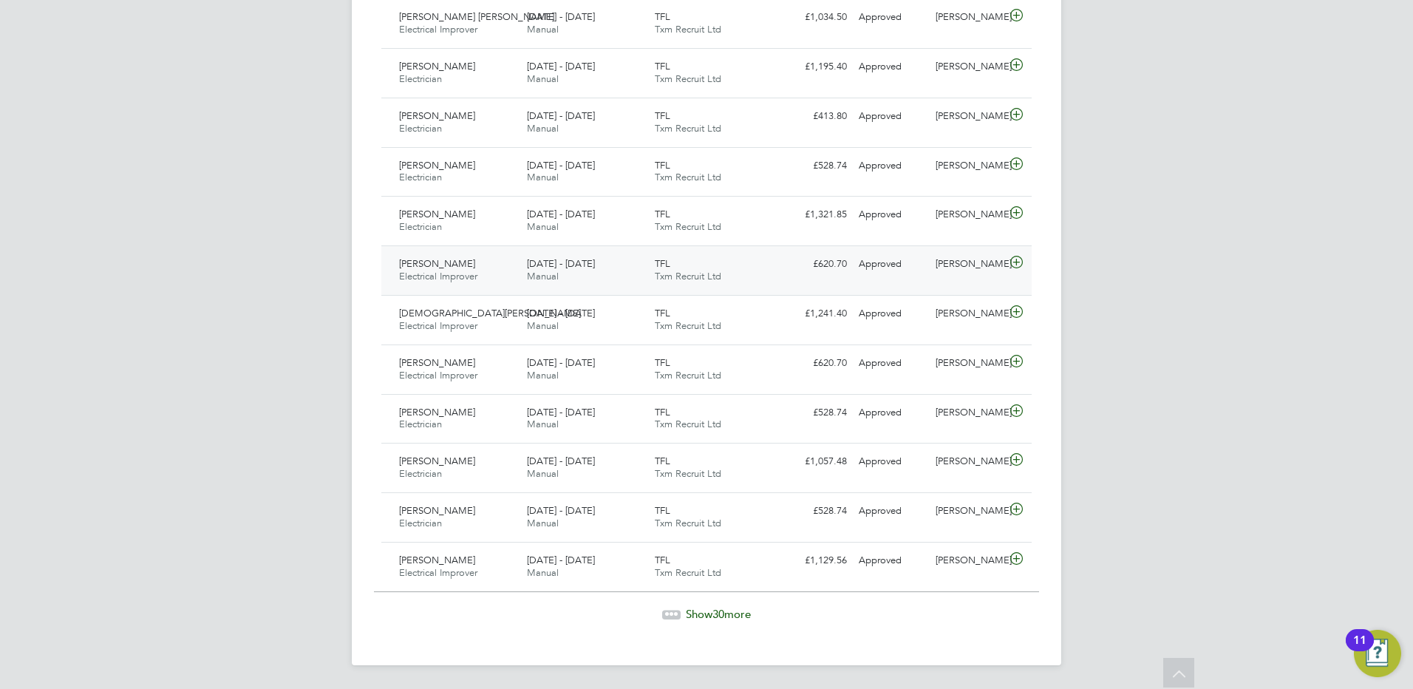
click at [460, 267] on span "[PERSON_NAME]" at bounding box center [437, 263] width 76 height 13
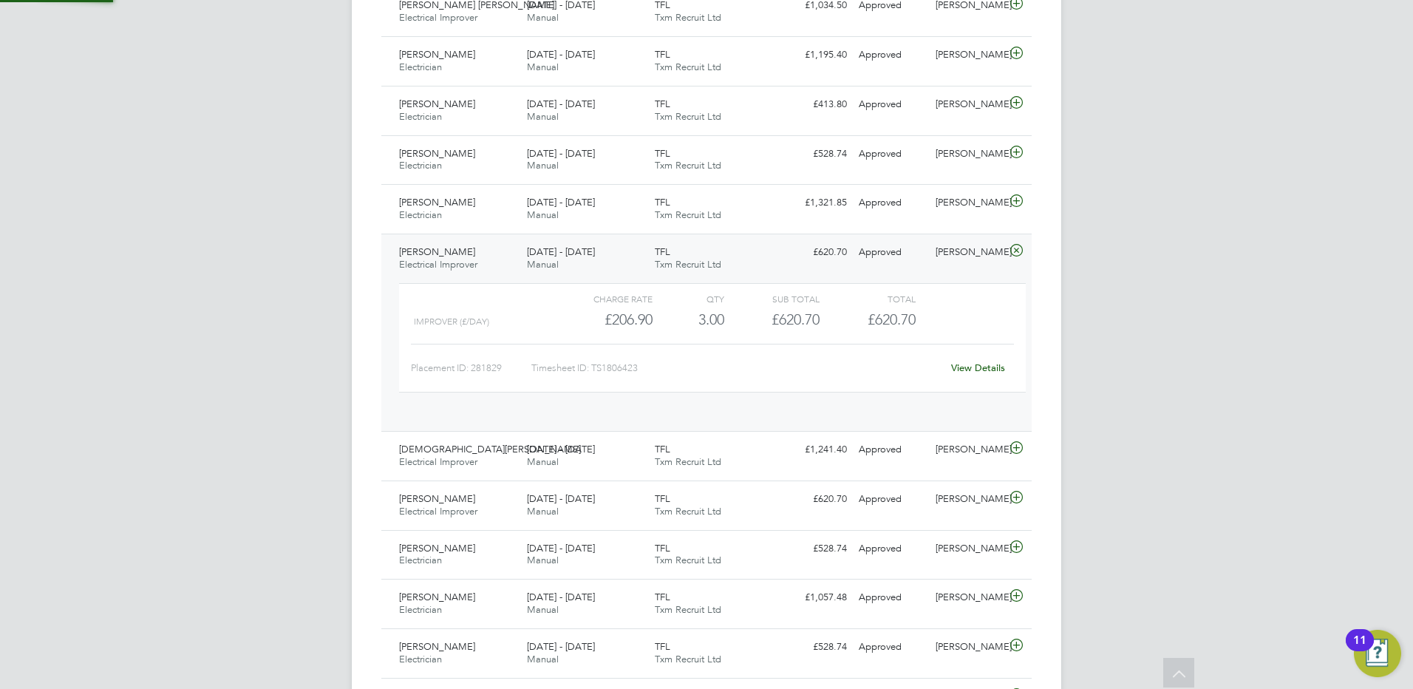
scroll to position [25, 144]
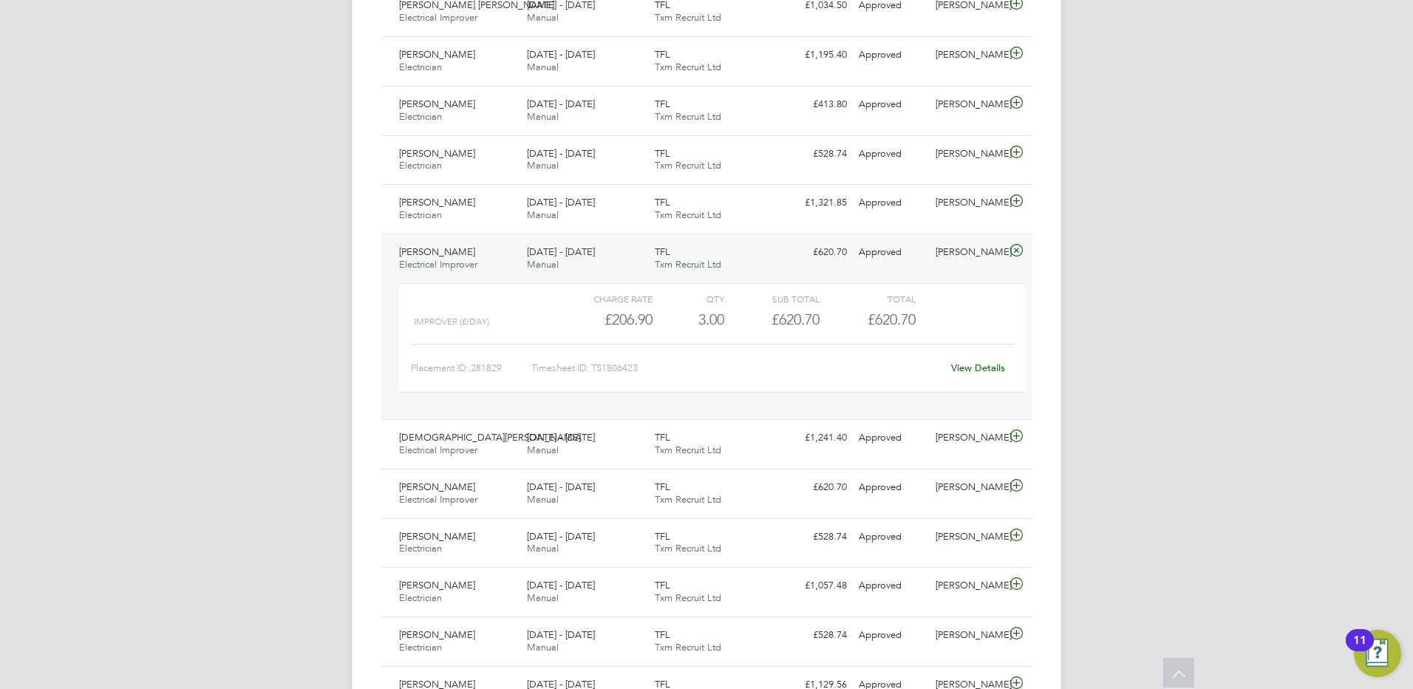
click at [455, 252] on span "[PERSON_NAME]" at bounding box center [437, 251] width 76 height 13
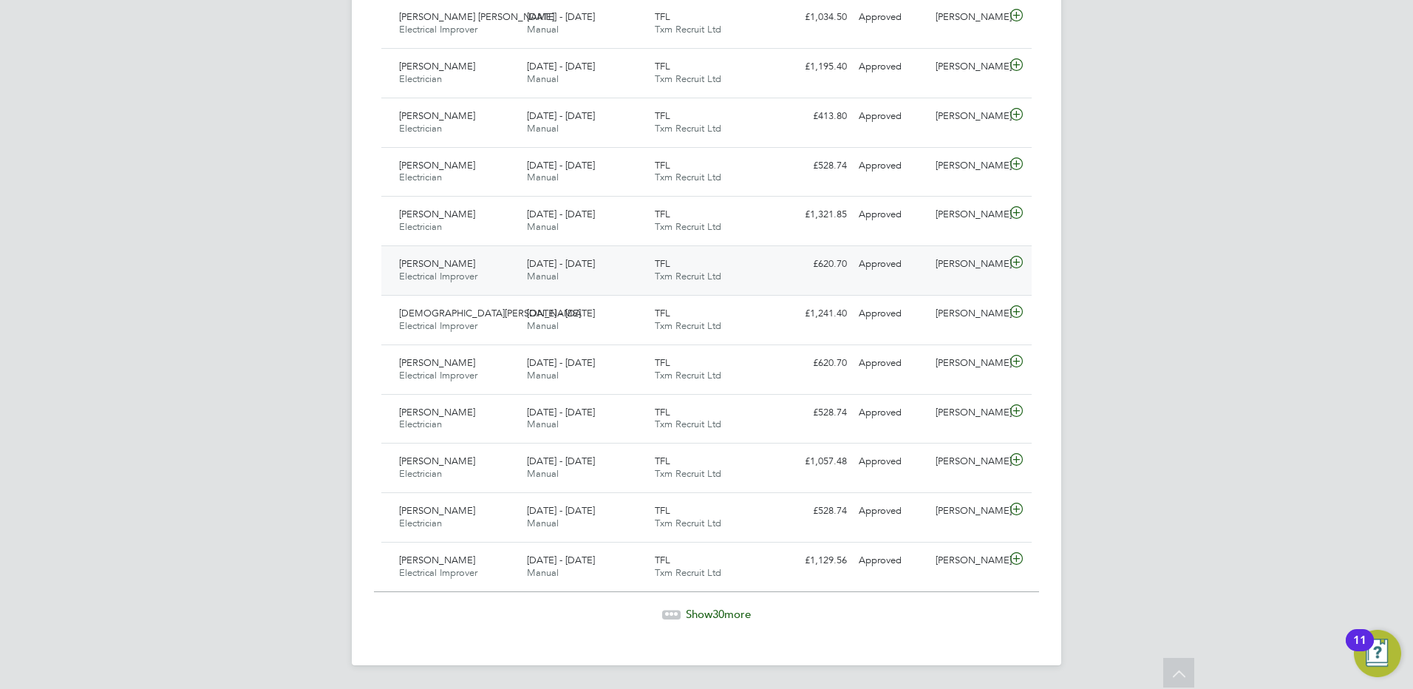
scroll to position [1332, 0]
click at [447, 311] on span "[DEMOGRAPHIC_DATA][PERSON_NAME]" at bounding box center [490, 313] width 182 height 13
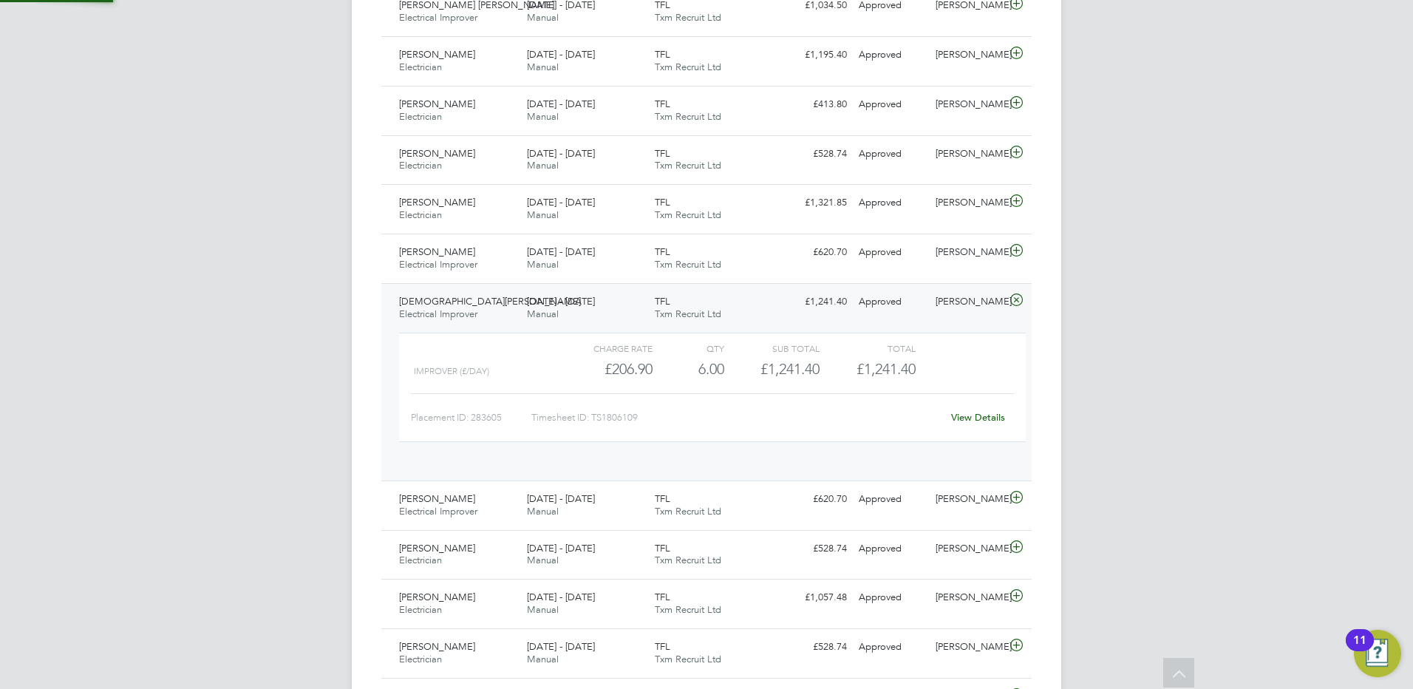
scroll to position [25, 144]
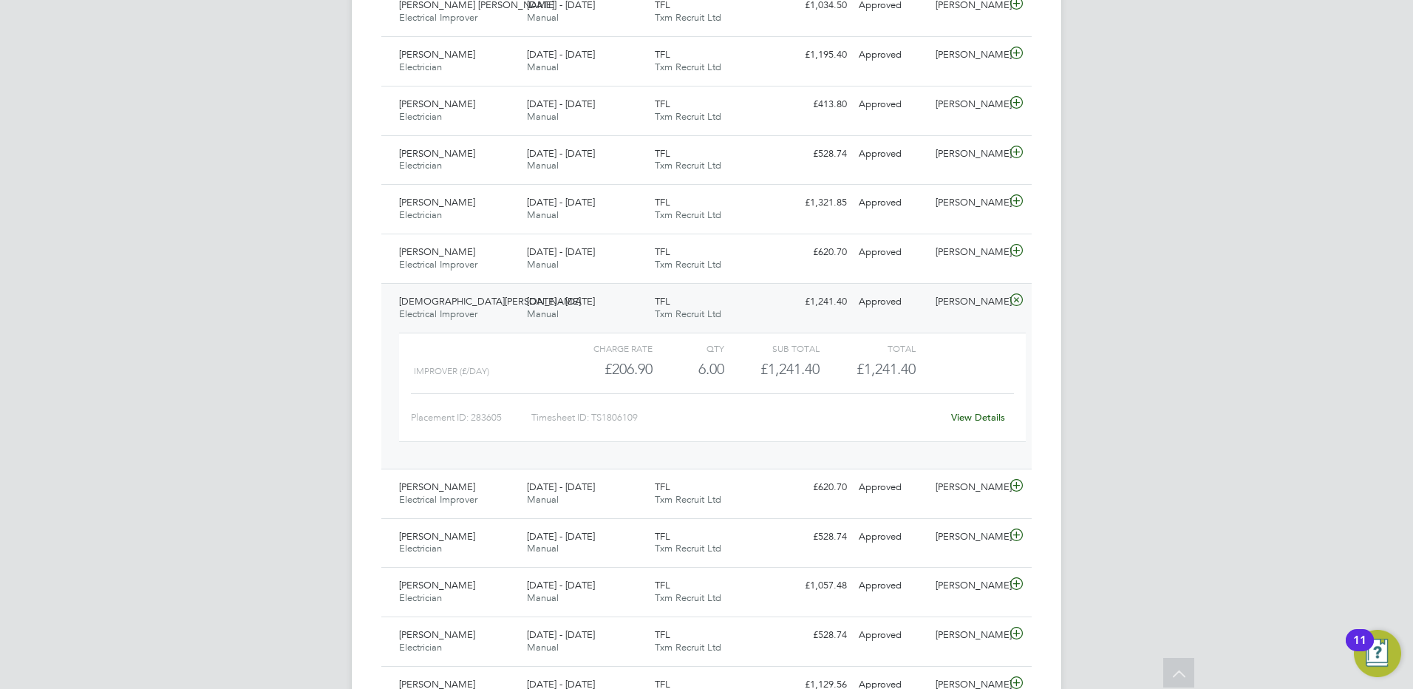
click at [463, 299] on span "[DEMOGRAPHIC_DATA][PERSON_NAME]" at bounding box center [490, 301] width 182 height 13
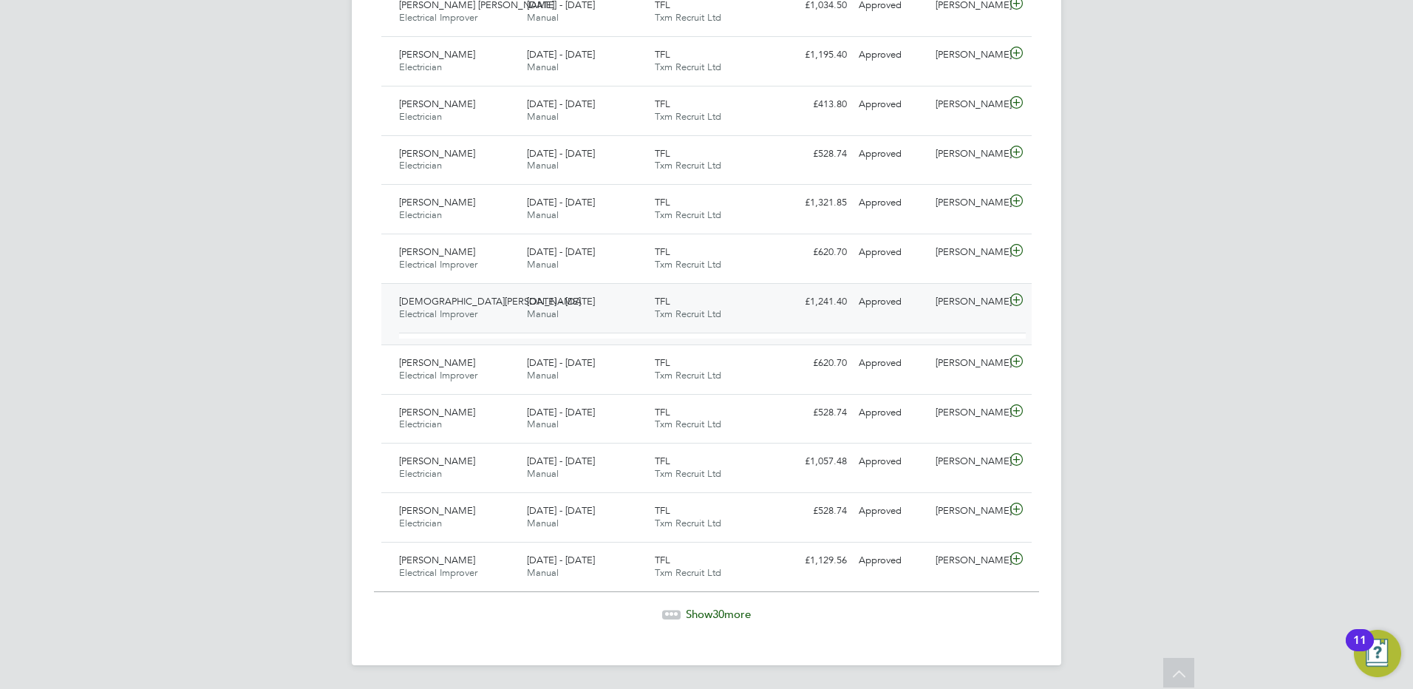
scroll to position [1332, 0]
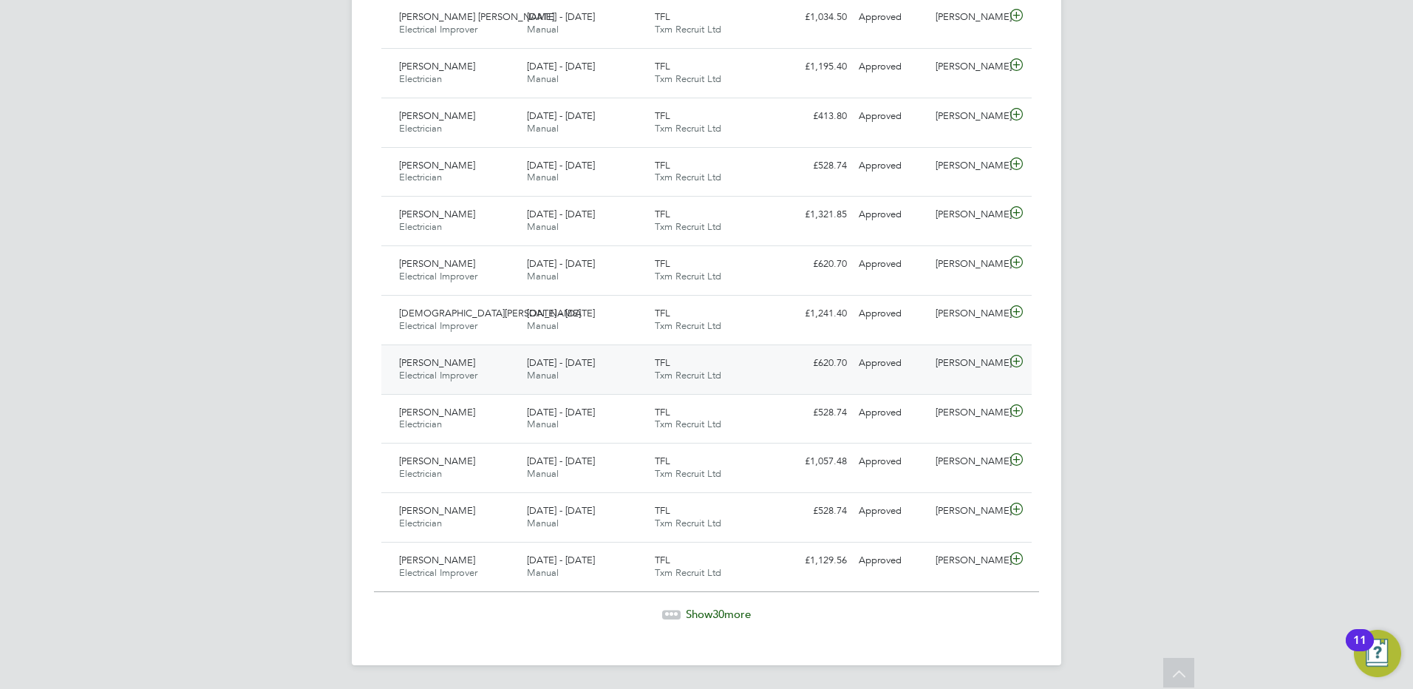
click at [446, 365] on span "[PERSON_NAME]" at bounding box center [437, 362] width 76 height 13
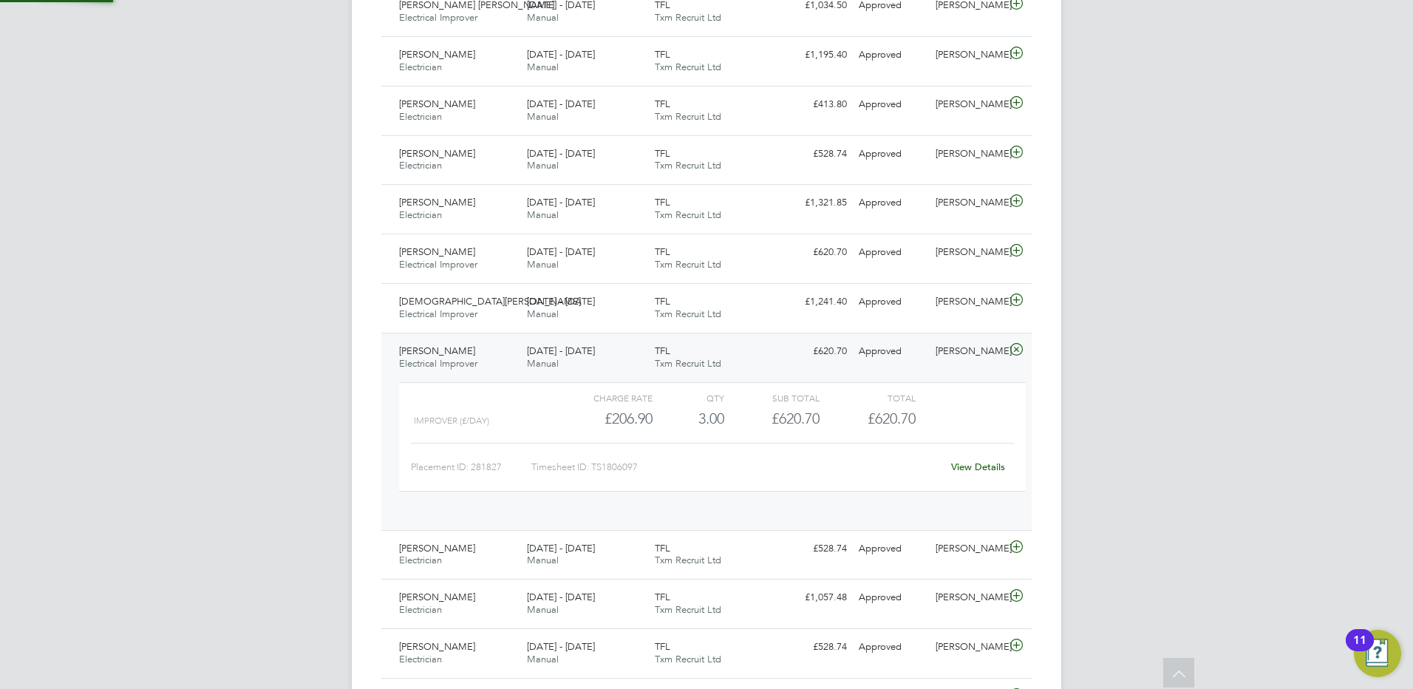
scroll to position [25, 144]
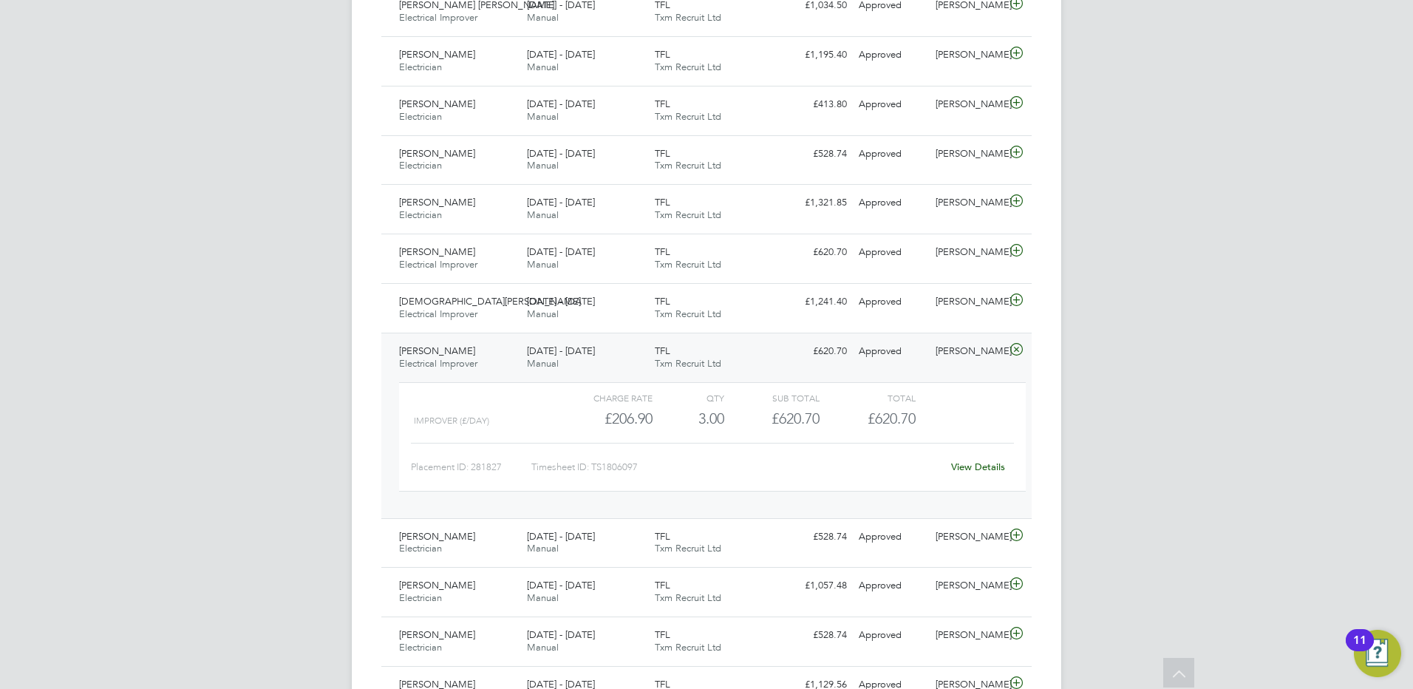
click at [453, 352] on span "[PERSON_NAME]" at bounding box center [437, 350] width 76 height 13
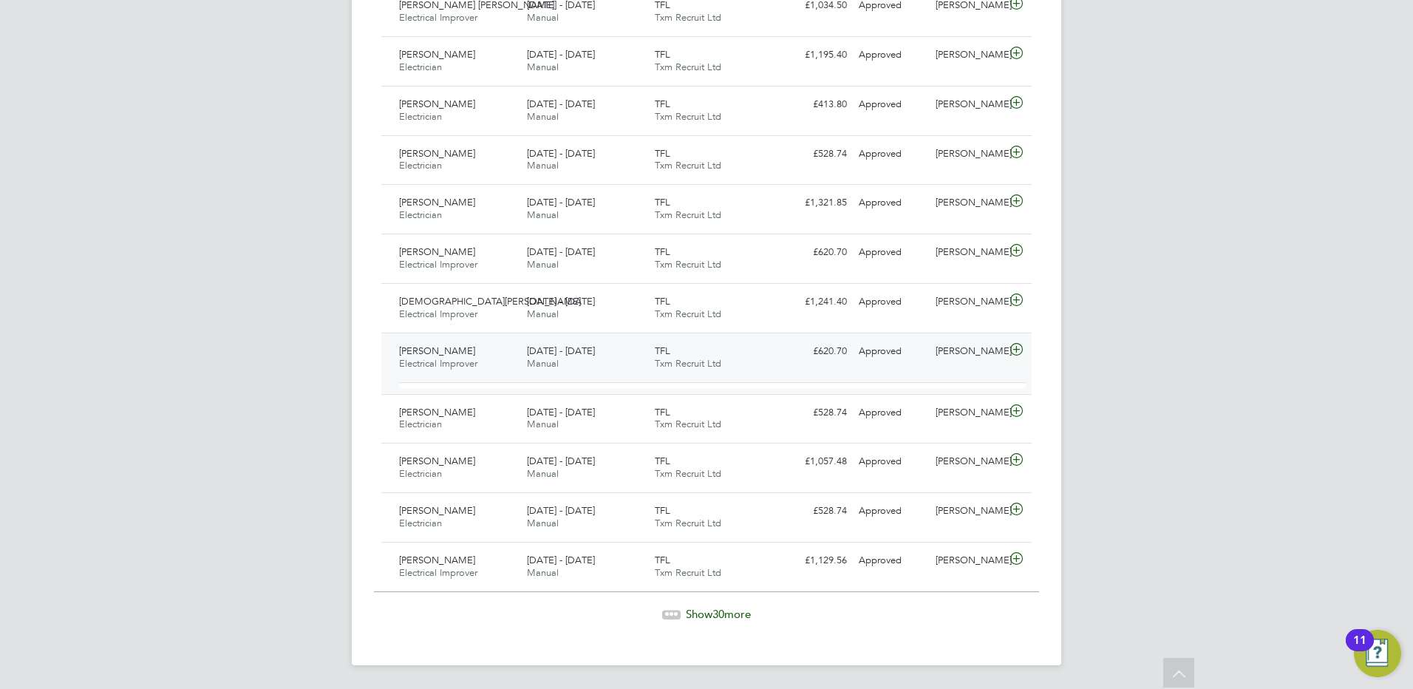
scroll to position [1332, 0]
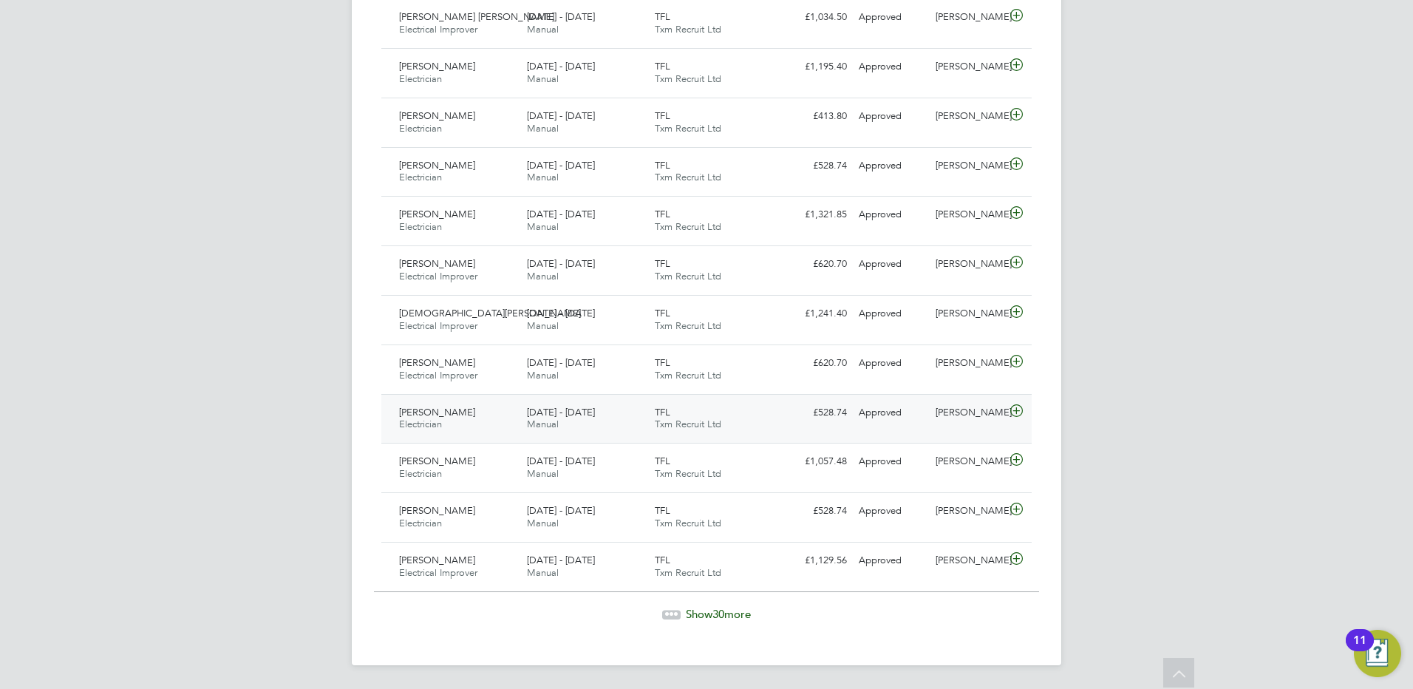
click at [434, 408] on span "[PERSON_NAME]" at bounding box center [437, 412] width 76 height 13
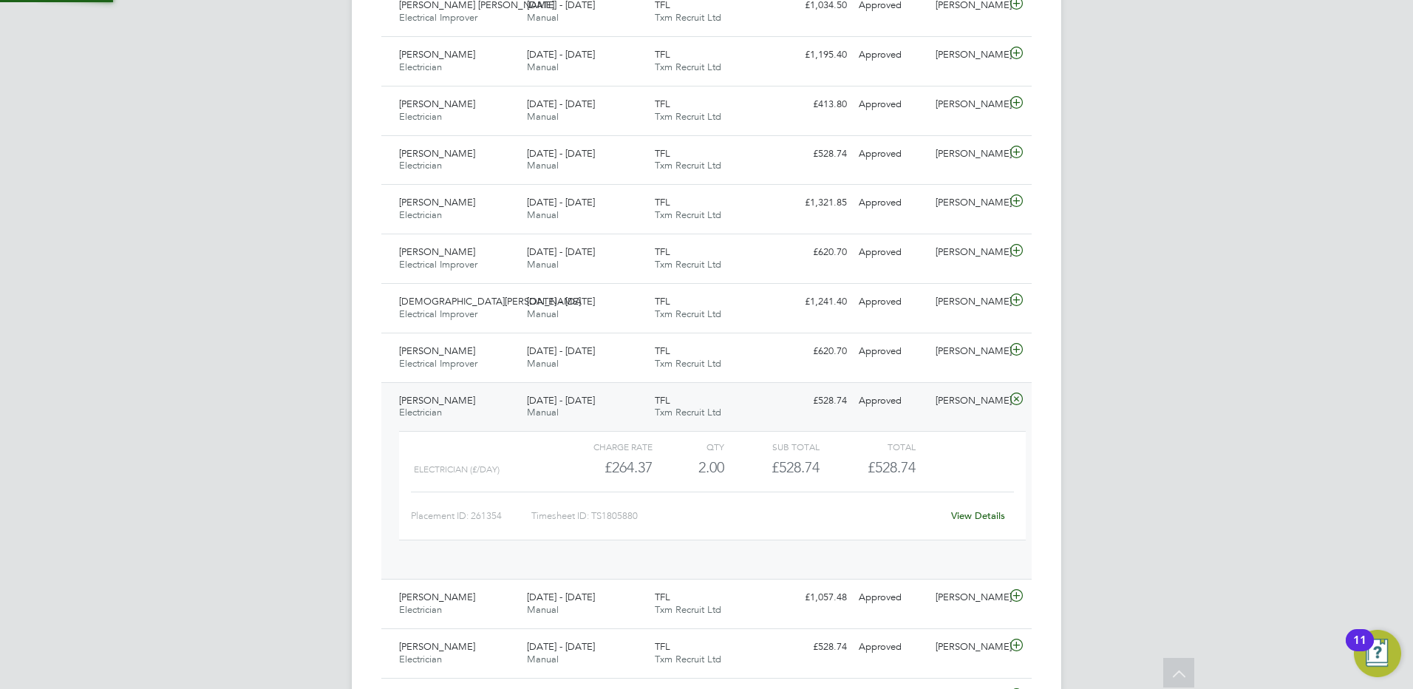
scroll to position [25, 144]
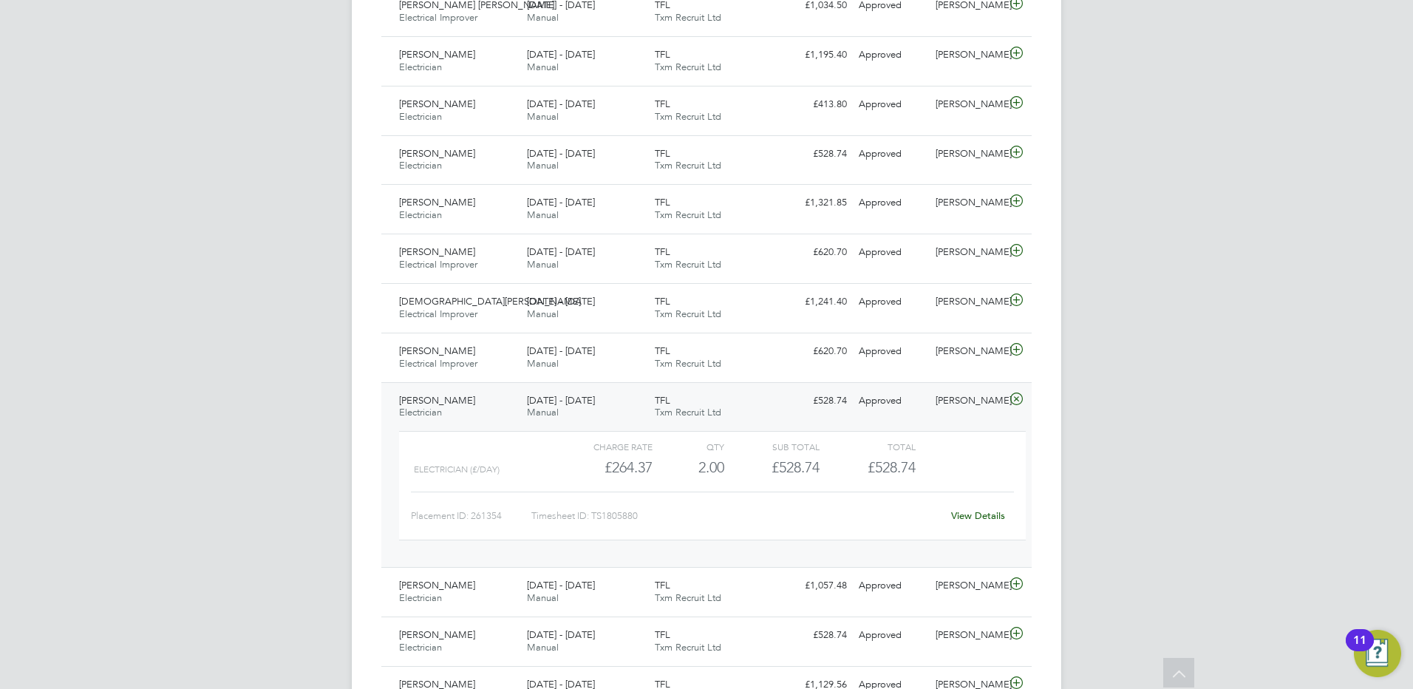
click at [451, 402] on span "[PERSON_NAME]" at bounding box center [437, 400] width 76 height 13
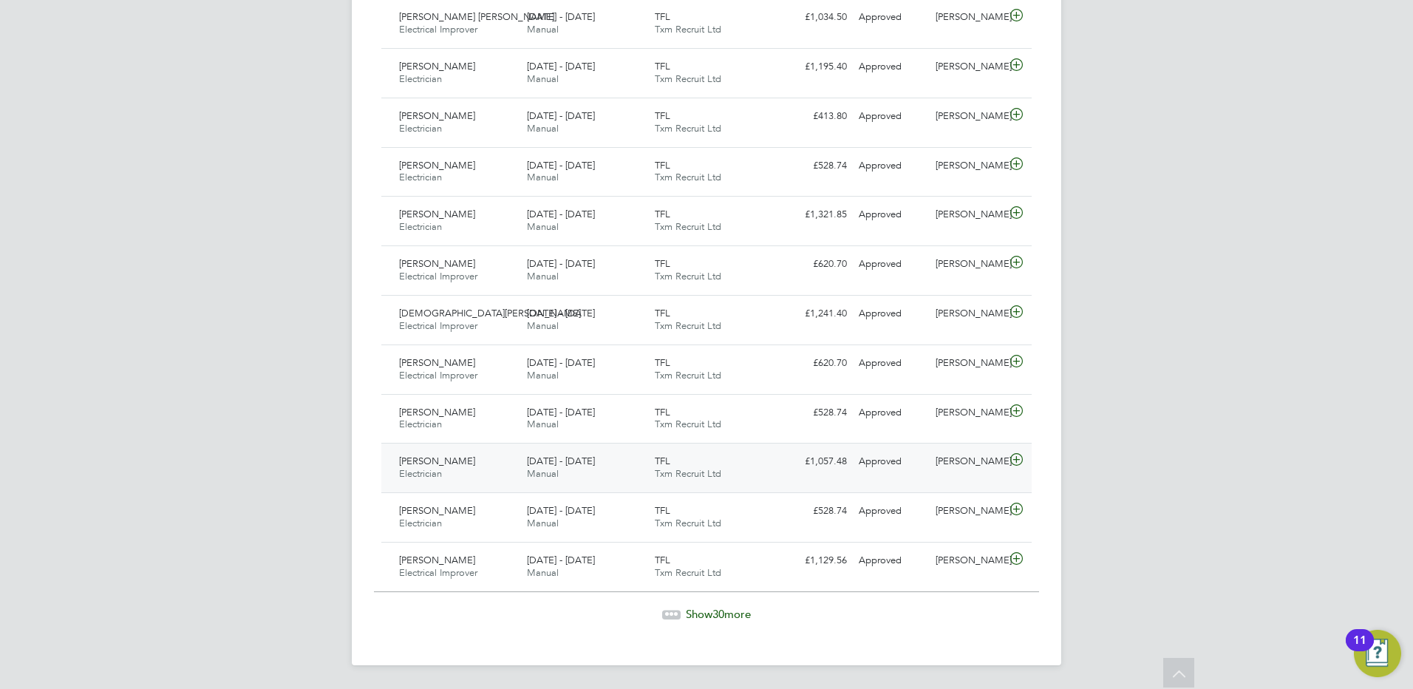
click at [429, 464] on span "[PERSON_NAME]" at bounding box center [437, 460] width 76 height 13
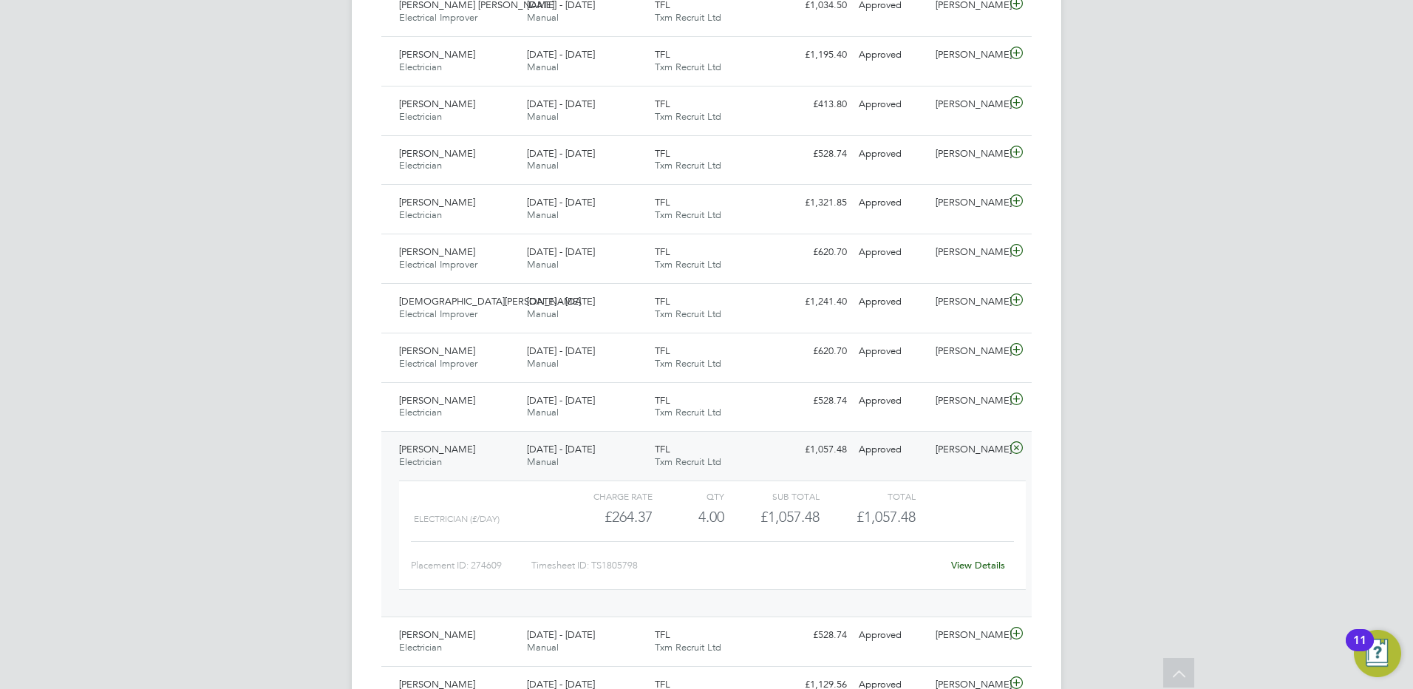
scroll to position [1468, 0]
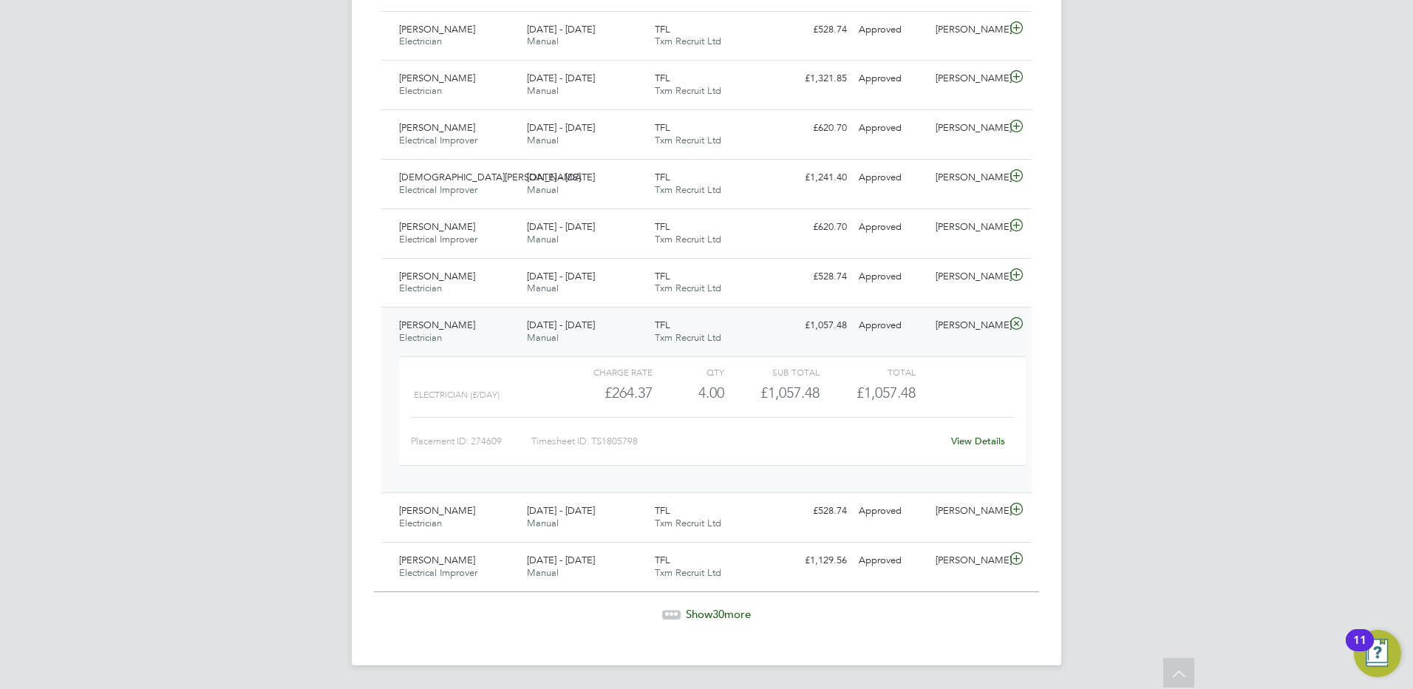
click at [445, 325] on span "[PERSON_NAME]" at bounding box center [437, 324] width 76 height 13
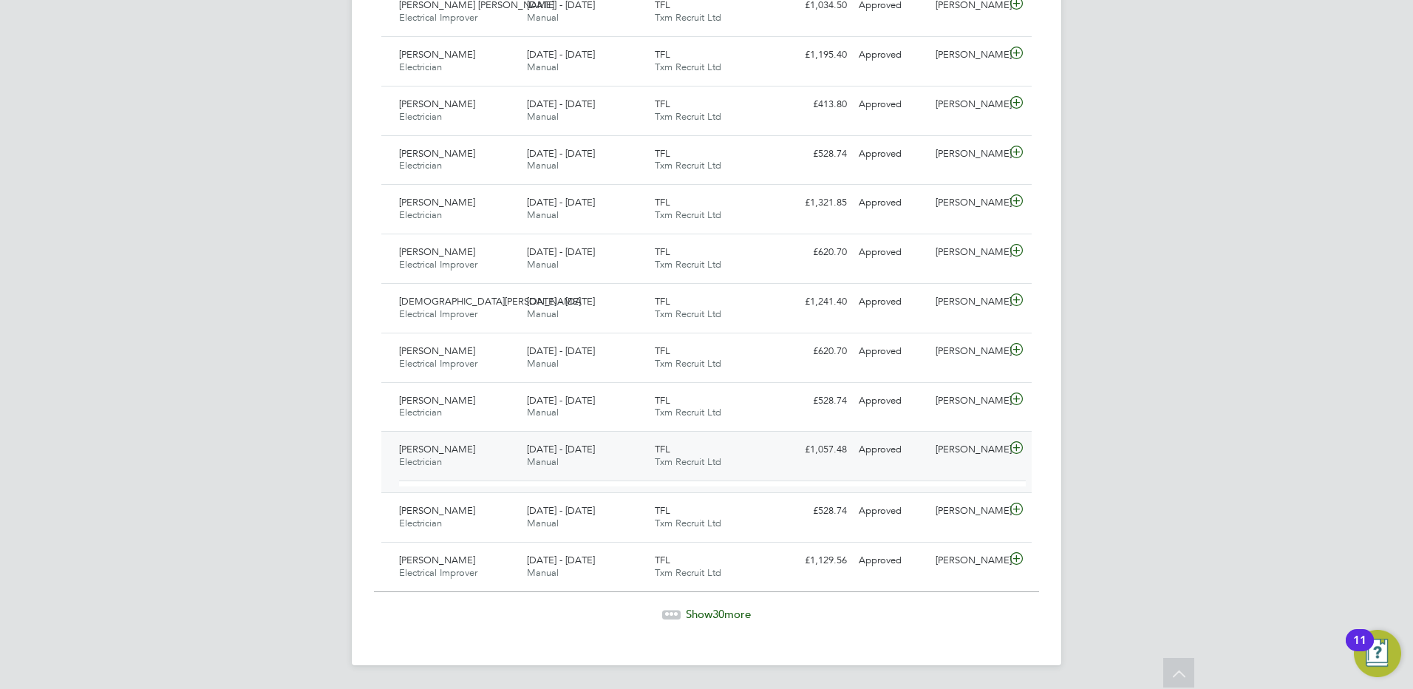
scroll to position [1332, 0]
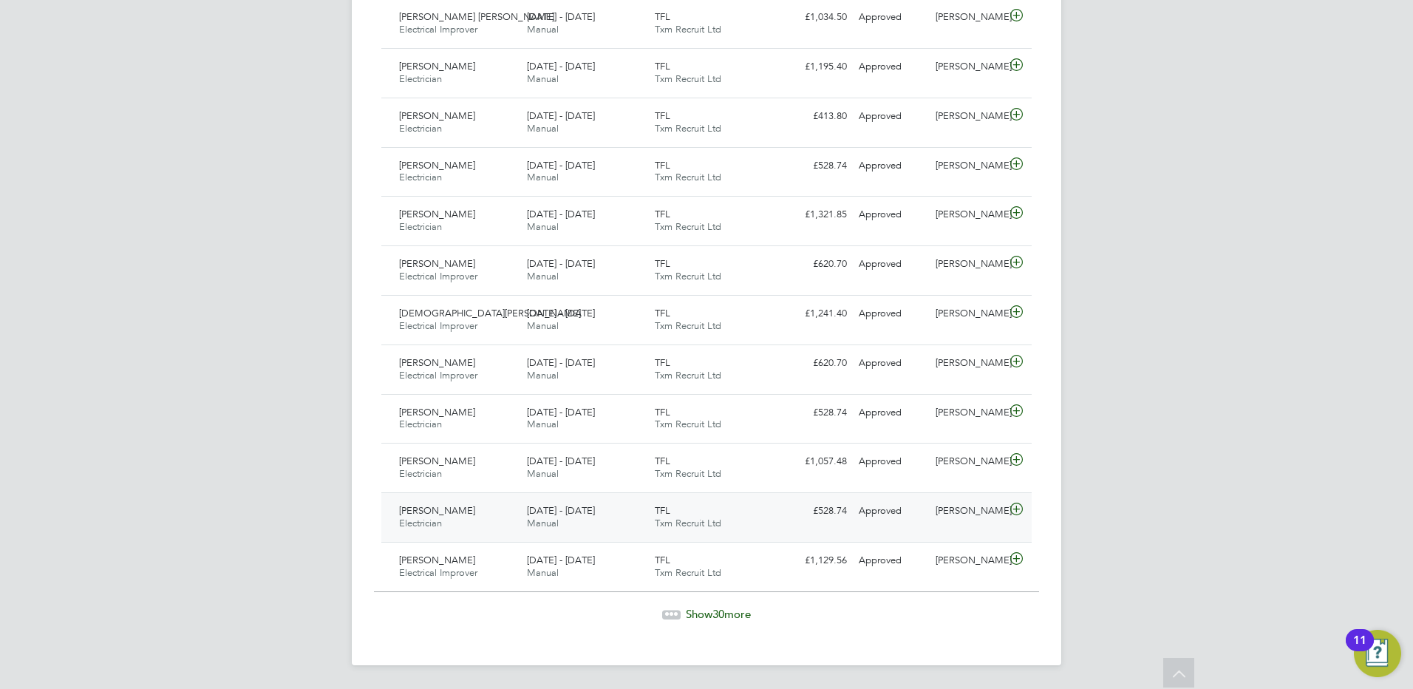
click at [428, 512] on span "[PERSON_NAME]" at bounding box center [437, 510] width 76 height 13
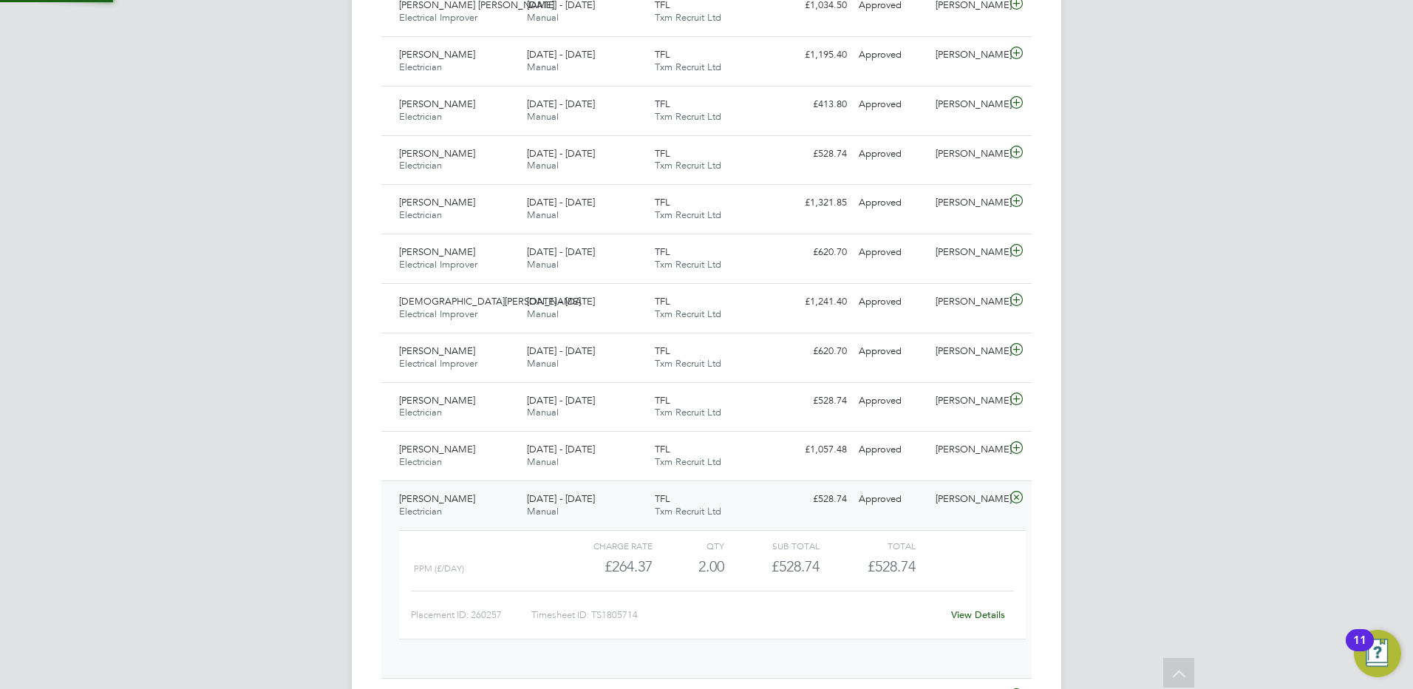
scroll to position [25, 144]
click at [457, 504] on span "[PERSON_NAME]" at bounding box center [437, 498] width 76 height 13
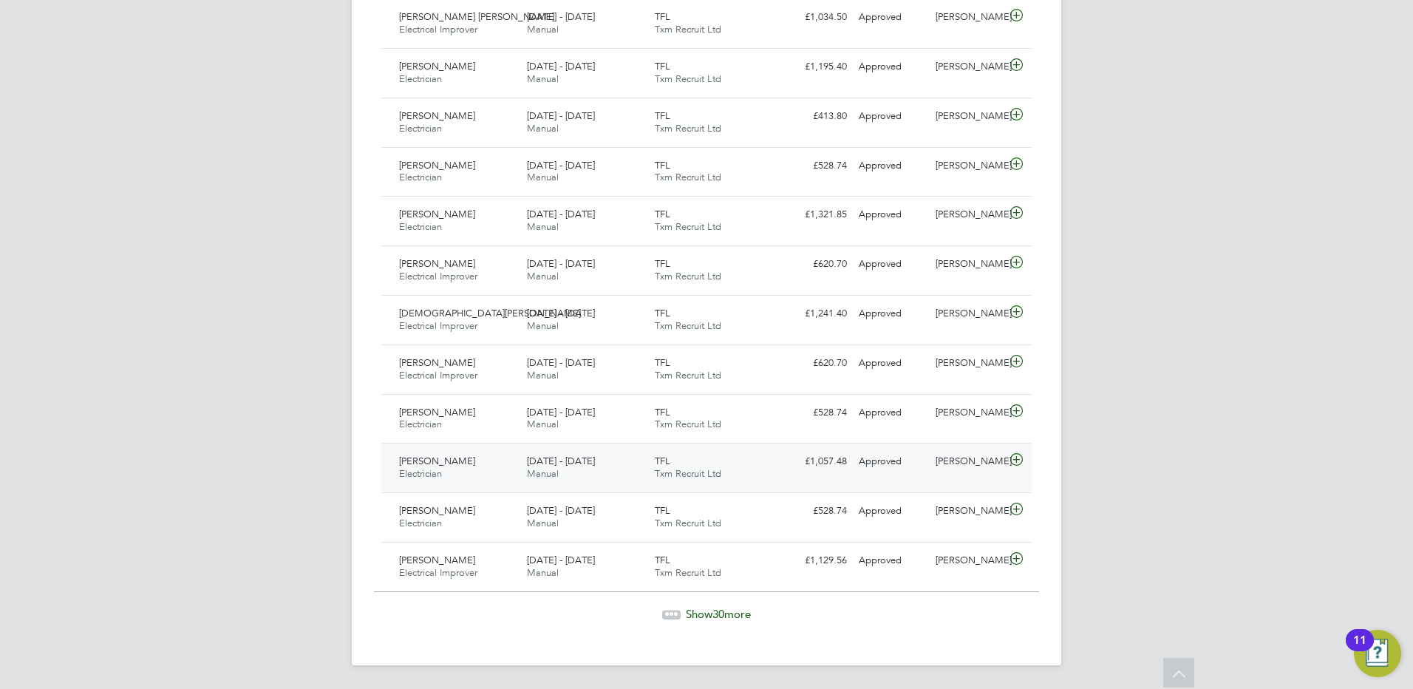
scroll to position [1332, 0]
click at [439, 561] on span "[PERSON_NAME]" at bounding box center [437, 559] width 76 height 13
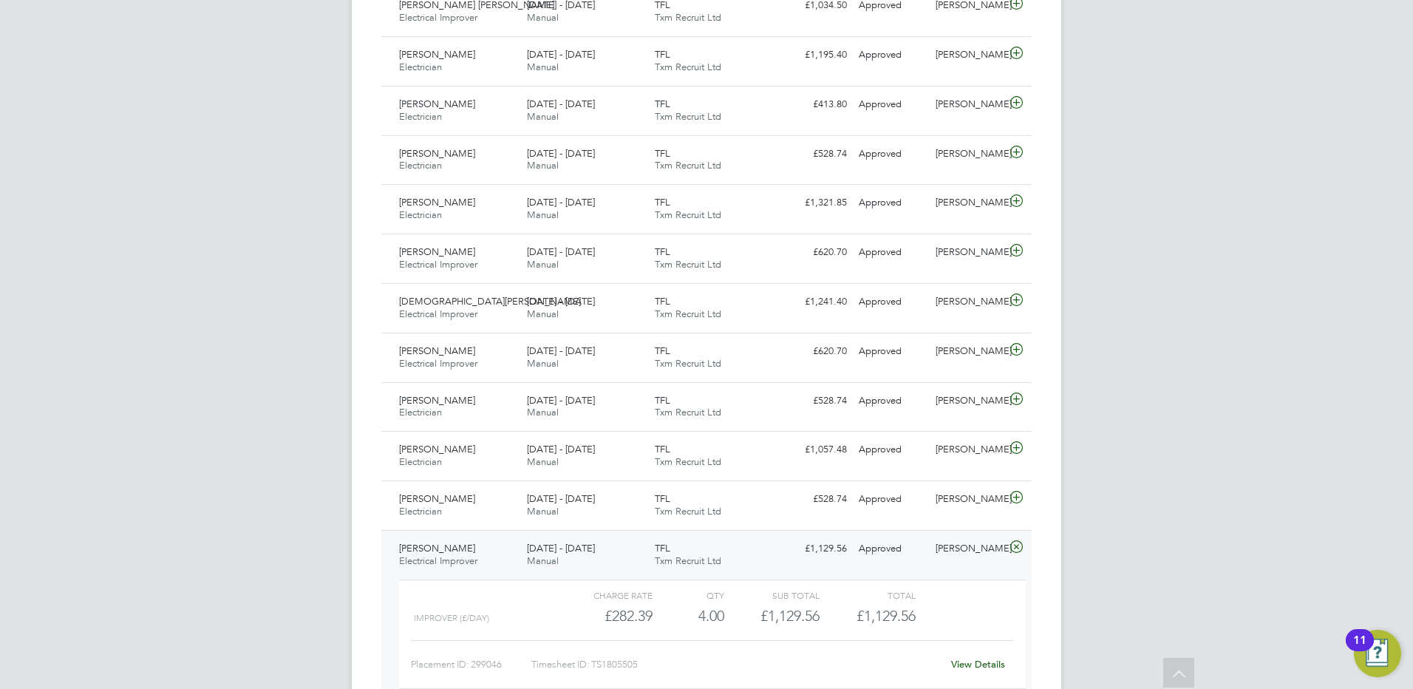
scroll to position [1468, 0]
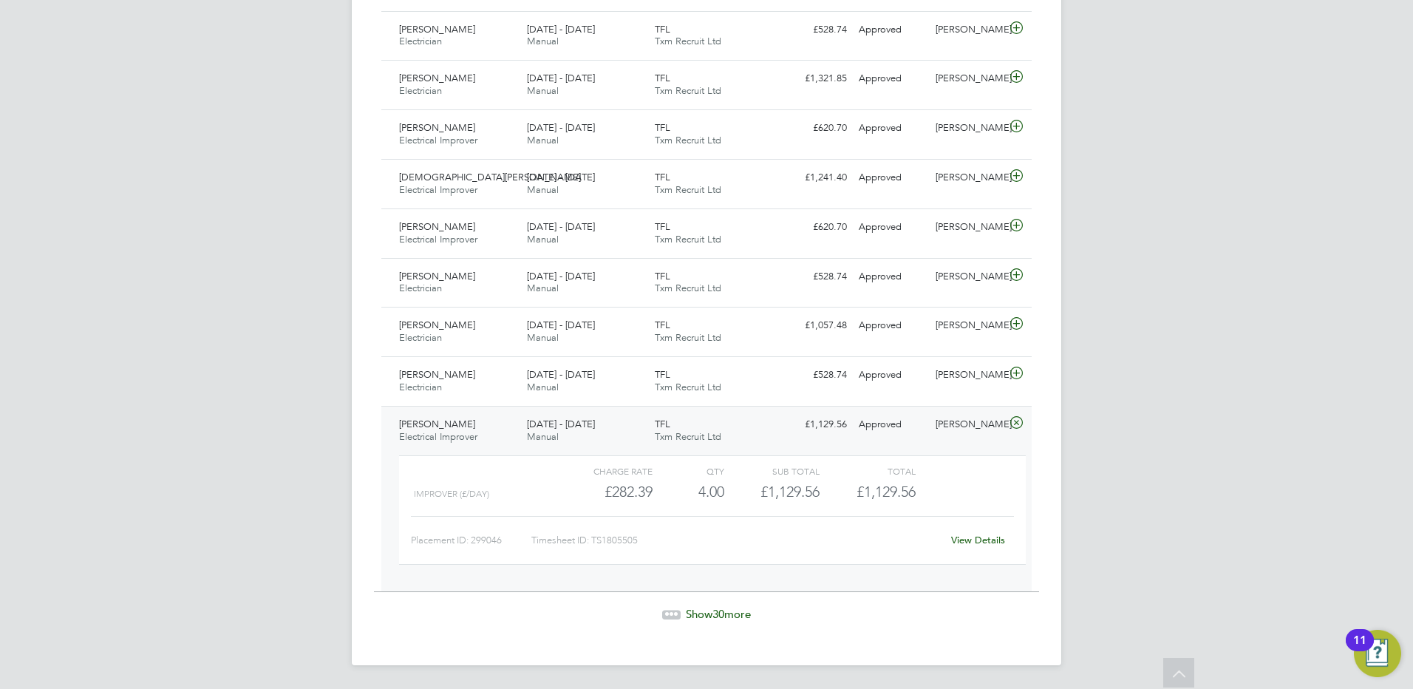
click at [440, 423] on span "[PERSON_NAME]" at bounding box center [437, 423] width 76 height 13
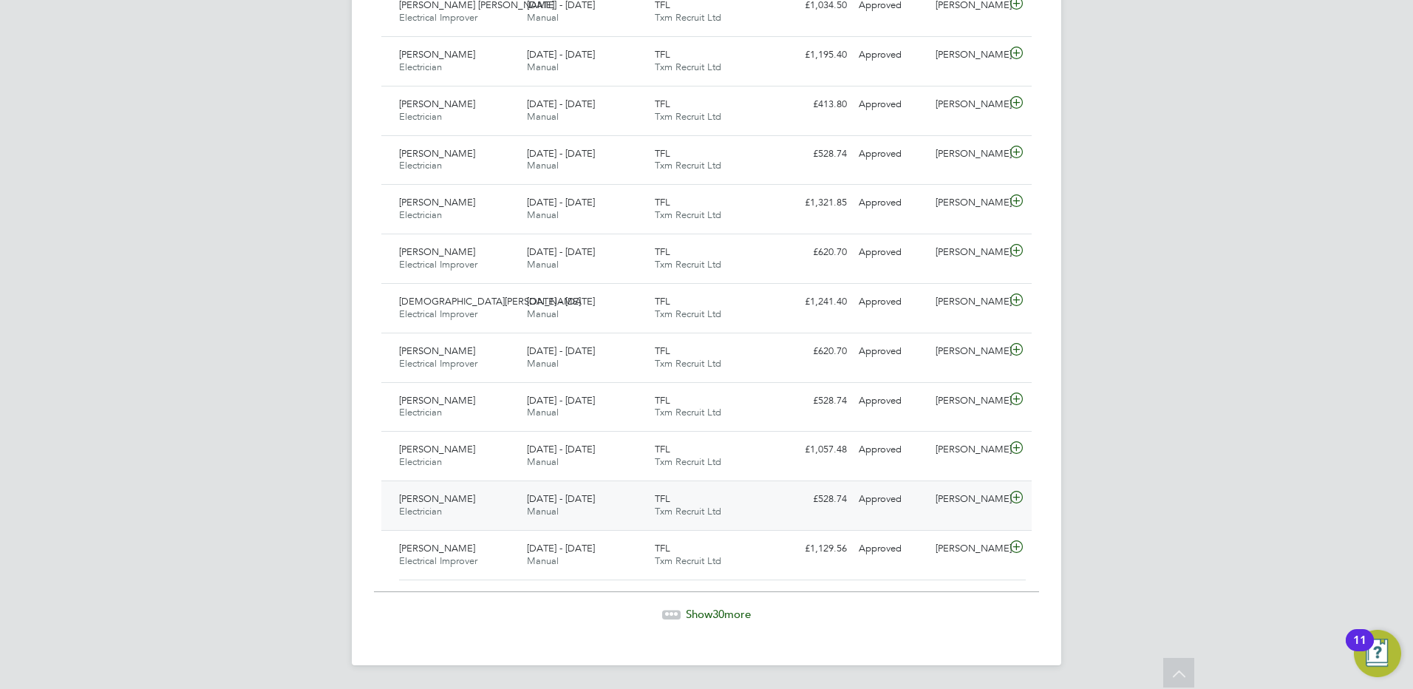
scroll to position [1332, 0]
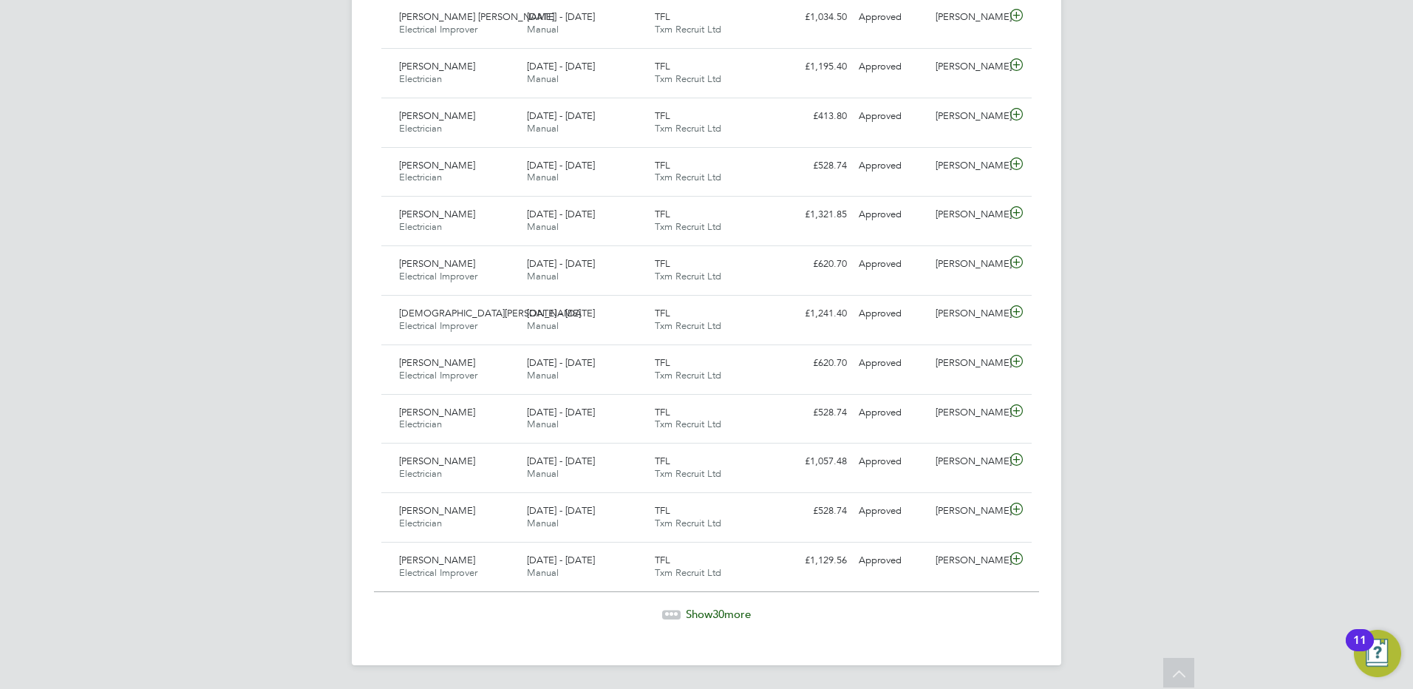
click at [716, 615] on span "30" at bounding box center [718, 614] width 12 height 14
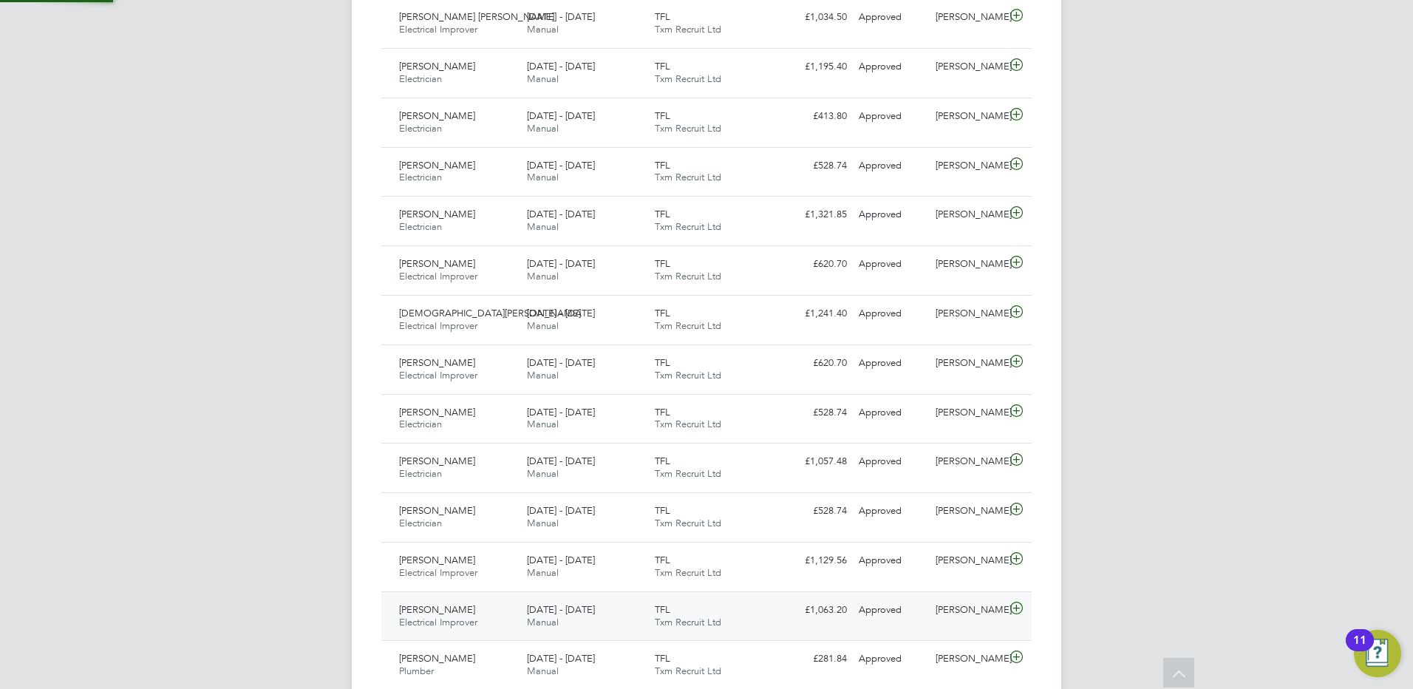
scroll to position [38, 129]
click at [420, 567] on span "Reactive HVAC Engineer" at bounding box center [451, 572] width 105 height 13
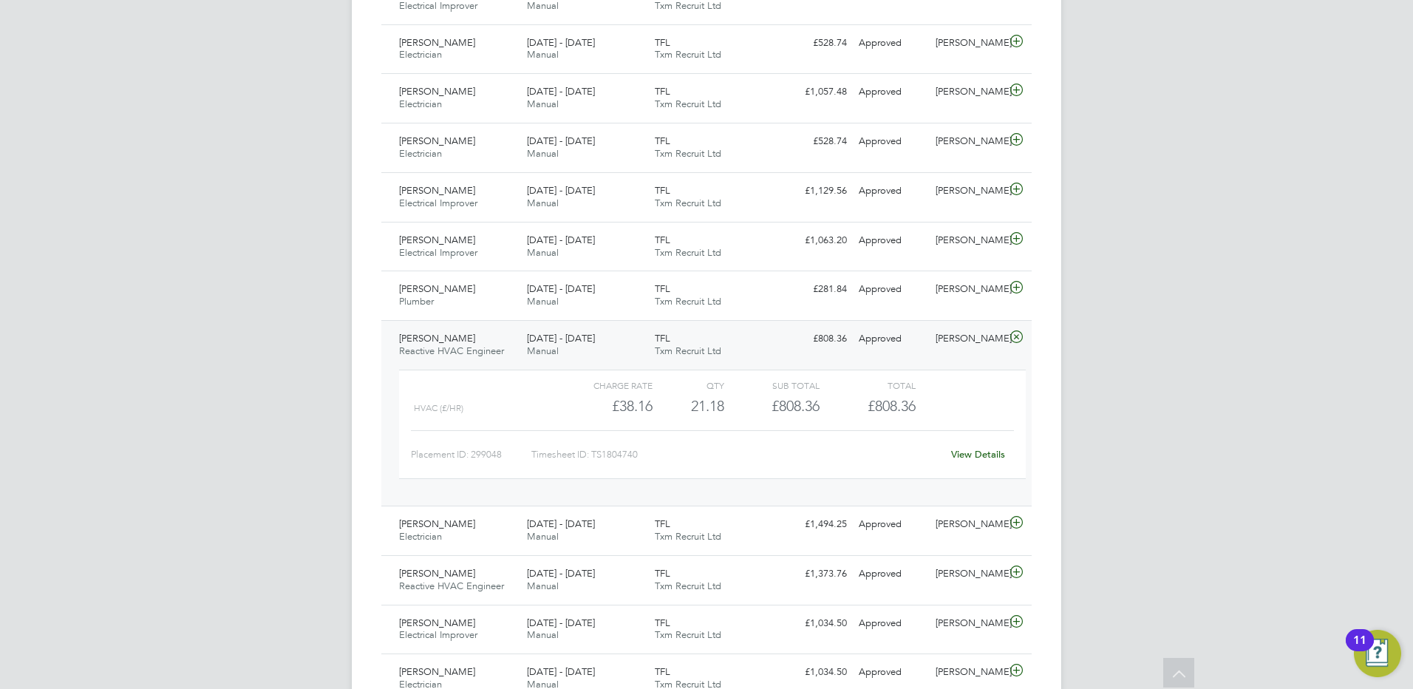
click at [449, 338] on span "[PERSON_NAME]" at bounding box center [437, 338] width 76 height 13
